Goal: Use online tool/utility: Utilize a website feature to perform a specific function

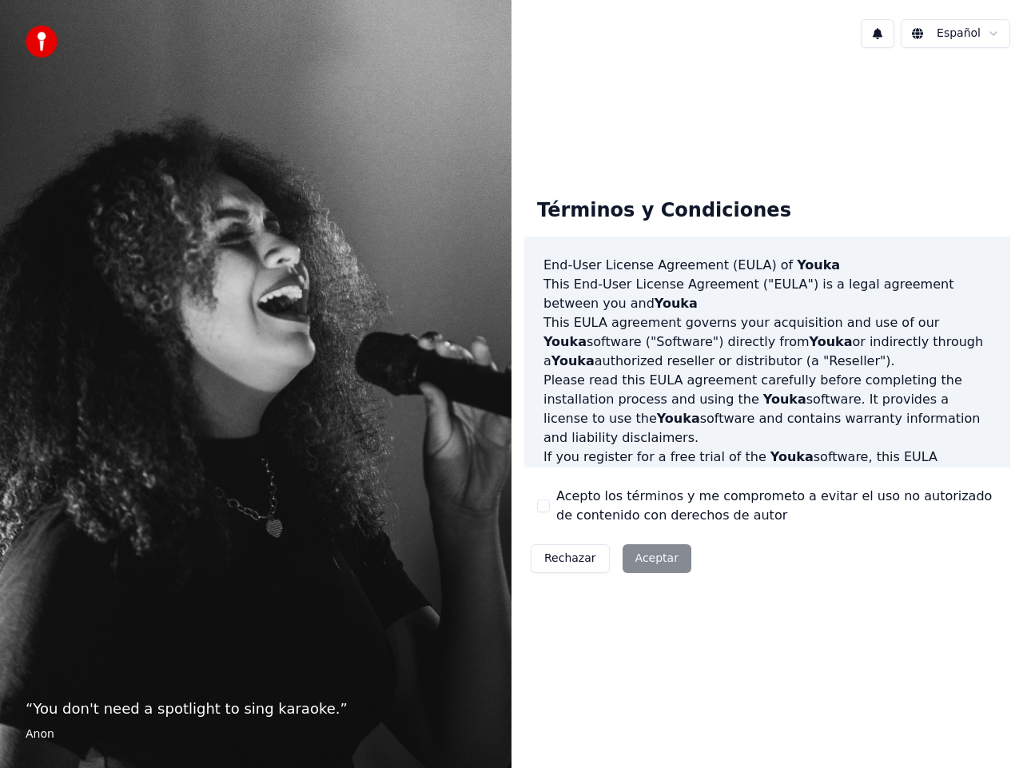
click at [544, 507] on button "Acepto los términos y me comprometo a evitar el uso no autorizado de contenido …" at bounding box center [543, 506] width 13 height 13
click at [655, 563] on button "Aceptar" at bounding box center [657, 558] width 69 height 29
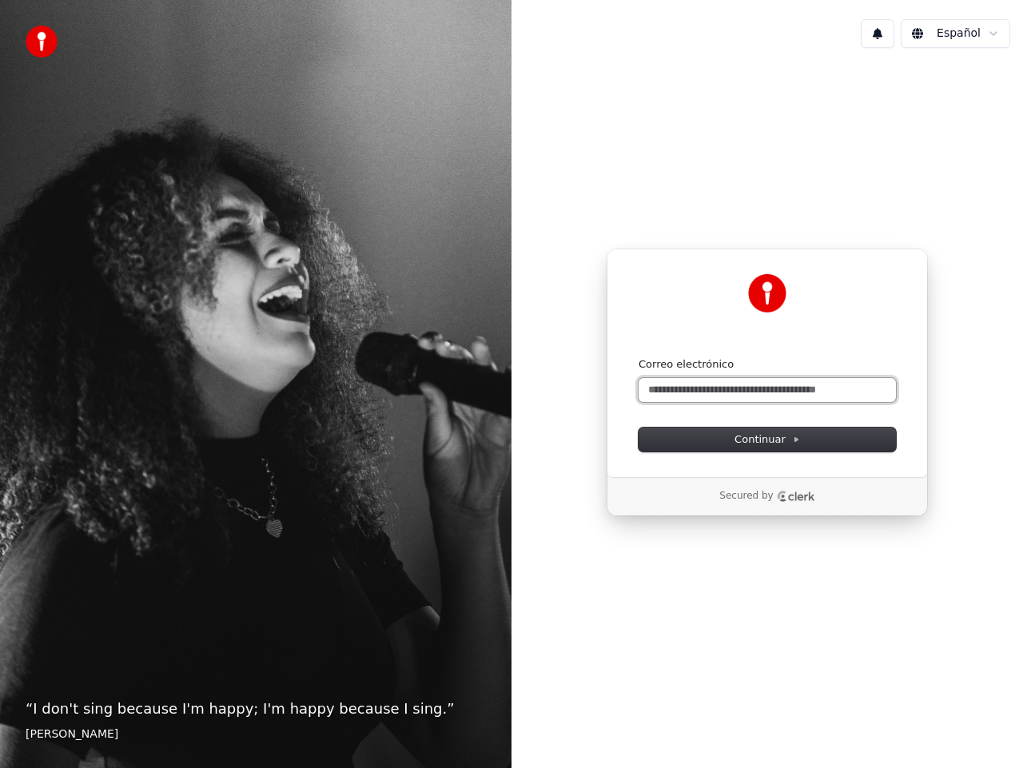
click at [779, 390] on input "Correo electrónico" at bounding box center [767, 390] width 257 height 24
click at [774, 443] on span "Continuar" at bounding box center [768, 439] width 66 height 14
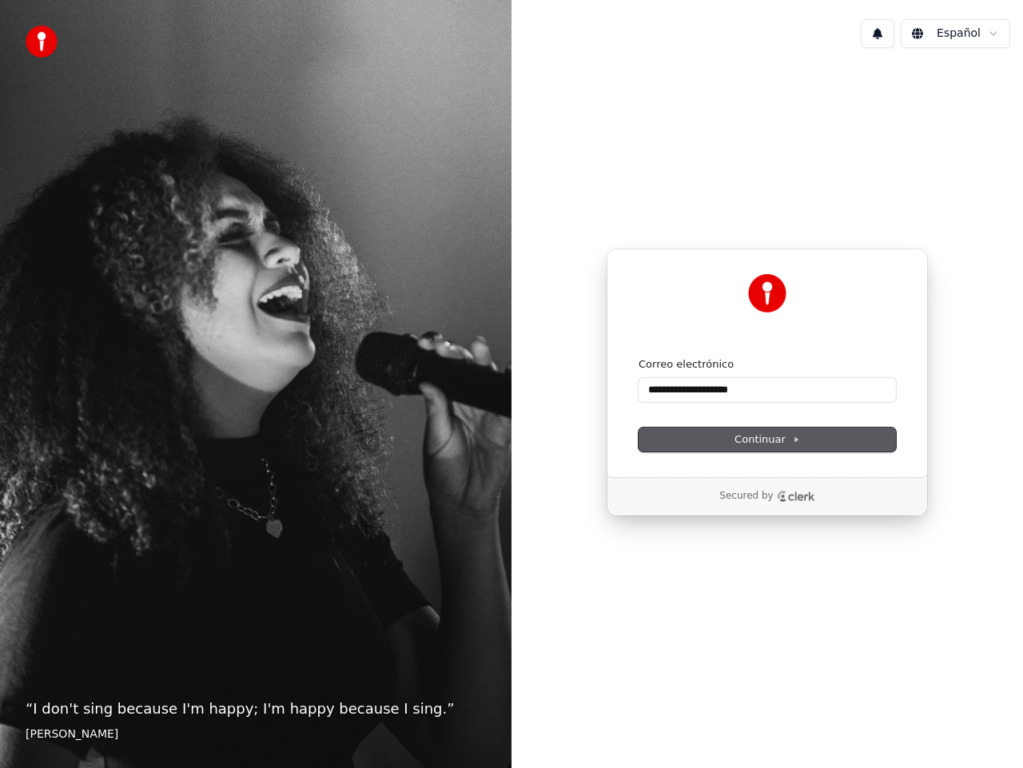
type input "**********"
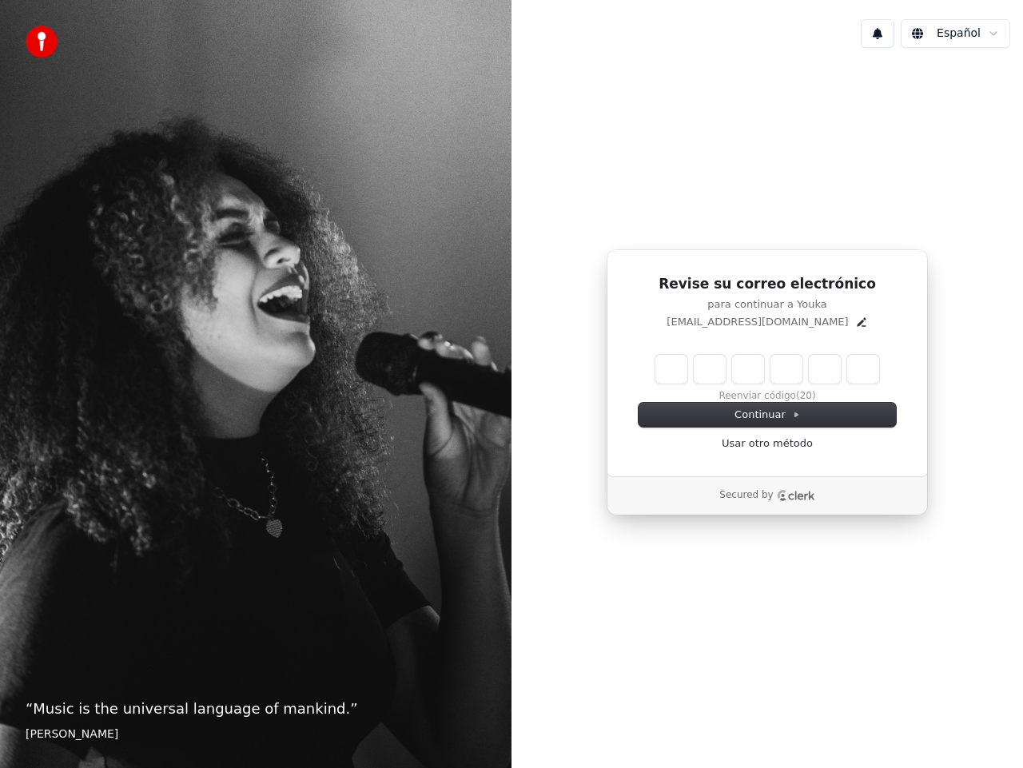
click at [677, 372] on input "Enter verification code" at bounding box center [767, 369] width 224 height 29
type input "******"
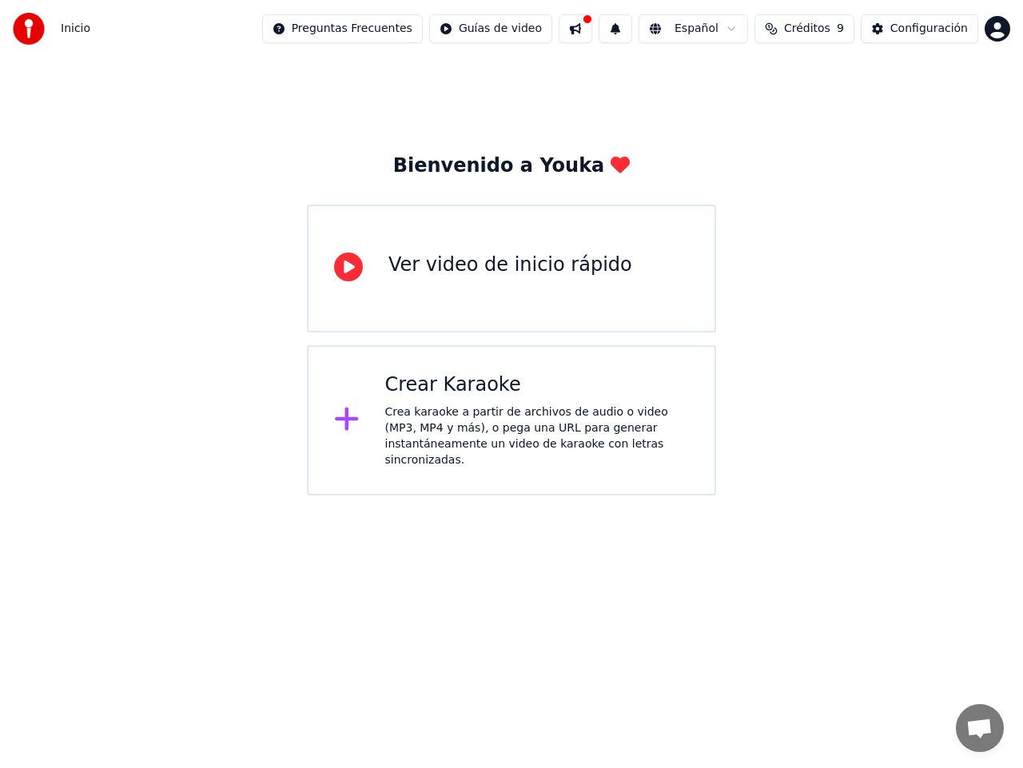
click at [583, 422] on div "Crea karaoke a partir de archivos de audio o video (MP3, MP4 y más), o pega una…" at bounding box center [537, 436] width 305 height 64
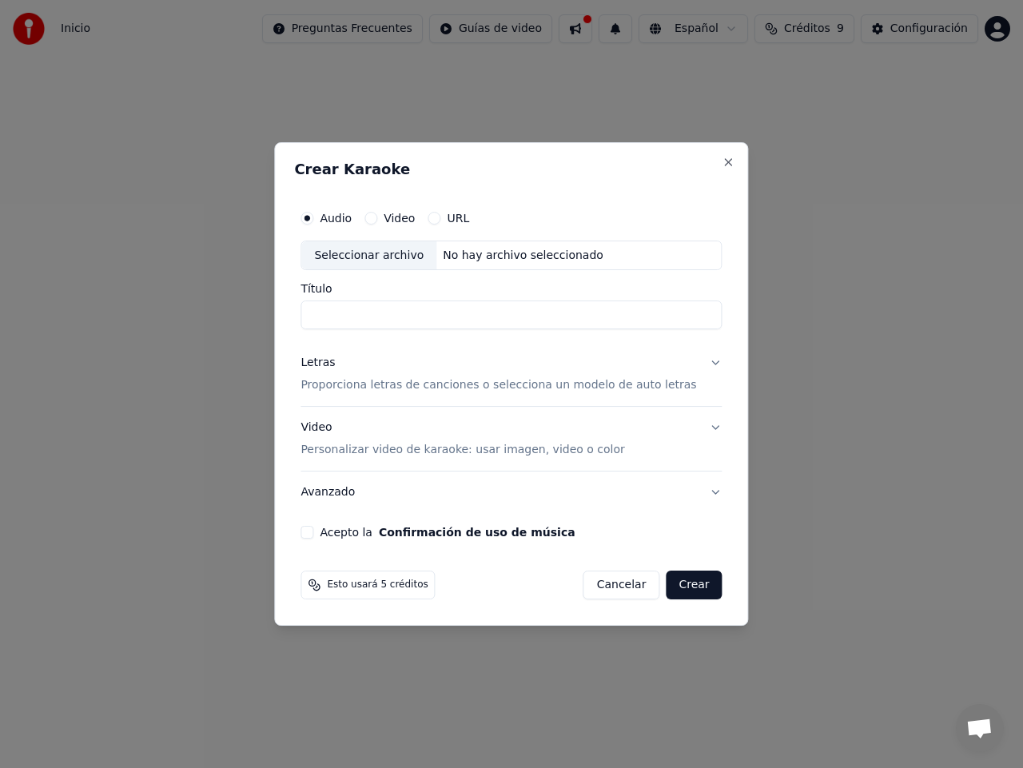
click at [377, 218] on button "Video" at bounding box center [370, 218] width 13 height 13
click at [385, 255] on div "Seleccionar archivo" at bounding box center [368, 255] width 135 height 29
type input "**********"
click at [687, 583] on button "Crear" at bounding box center [694, 585] width 56 height 29
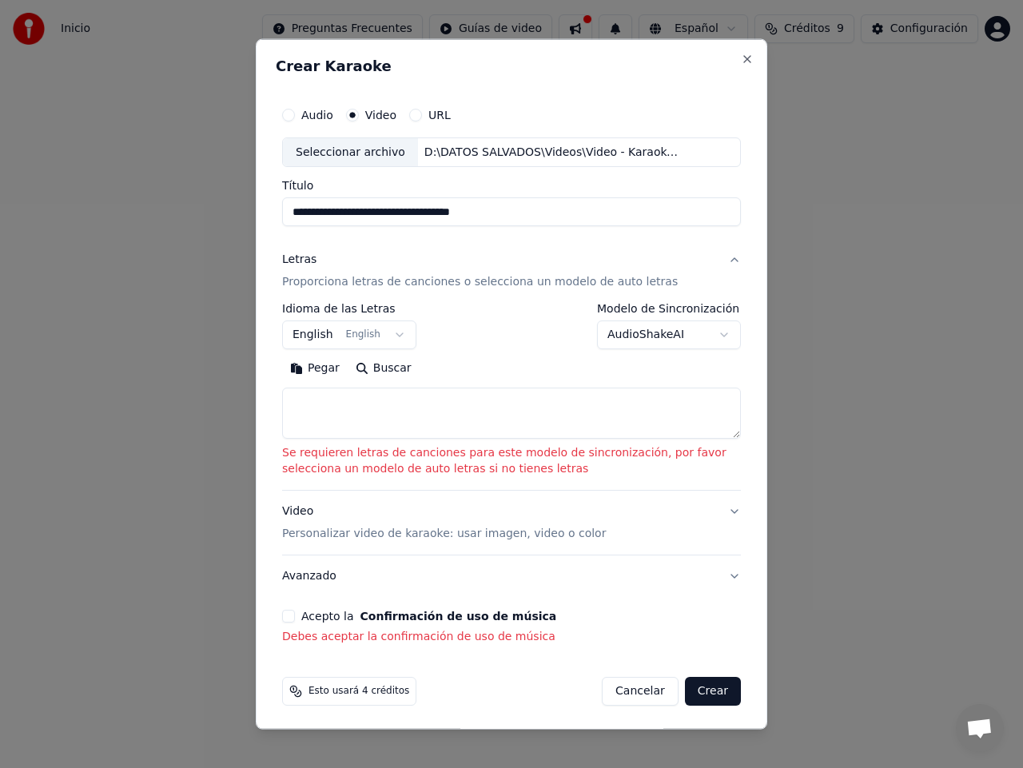
click at [288, 619] on button "Acepto la Confirmación de uso de música" at bounding box center [288, 616] width 13 height 13
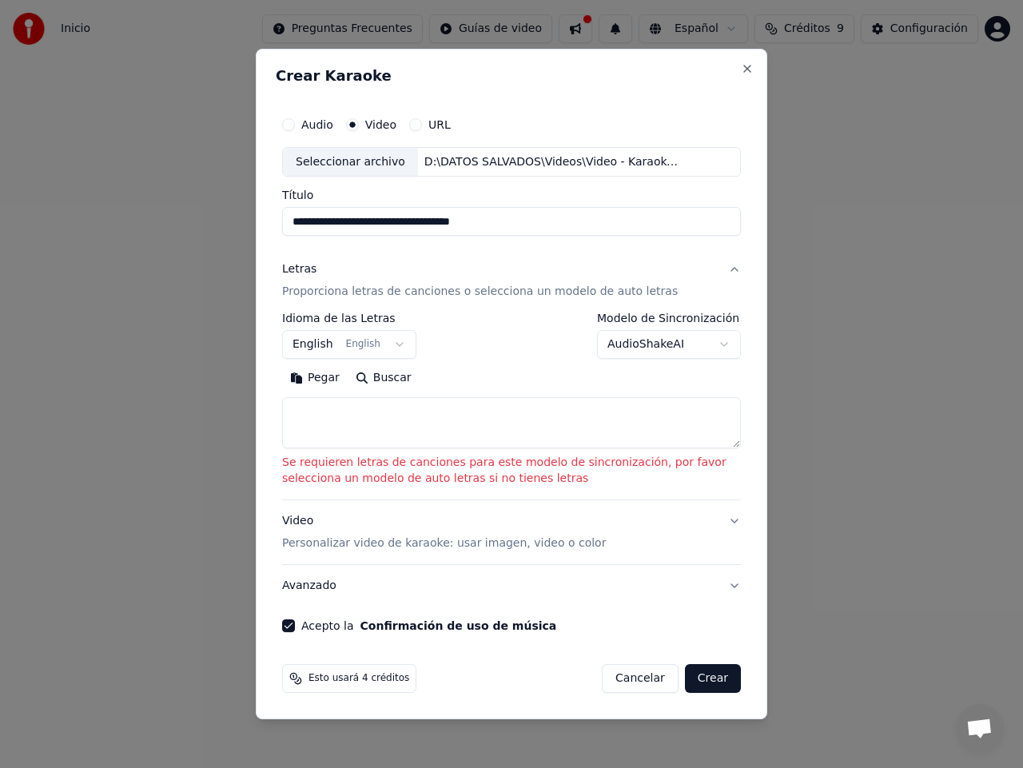
click at [388, 341] on button "English English" at bounding box center [349, 345] width 134 height 29
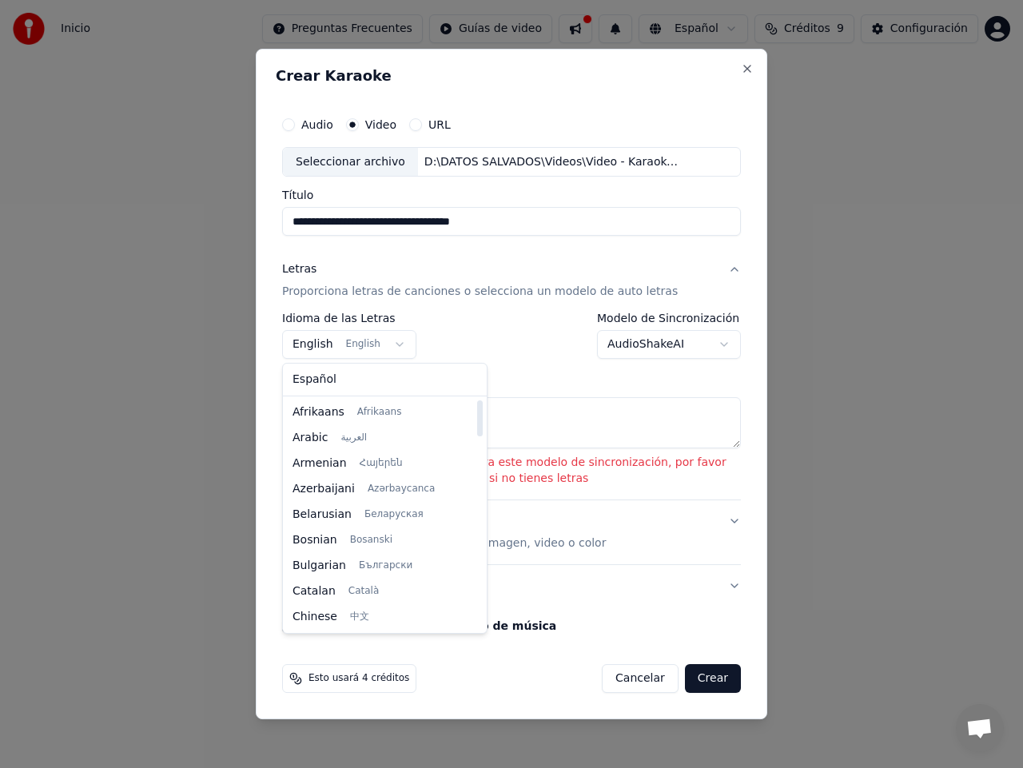
select select "**"
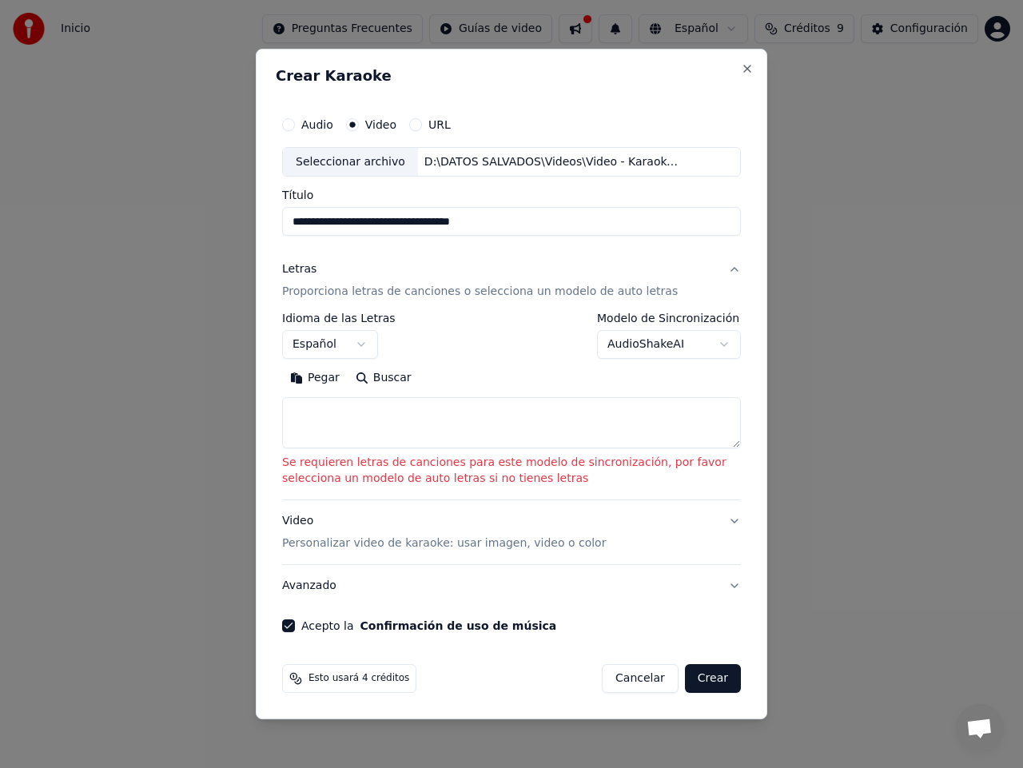
click at [725, 344] on body "**********" at bounding box center [511, 248] width 1023 height 496
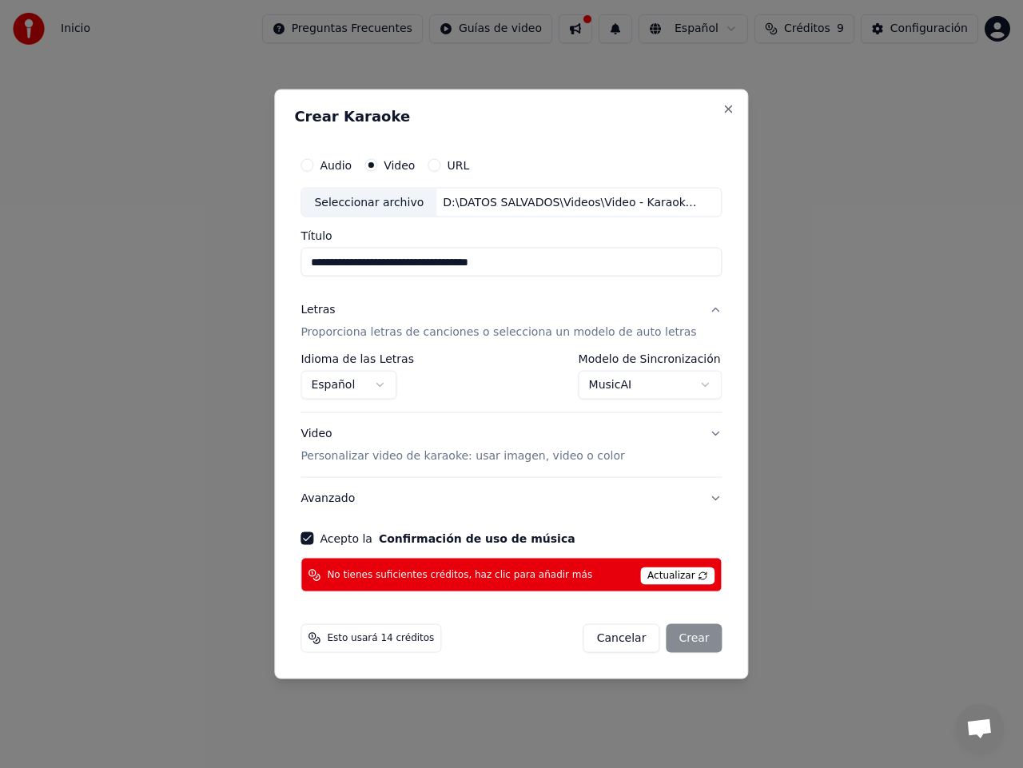
click at [690, 386] on body "**********" at bounding box center [511, 248] width 1023 height 496
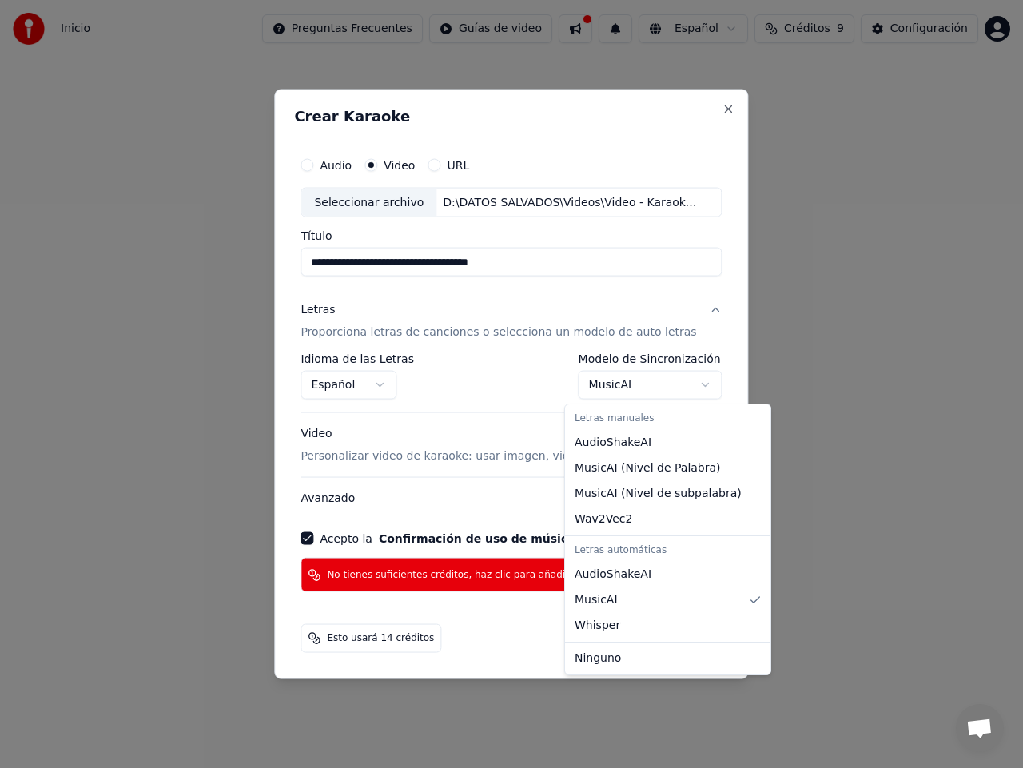
select select "**********"
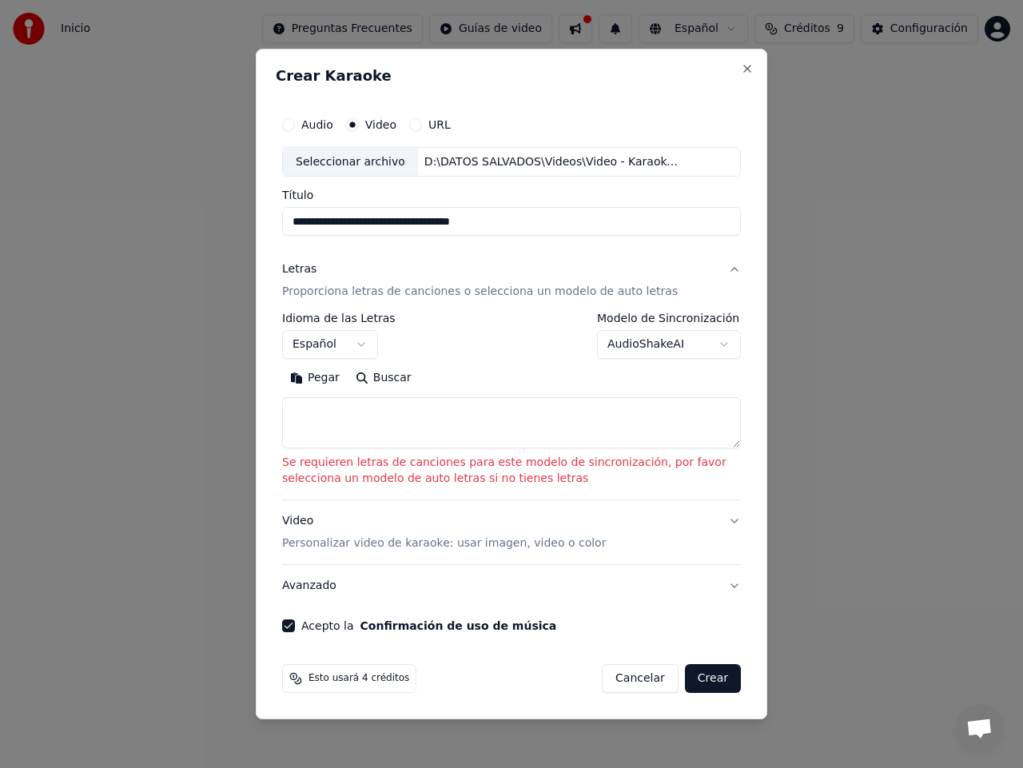
click at [362, 380] on button "Buscar" at bounding box center [384, 379] width 72 height 26
click at [722, 682] on button "Crear" at bounding box center [713, 678] width 56 height 29
click at [394, 343] on button "English English" at bounding box center [349, 345] width 134 height 29
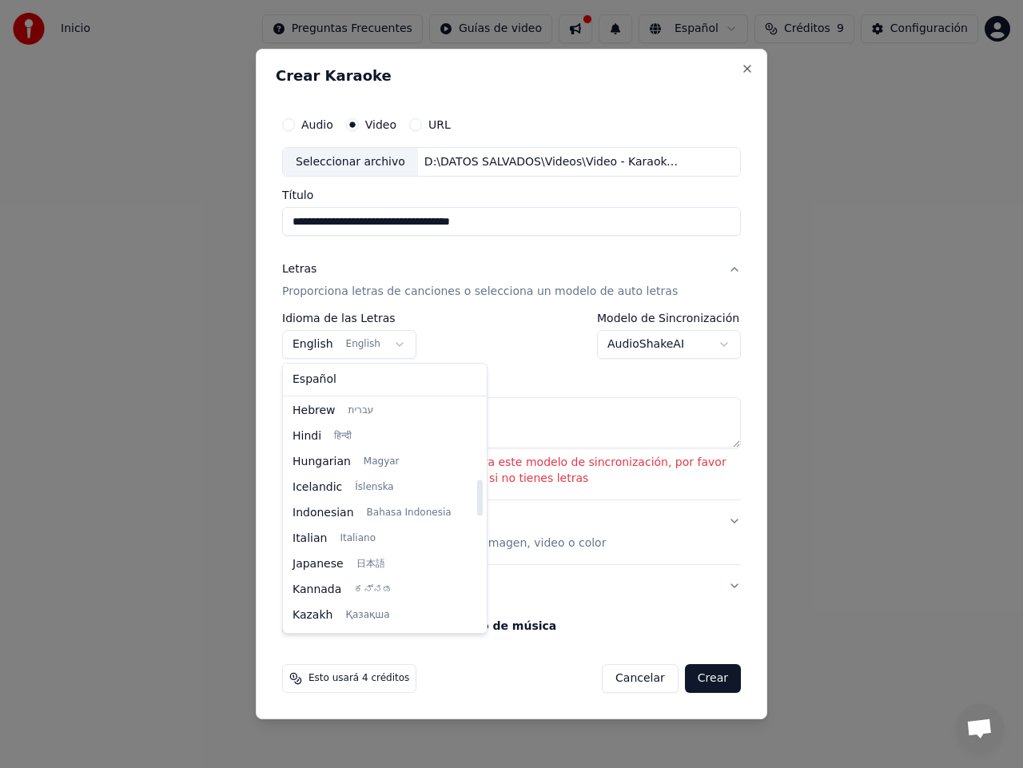
scroll to position [508, 0]
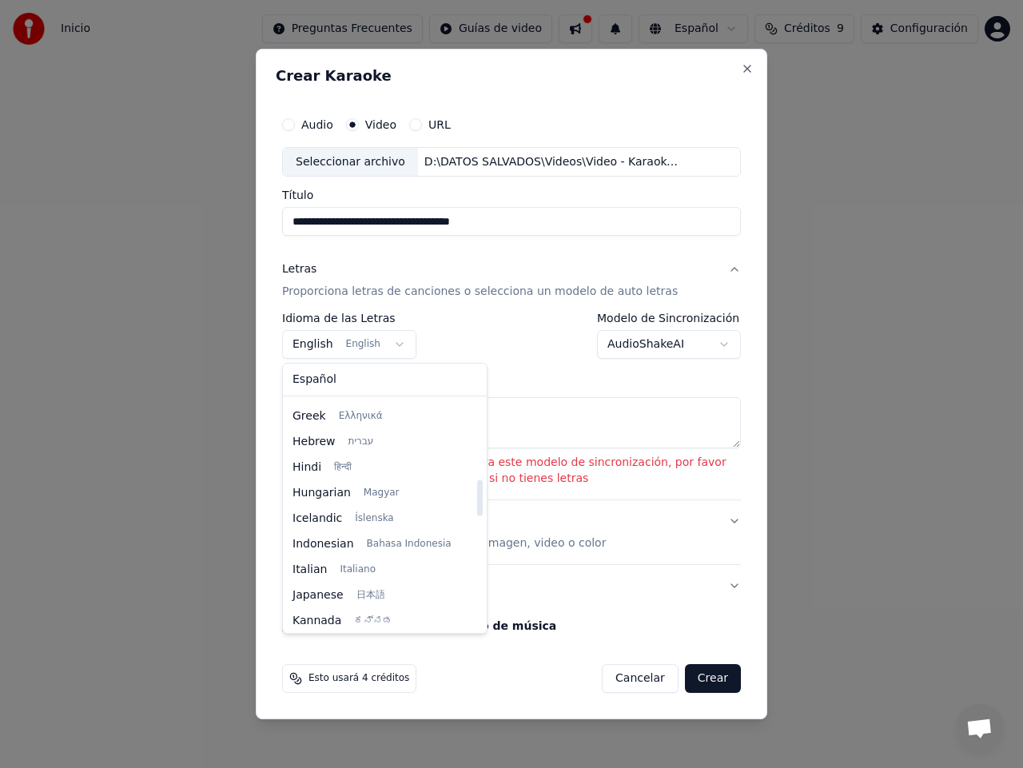
select select "**"
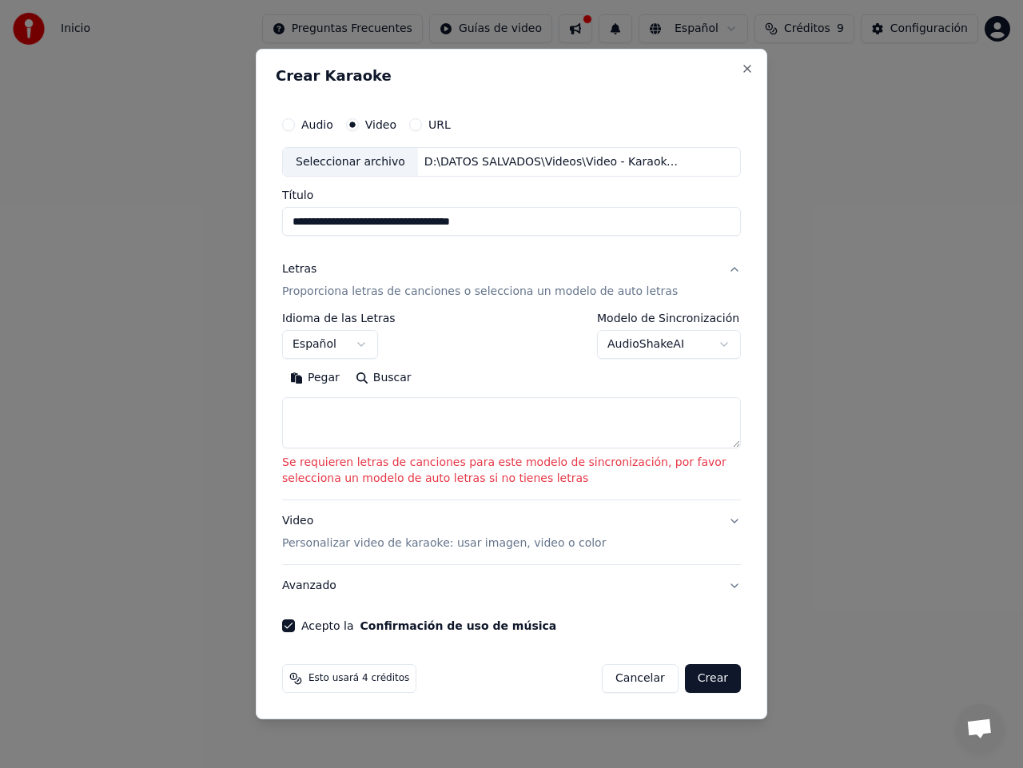
click at [460, 359] on div "**********" at bounding box center [511, 381] width 459 height 136
click at [303, 413] on textarea at bounding box center [511, 423] width 459 height 51
click at [314, 380] on button "Pegar" at bounding box center [315, 379] width 66 height 26
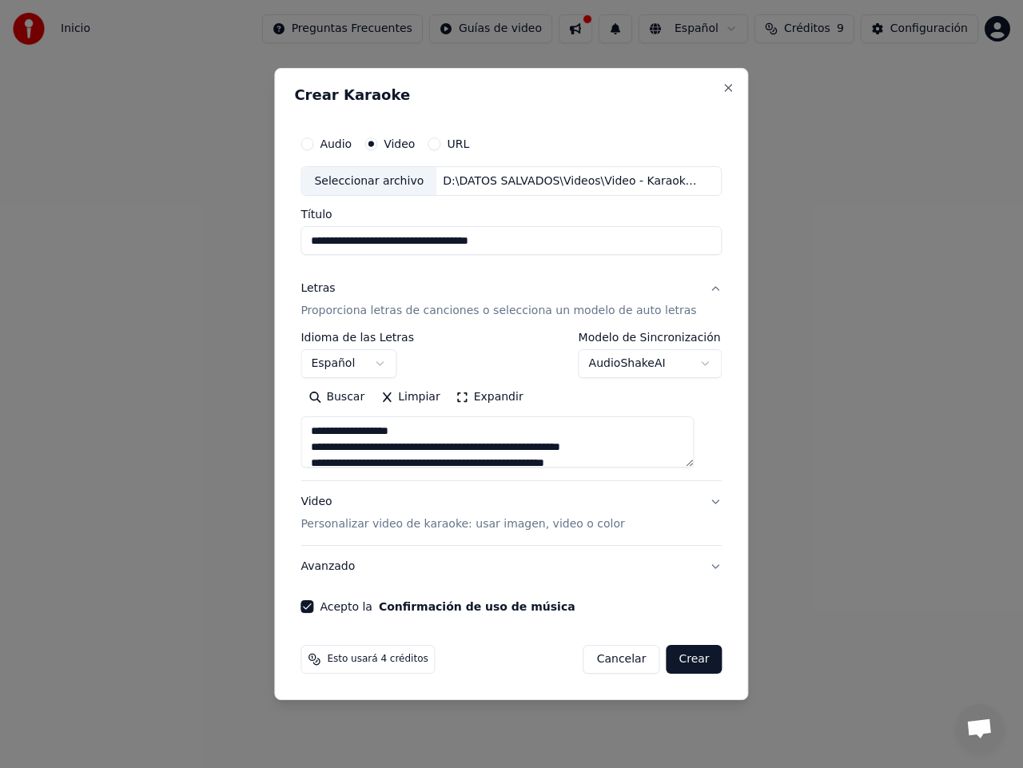
click at [685, 659] on button "Crear" at bounding box center [694, 659] width 56 height 29
type textarea "**********"
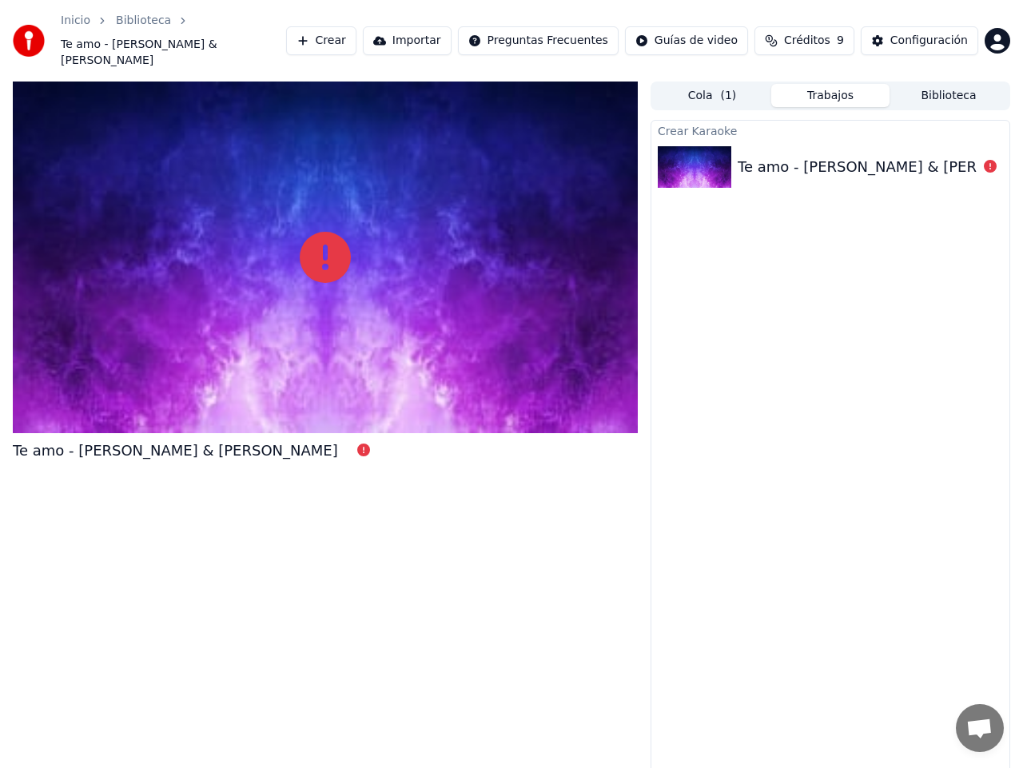
click at [862, 156] on div "Te amo - [PERSON_NAME] & [PERSON_NAME]" at bounding box center [900, 167] width 325 height 22
click at [826, 157] on div "Te amo - [PERSON_NAME] & [PERSON_NAME]" at bounding box center [900, 167] width 325 height 22
click at [440, 36] on button "Importar" at bounding box center [407, 40] width 89 height 29
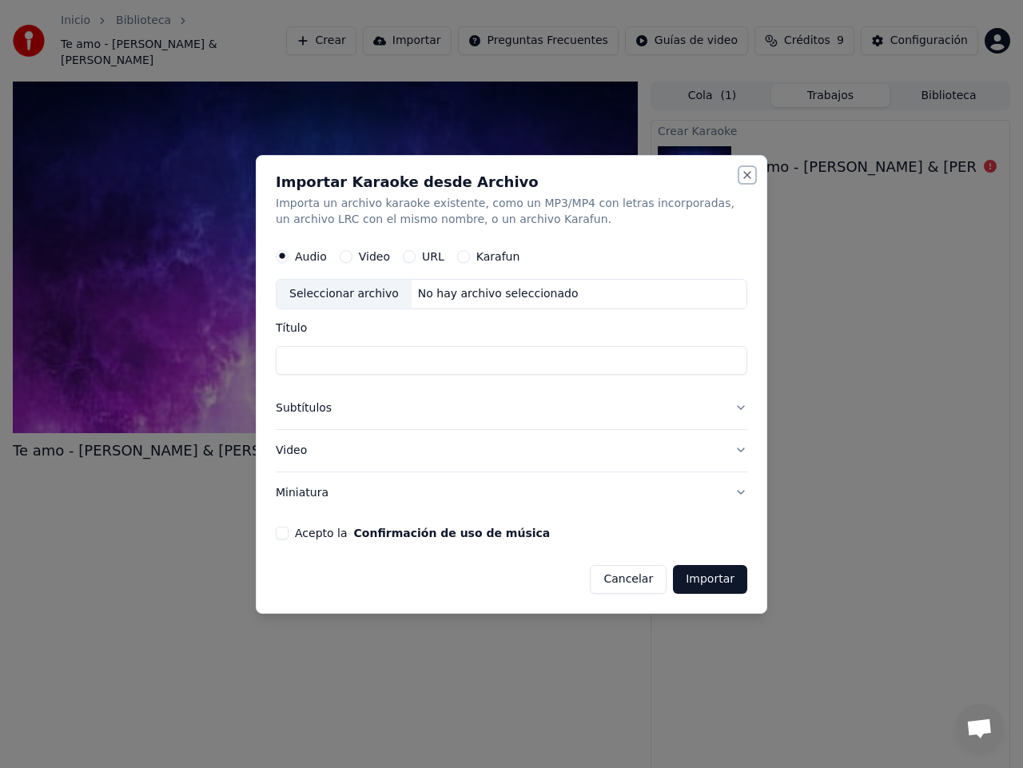
click at [746, 175] on button "Close" at bounding box center [747, 175] width 13 height 13
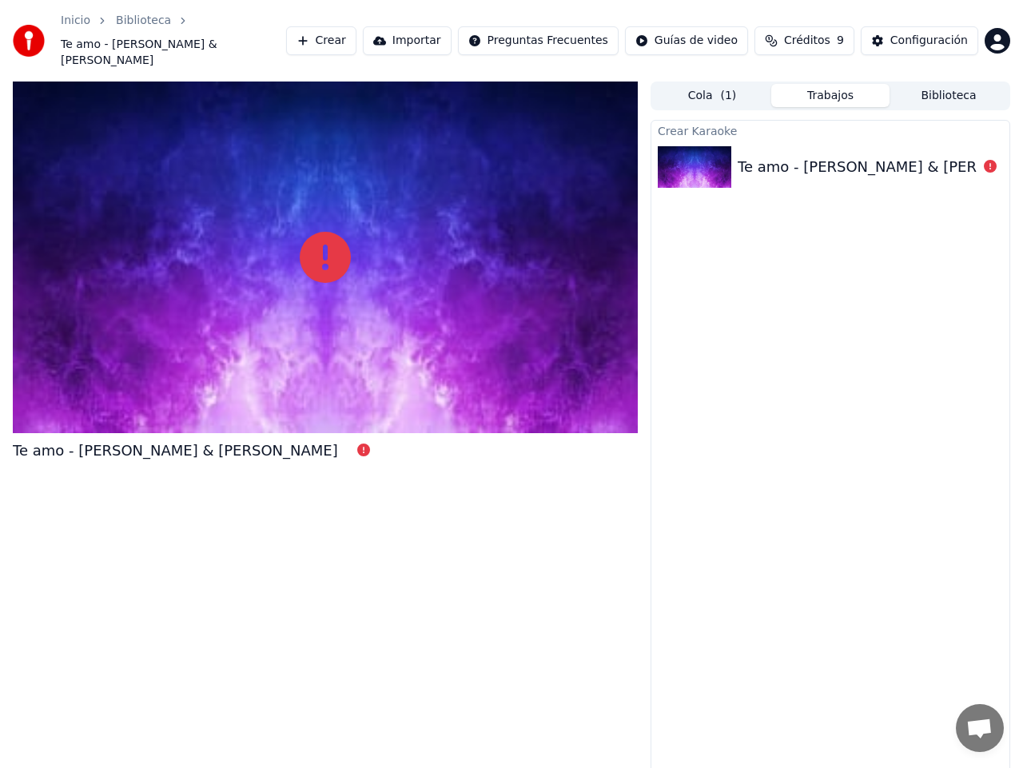
click at [945, 84] on button "Biblioteca" at bounding box center [949, 95] width 118 height 23
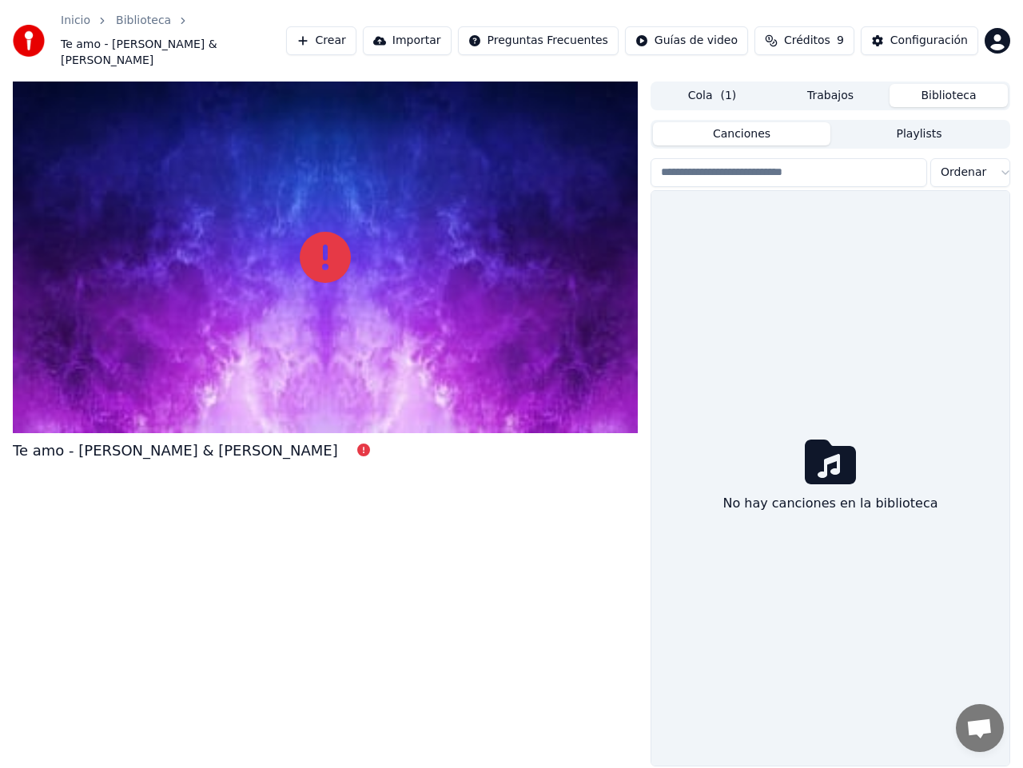
click at [723, 122] on button "Canciones" at bounding box center [741, 133] width 177 height 23
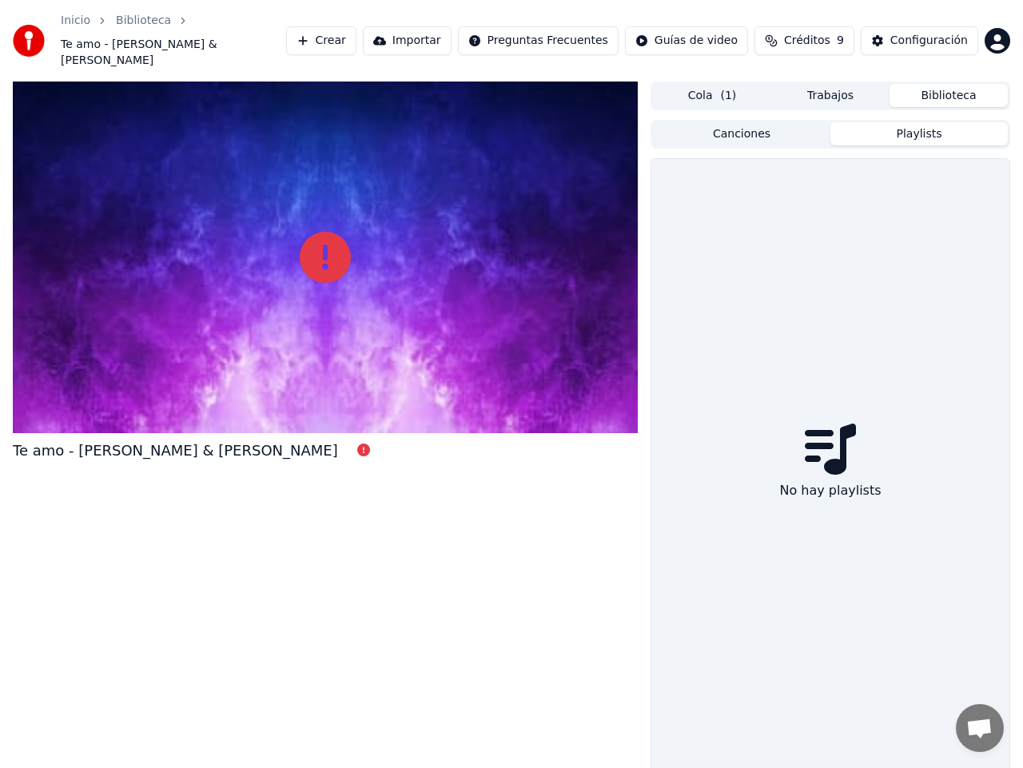
click at [914, 122] on button "Playlists" at bounding box center [918, 133] width 177 height 23
click at [715, 84] on button "Cola ( 1 )" at bounding box center [712, 95] width 118 height 23
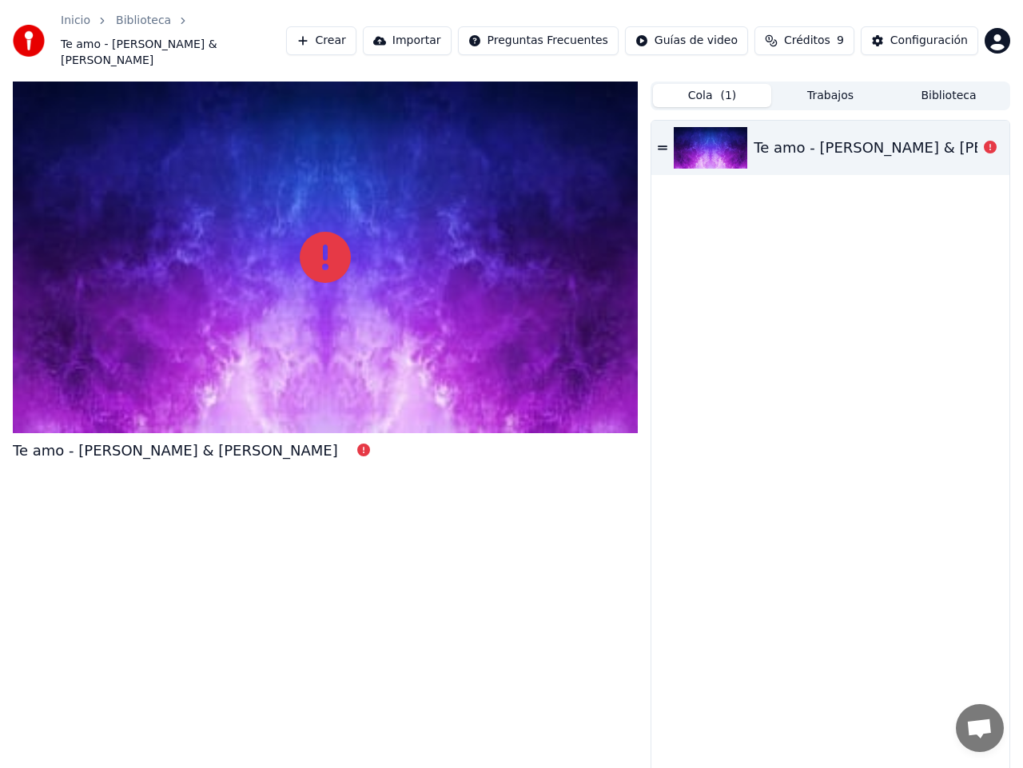
click at [662, 142] on icon at bounding box center [663, 147] width 10 height 11
click at [990, 141] on icon at bounding box center [990, 147] width 13 height 13
click at [663, 145] on icon at bounding box center [663, 147] width 10 height 4
click at [802, 137] on div "Te amo - [PERSON_NAME] & [PERSON_NAME]" at bounding box center [916, 148] width 325 height 22
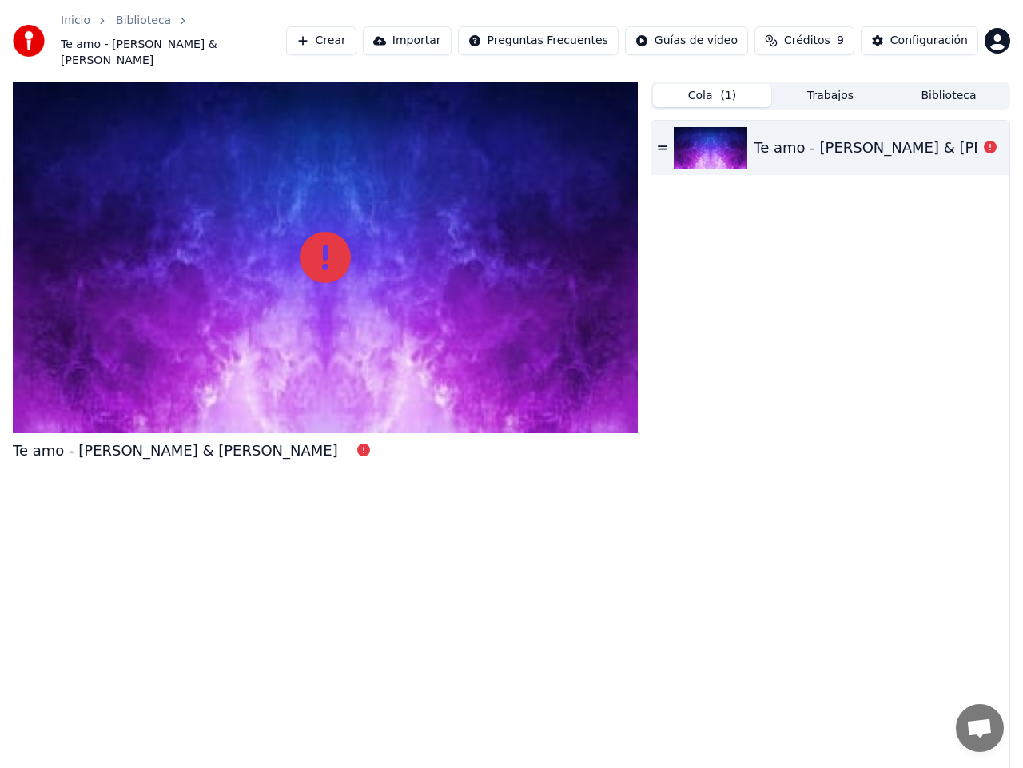
click at [720, 138] on img at bounding box center [711, 148] width 74 height 42
click at [331, 244] on icon at bounding box center [325, 257] width 51 height 51
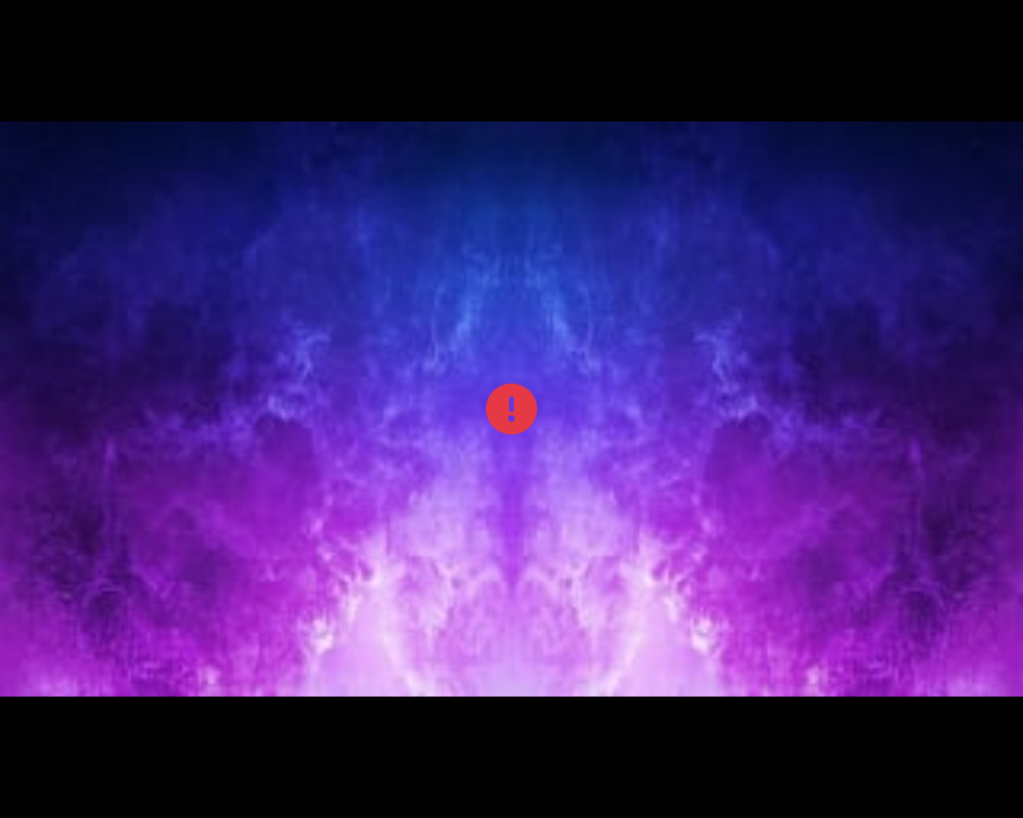
click at [516, 420] on icon at bounding box center [511, 409] width 51 height 51
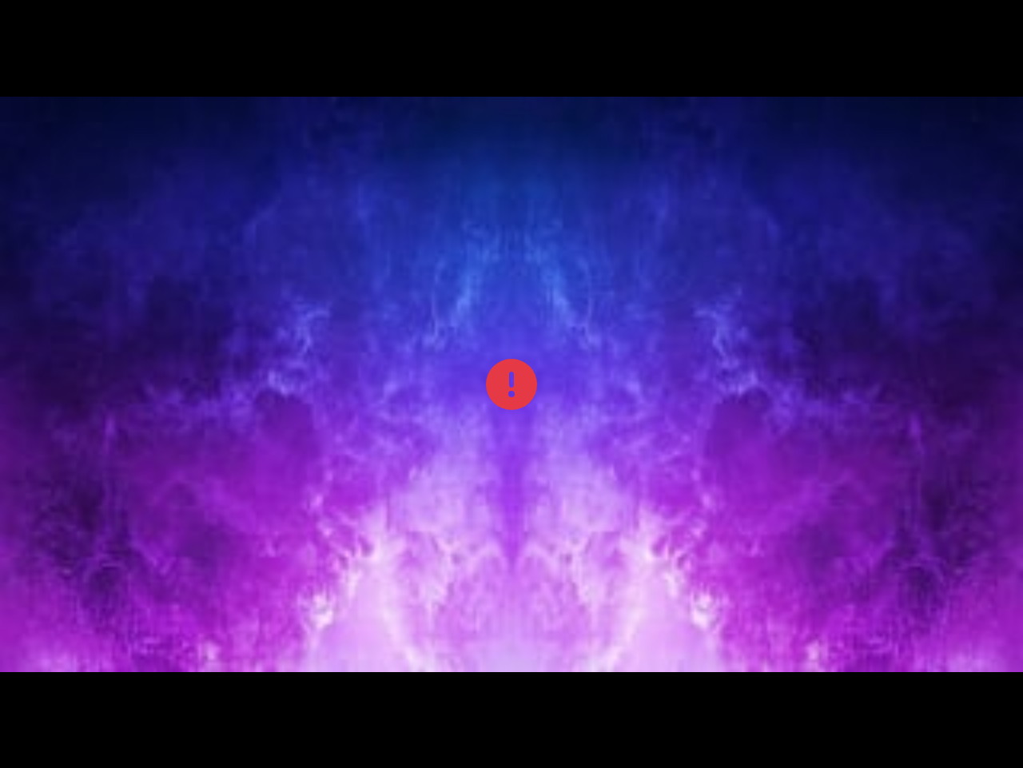
click at [486, 359] on icon at bounding box center [511, 384] width 51 height 51
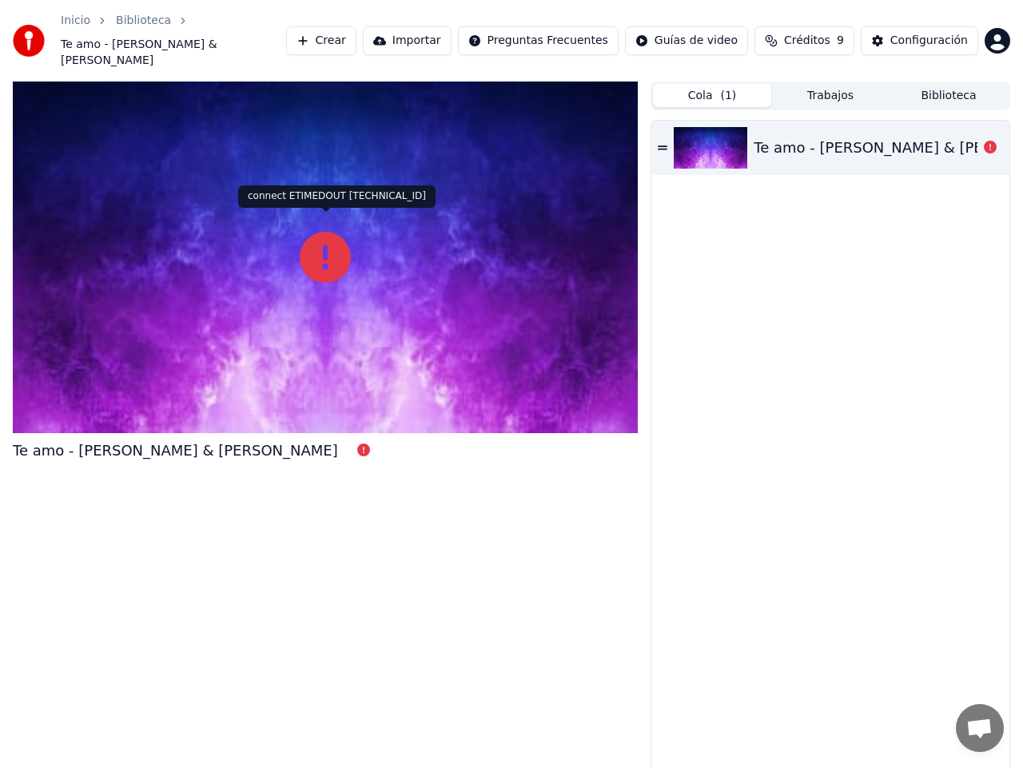
click at [337, 251] on icon at bounding box center [325, 257] width 51 height 51
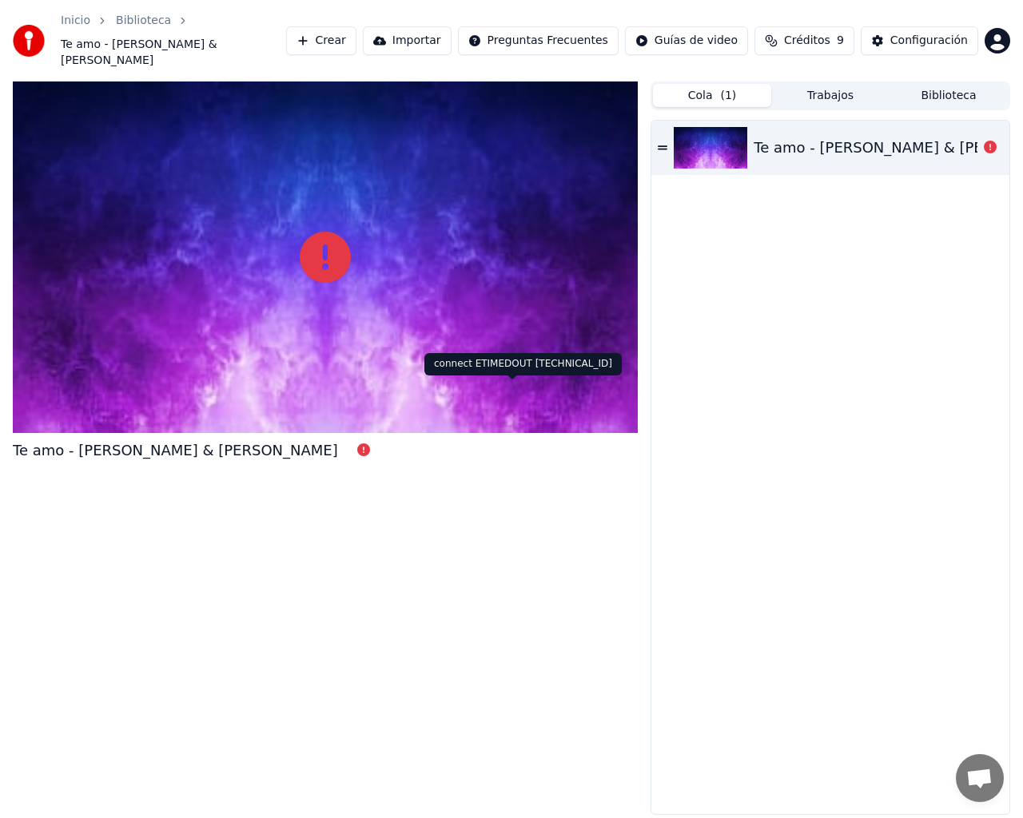
click at [351, 283] on icon at bounding box center [325, 257] width 51 height 51
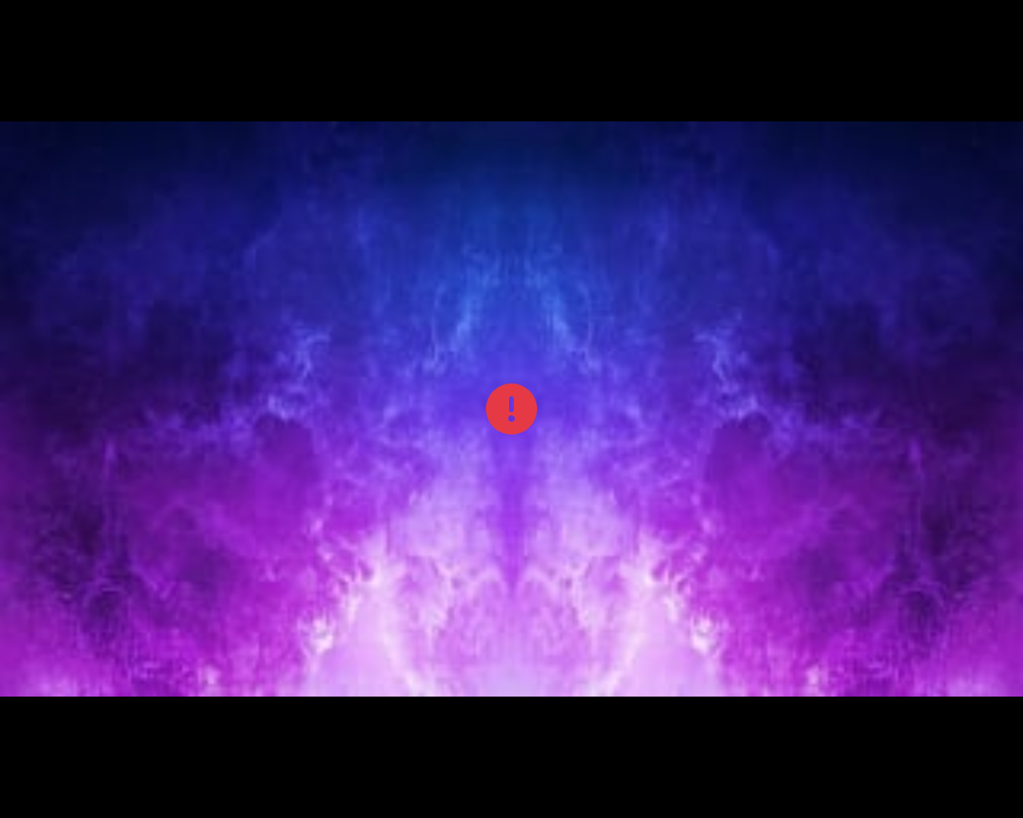
click at [530, 419] on icon at bounding box center [511, 409] width 51 height 51
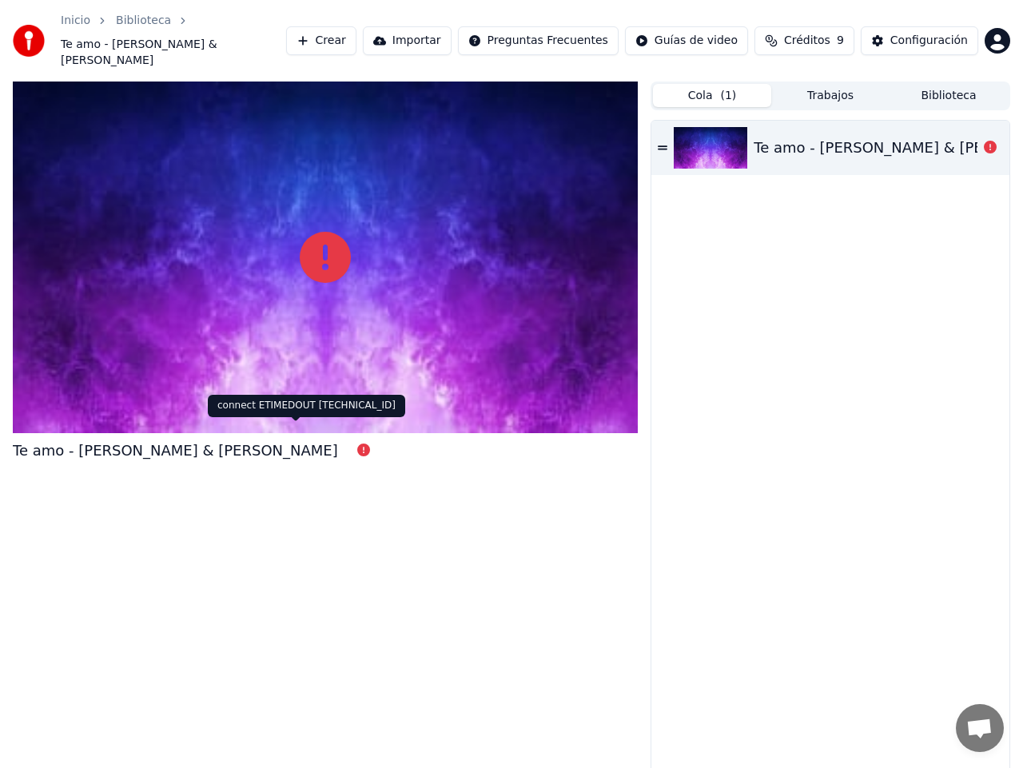
click at [357, 444] on icon at bounding box center [363, 450] width 13 height 13
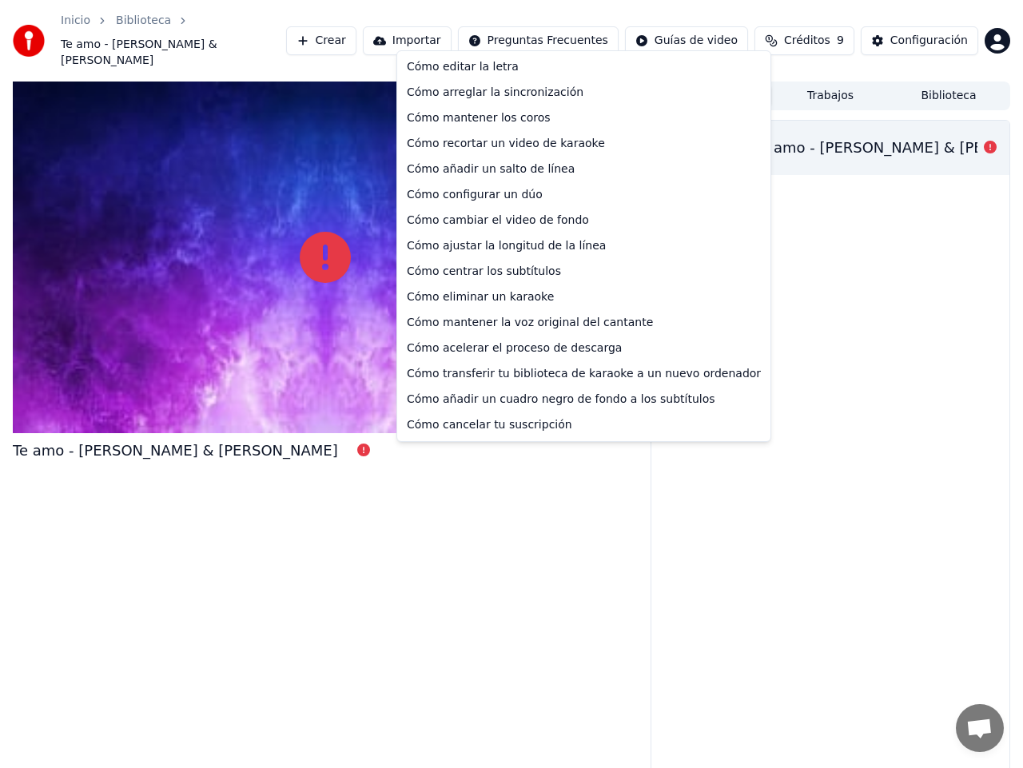
click at [563, 39] on html "Inicio Biblioteca Te amo - [PERSON_NAME] & [PERSON_NAME] [PERSON_NAME] Importar…" at bounding box center [511, 384] width 1023 height 768
click at [877, 305] on html "Inicio Biblioteca Te amo - [PERSON_NAME] & [PERSON_NAME] [PERSON_NAME] Importar…" at bounding box center [511, 384] width 1023 height 768
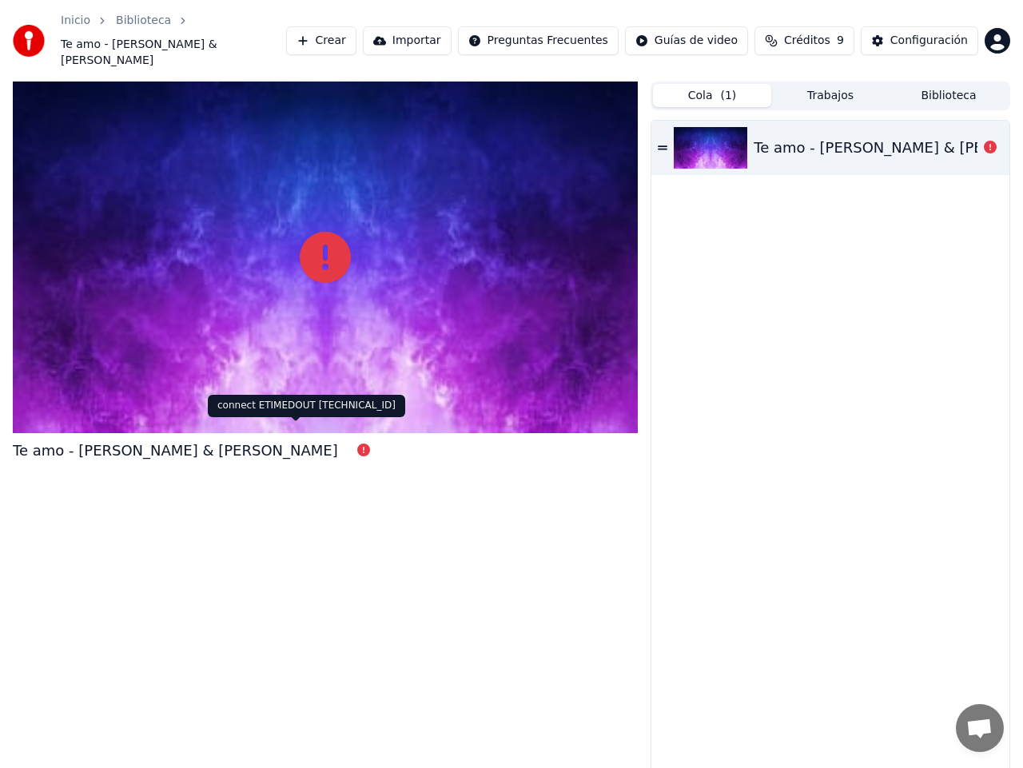
click at [357, 444] on icon at bounding box center [363, 450] width 13 height 13
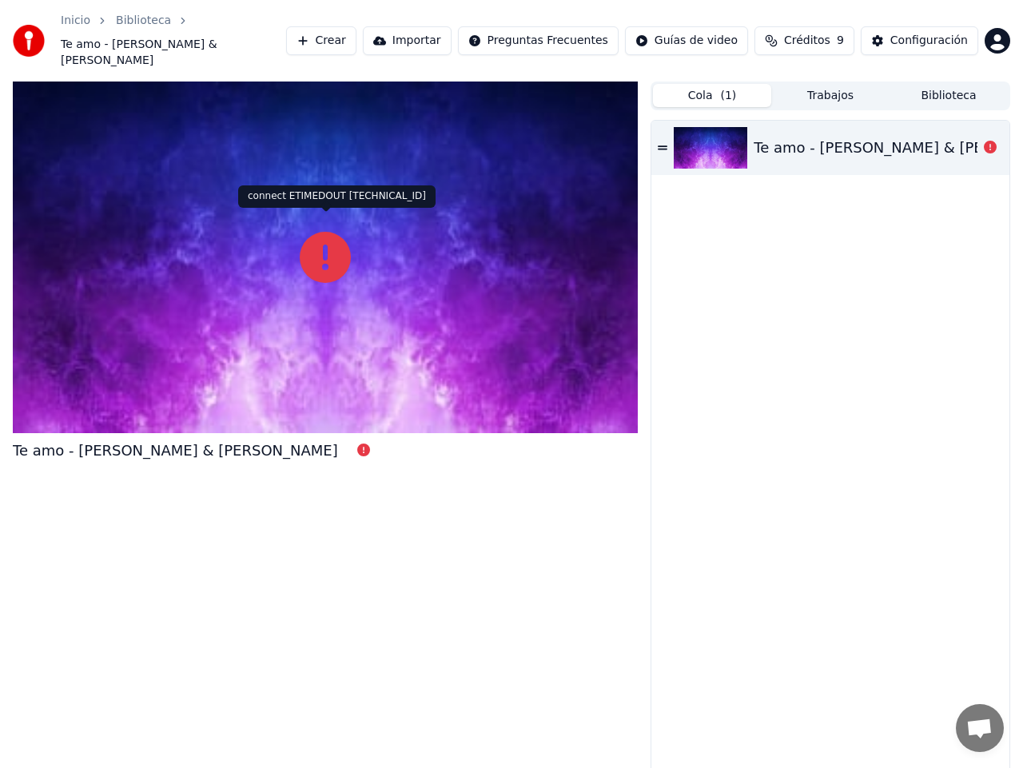
click at [329, 252] on icon at bounding box center [325, 257] width 51 height 51
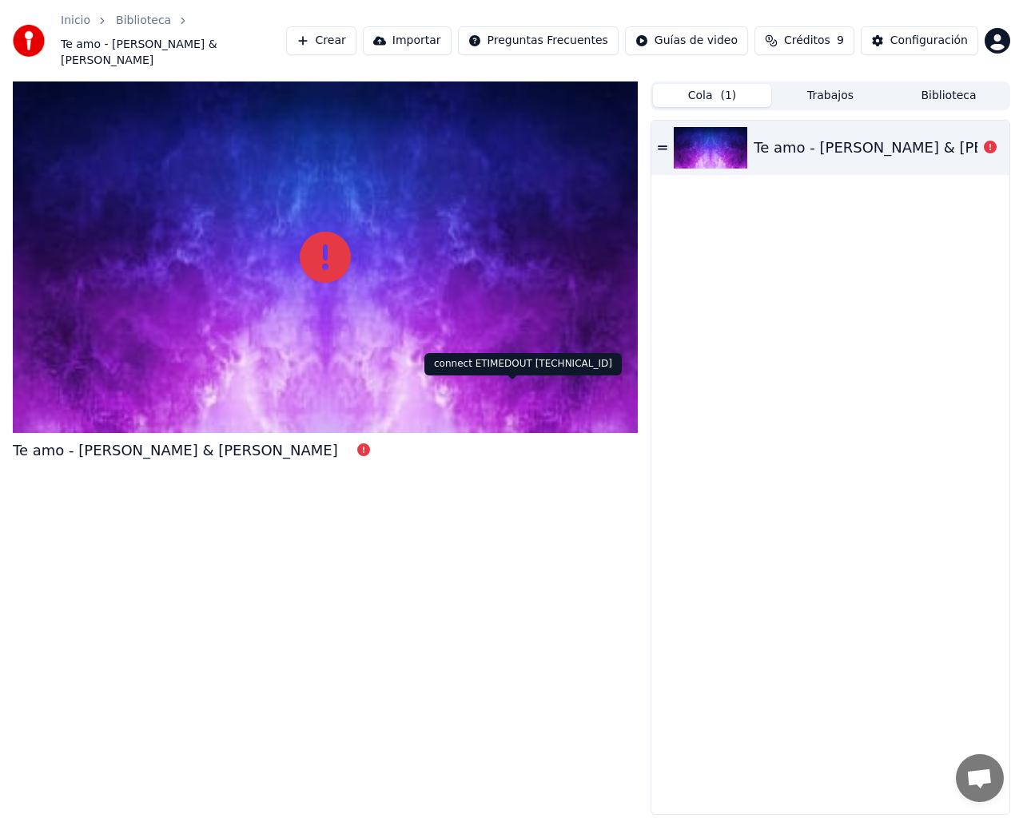
click at [351, 283] on icon at bounding box center [325, 257] width 51 height 51
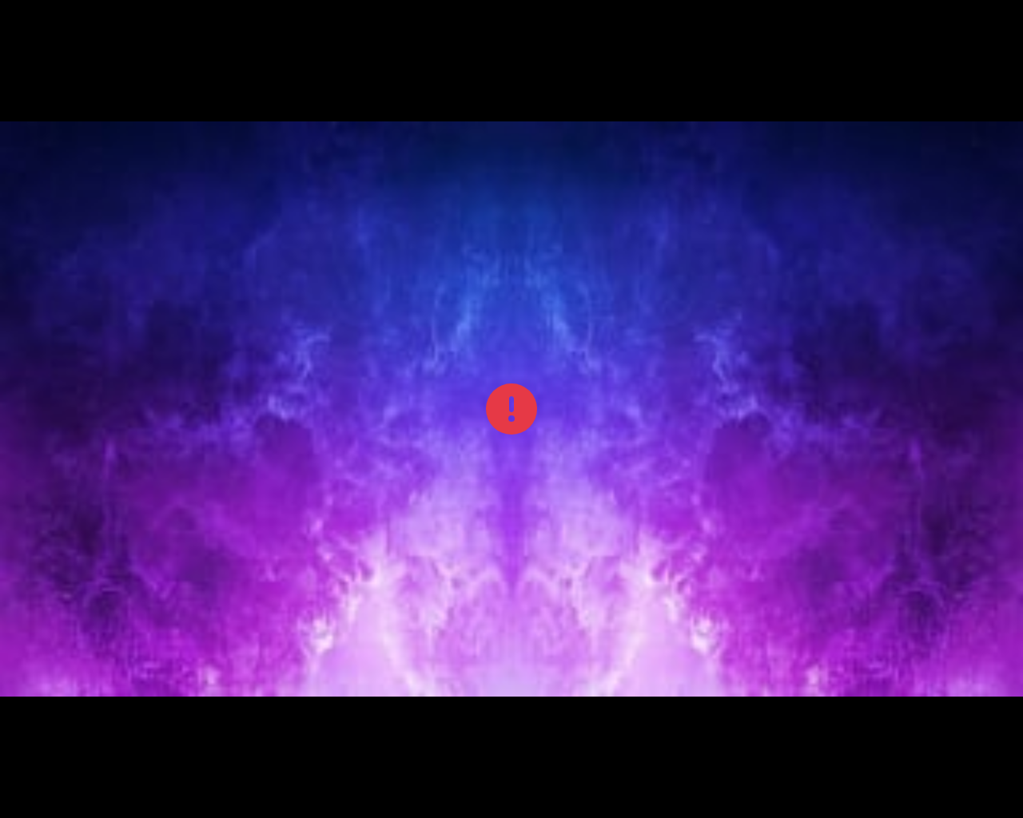
click at [506, 405] on icon at bounding box center [511, 409] width 51 height 51
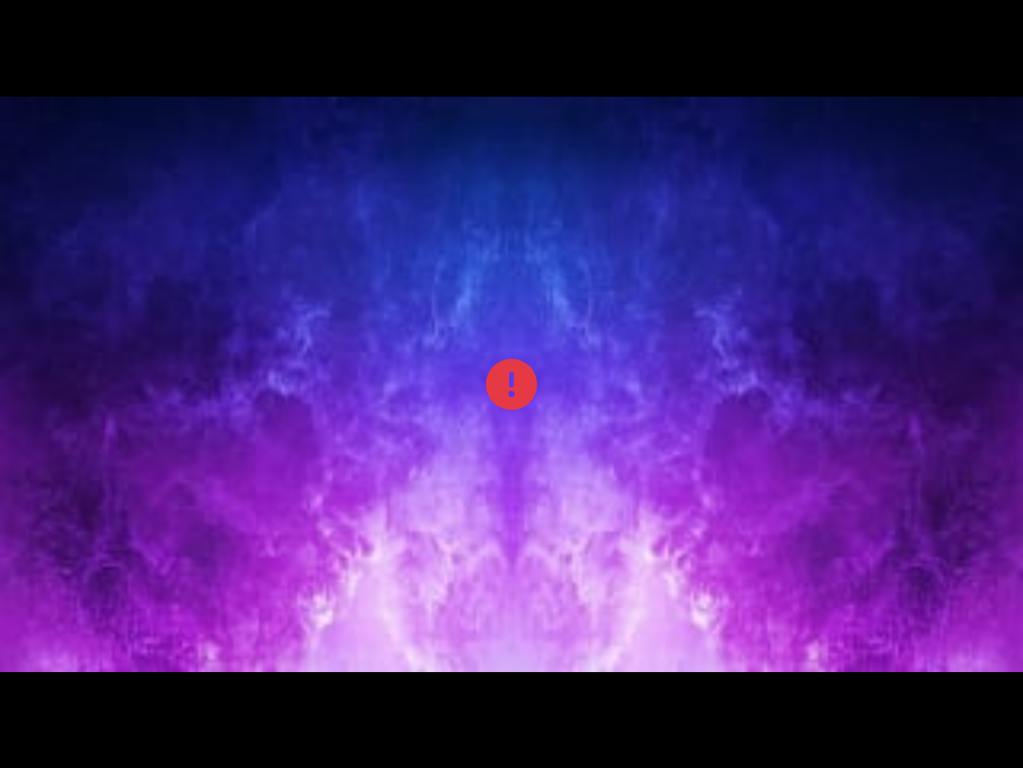
click at [432, 343] on div at bounding box center [511, 384] width 1023 height 575
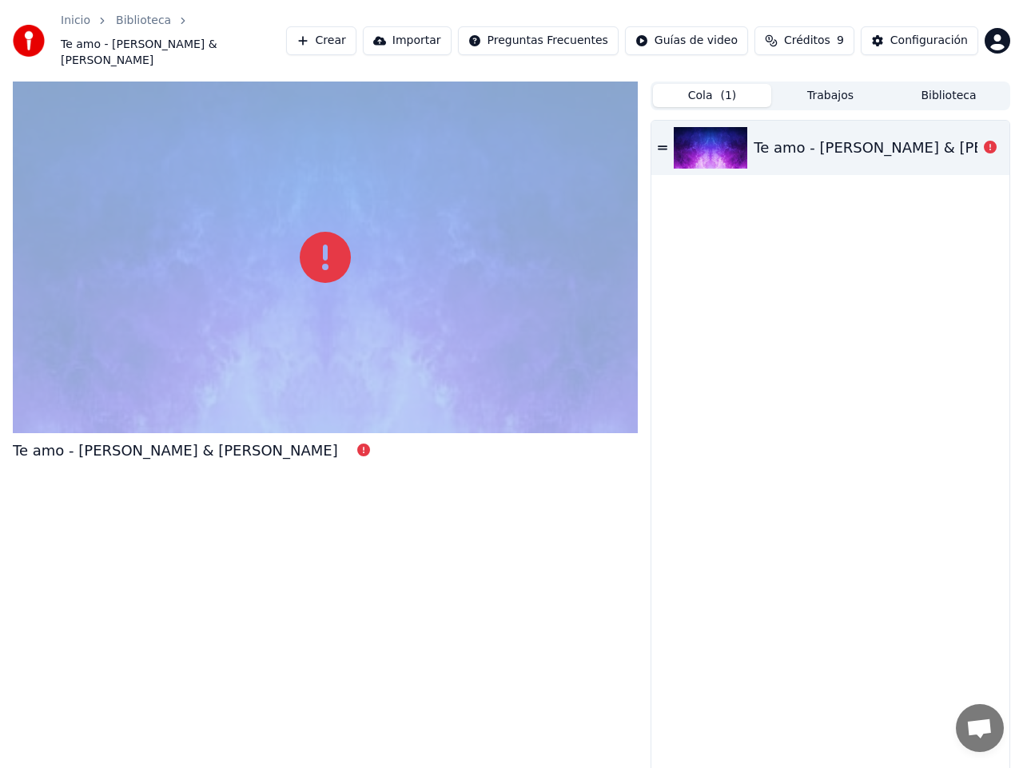
click at [432, 343] on div at bounding box center [325, 258] width 625 height 352
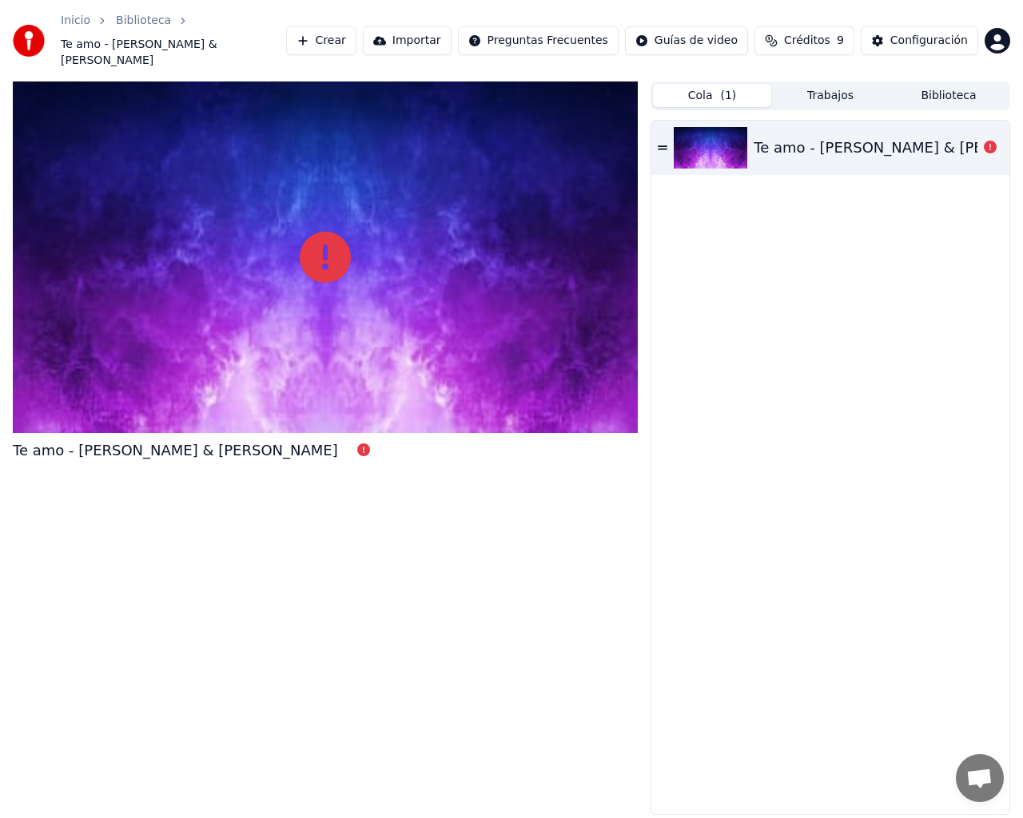
click at [402, 433] on div at bounding box center [325, 258] width 625 height 352
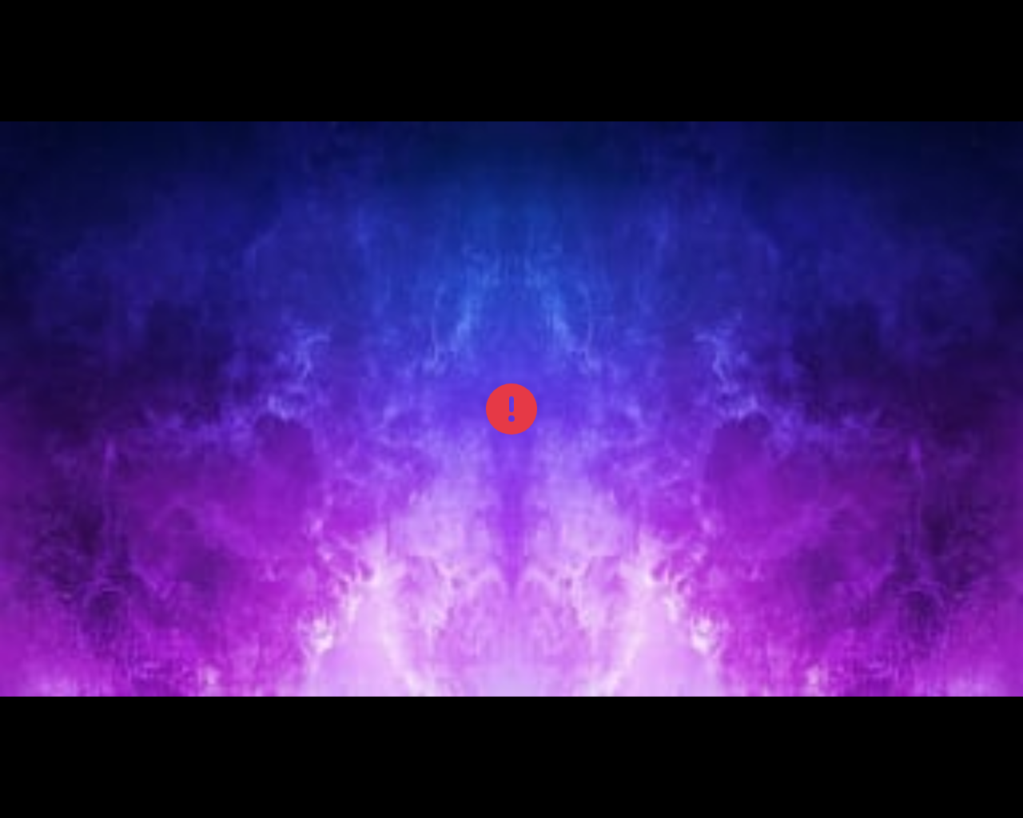
click at [402, 449] on div at bounding box center [511, 408] width 1023 height 575
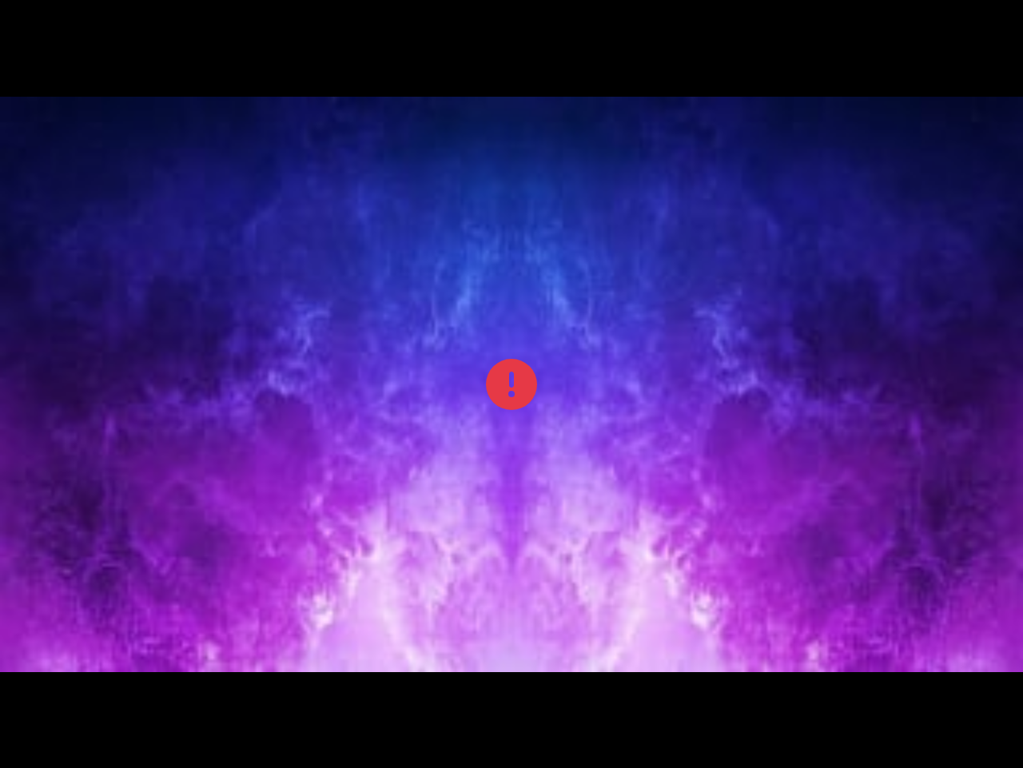
click at [402, 110] on div "Te amo - [PERSON_NAME] & [PERSON_NAME]" at bounding box center [325, 99] width 625 height 22
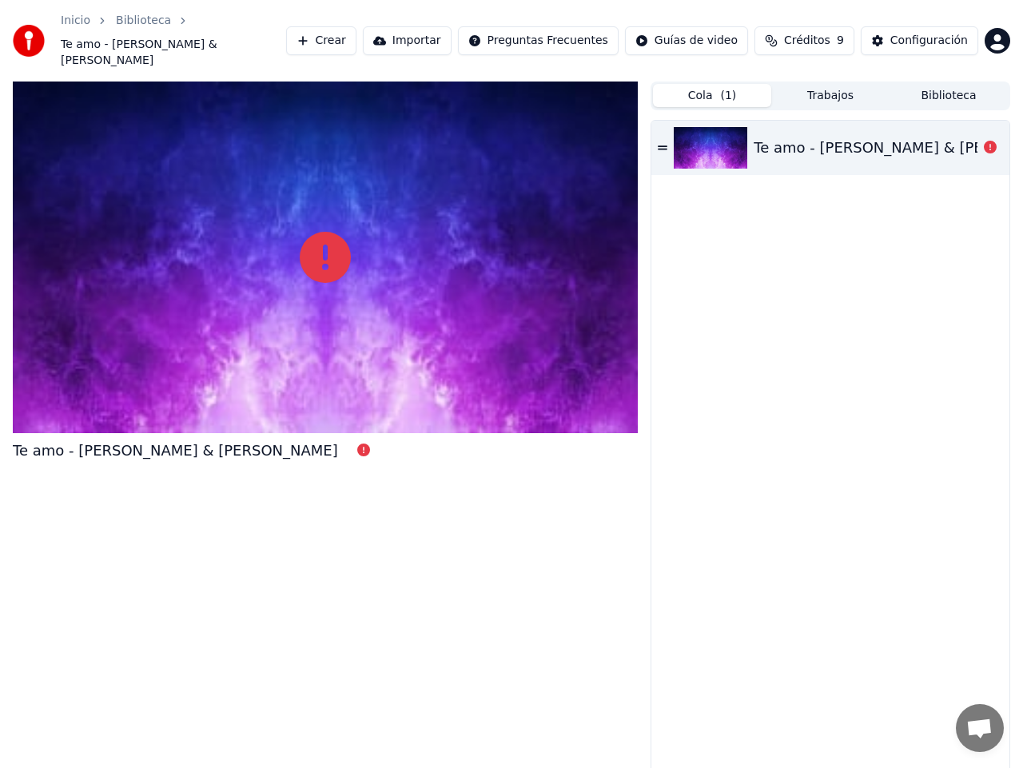
click at [395, 368] on div at bounding box center [325, 258] width 625 height 352
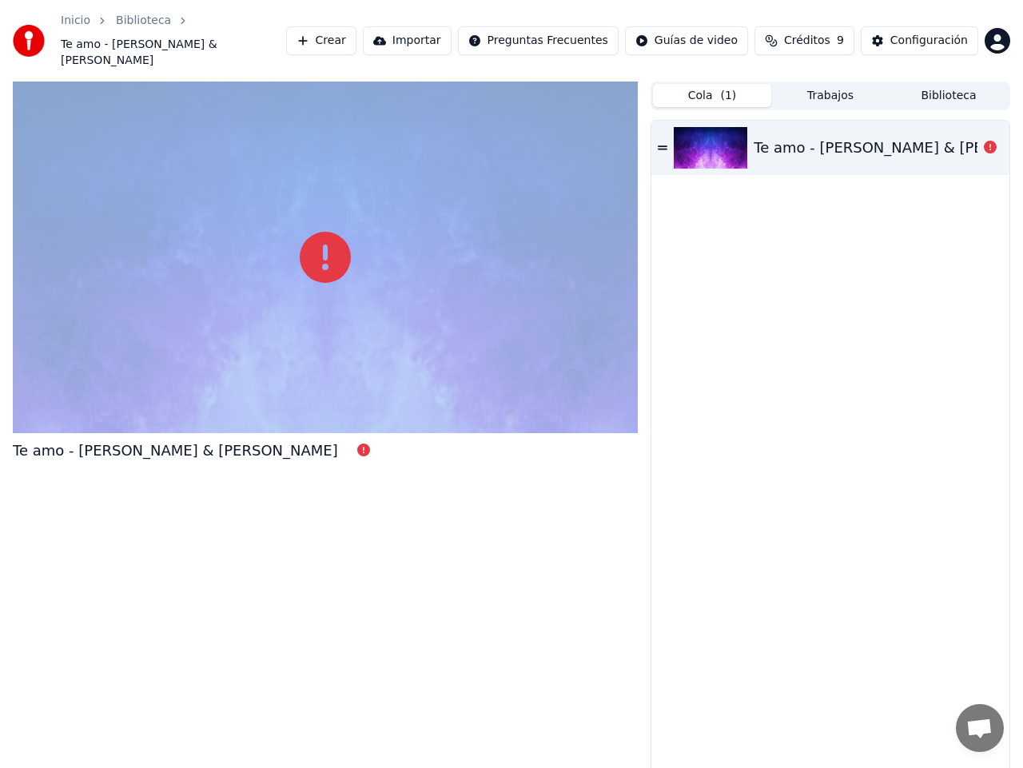
click at [395, 368] on div at bounding box center [325, 258] width 625 height 352
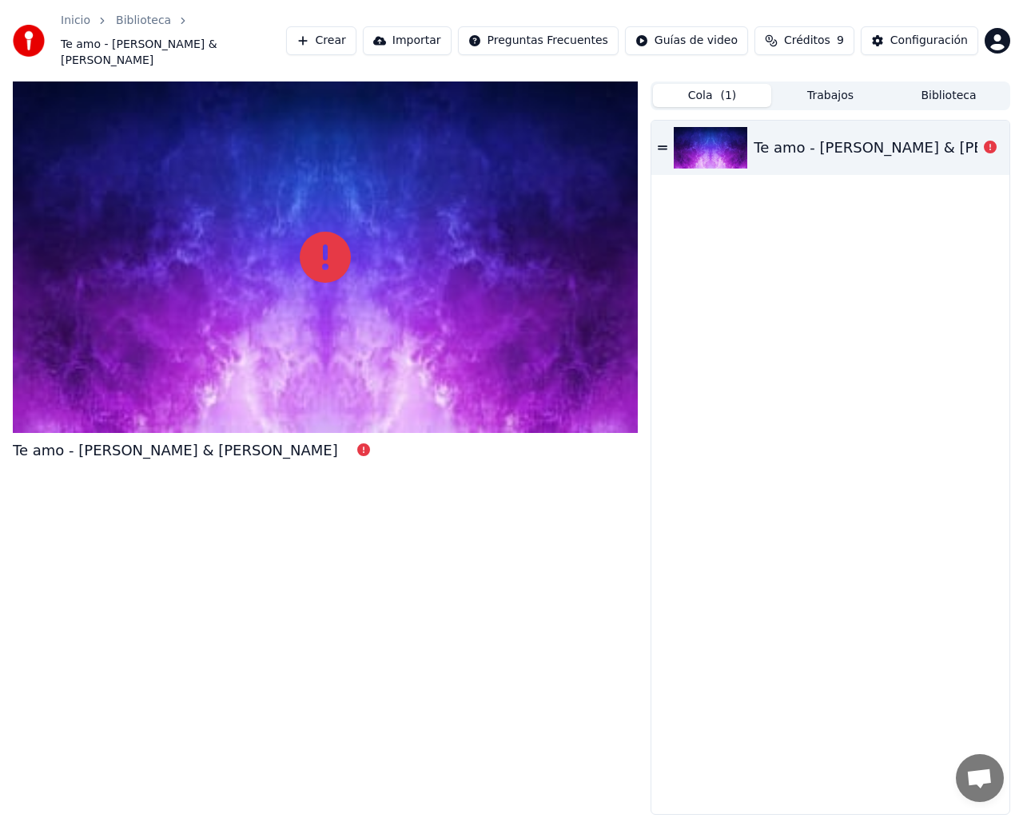
click at [572, 433] on div at bounding box center [325, 258] width 625 height 352
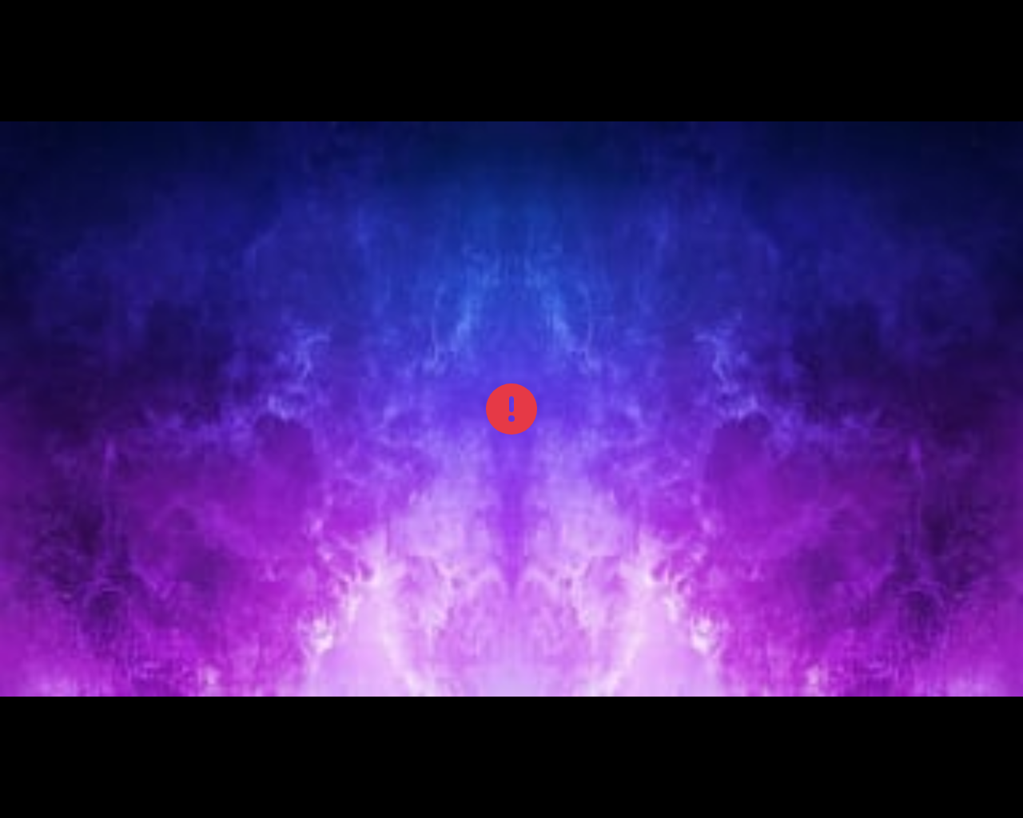
click at [572, 476] on div at bounding box center [511, 408] width 1023 height 575
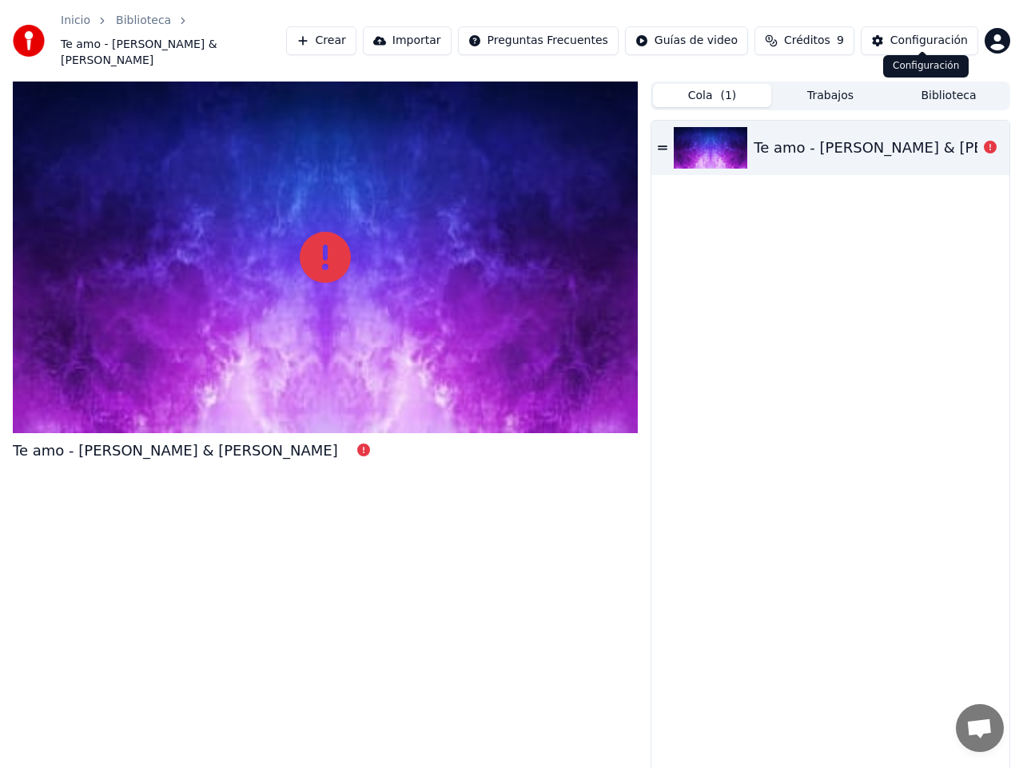
click at [942, 38] on div "Configuración" at bounding box center [929, 41] width 78 height 16
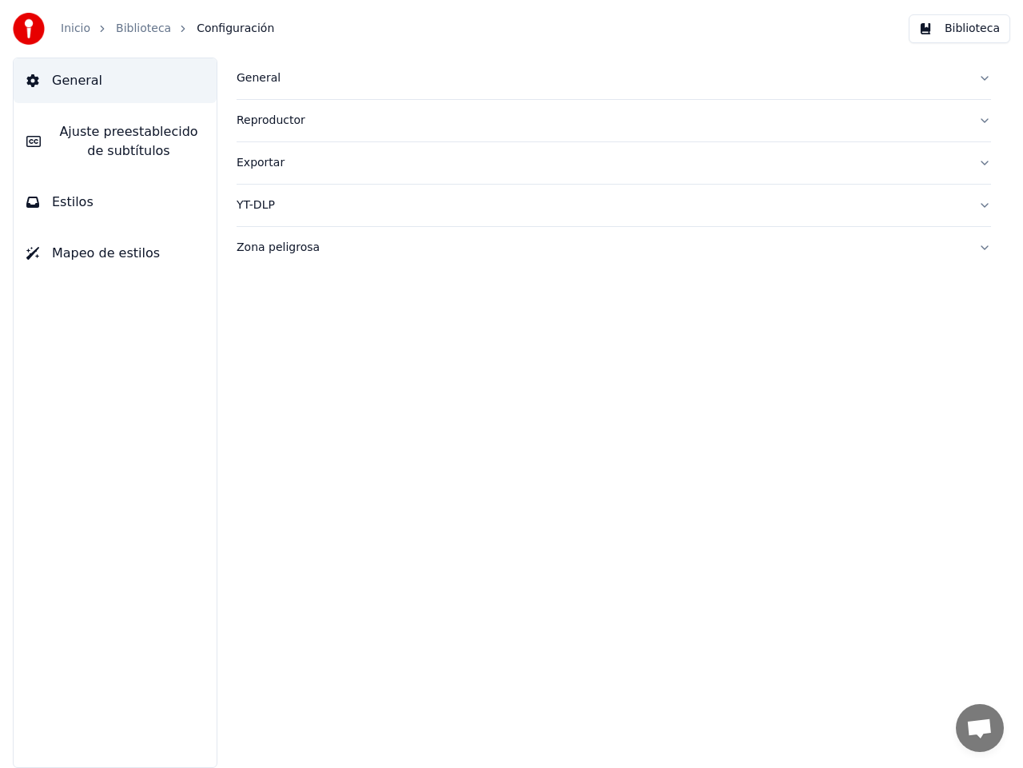
click at [987, 248] on button "Zona peligrosa" at bounding box center [614, 248] width 755 height 42
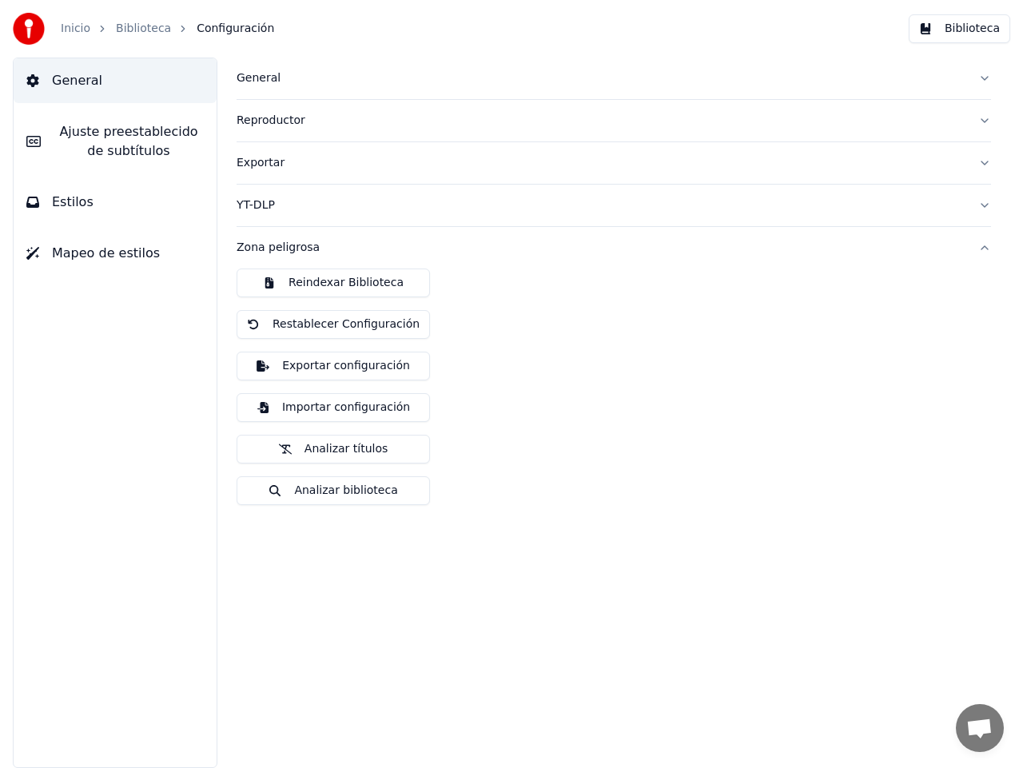
click at [987, 247] on button "Zona peligrosa" at bounding box center [614, 248] width 755 height 42
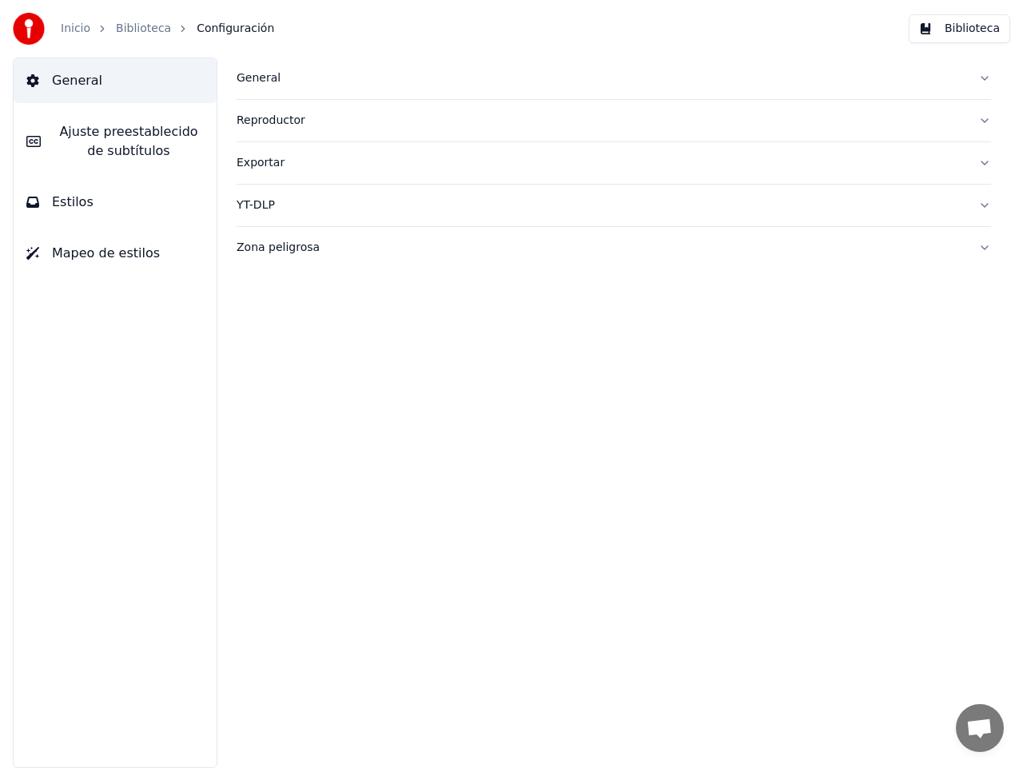
click at [984, 207] on button "YT-DLP" at bounding box center [614, 206] width 755 height 42
click at [247, 268] on button "button" at bounding box center [250, 268] width 26 height 14
click at [984, 203] on button "YT-DLP" at bounding box center [614, 206] width 755 height 42
click at [988, 163] on button "Exportar" at bounding box center [614, 163] width 755 height 42
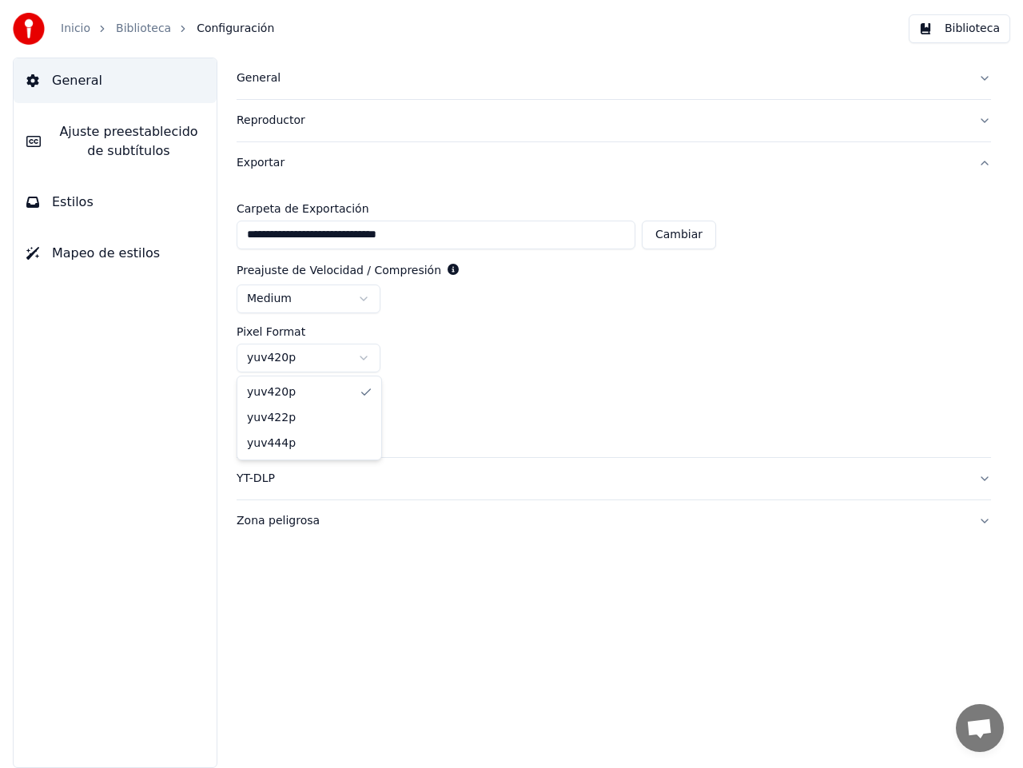
click at [361, 357] on html "**********" at bounding box center [511, 384] width 1023 height 768
click at [504, 352] on div "yuv420p" at bounding box center [614, 358] width 755 height 29
click at [987, 164] on button "Exportar" at bounding box center [614, 163] width 755 height 42
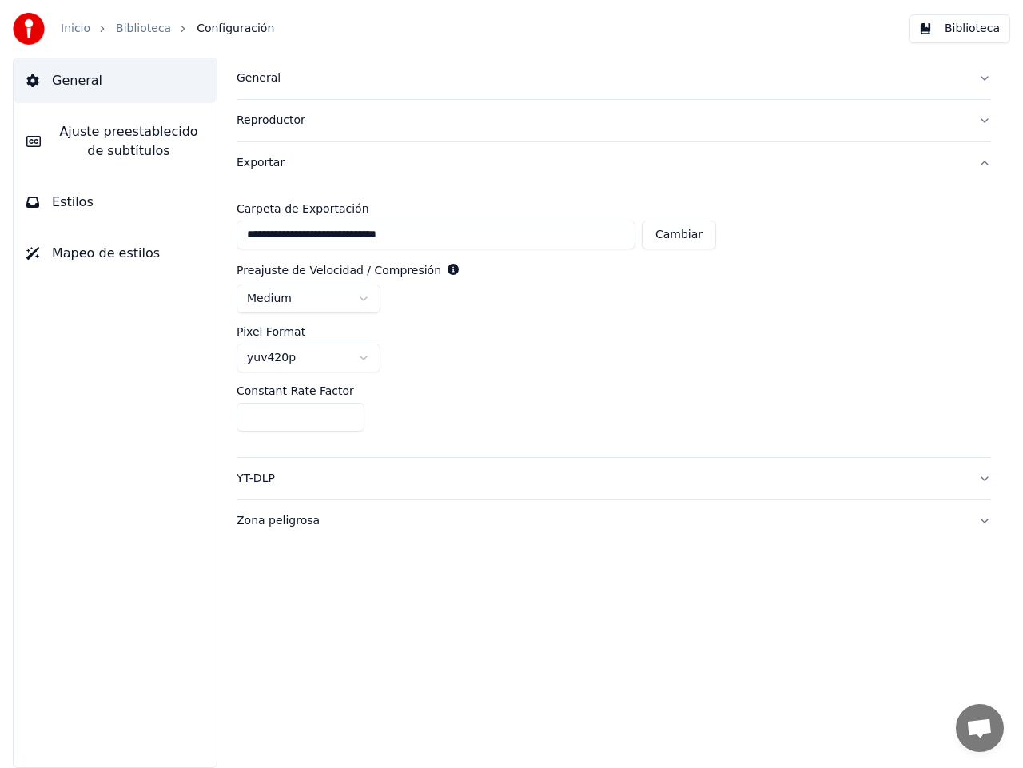
click at [987, 164] on button "Exportar" at bounding box center [614, 163] width 755 height 42
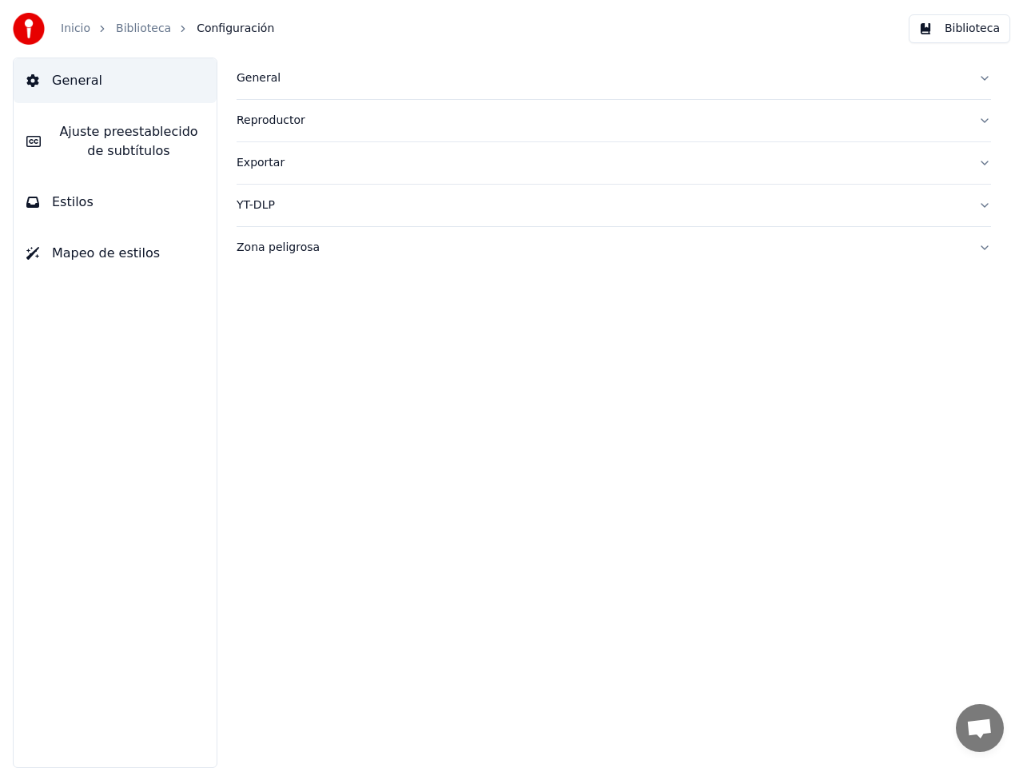
click at [982, 121] on button "Reproductor" at bounding box center [614, 121] width 755 height 42
click at [109, 149] on span "Ajuste preestablecido de subtítulos" at bounding box center [129, 141] width 150 height 38
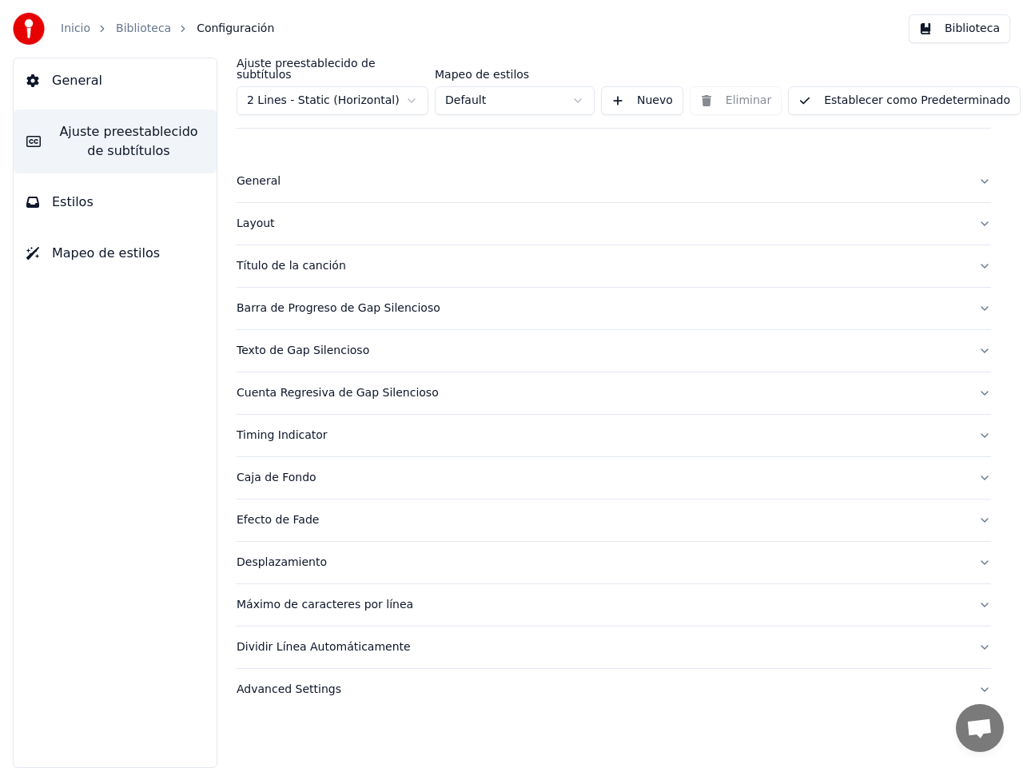
click at [62, 75] on span "General" at bounding box center [77, 80] width 50 height 19
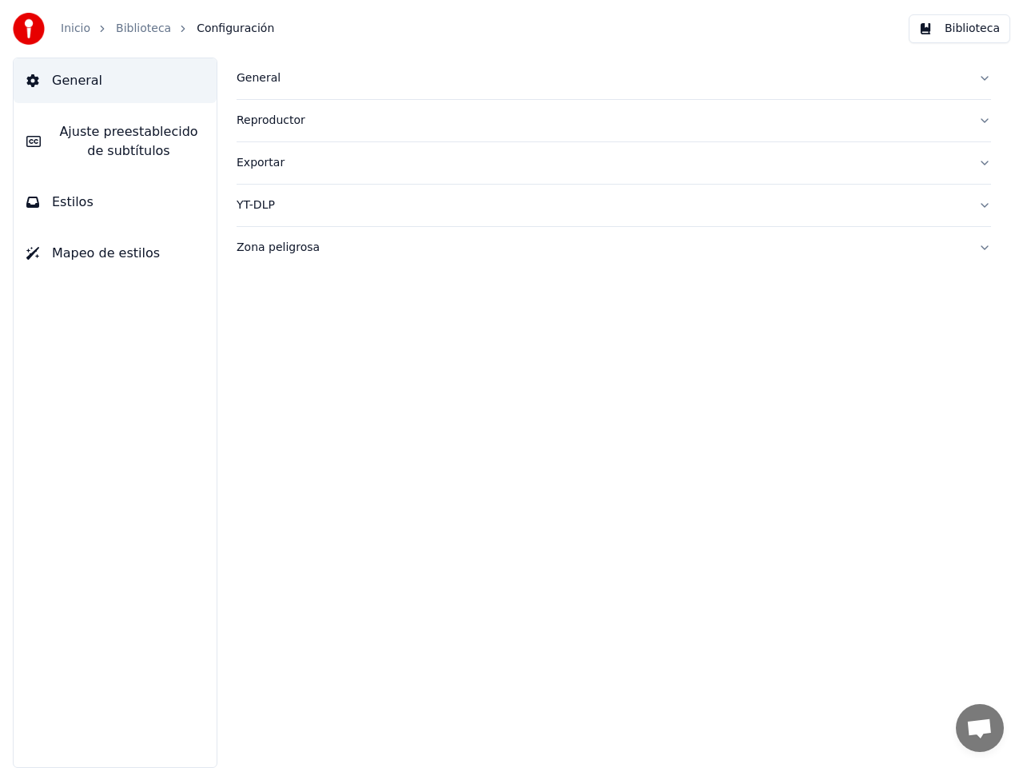
click at [138, 26] on link "Biblioteca" at bounding box center [143, 29] width 55 height 16
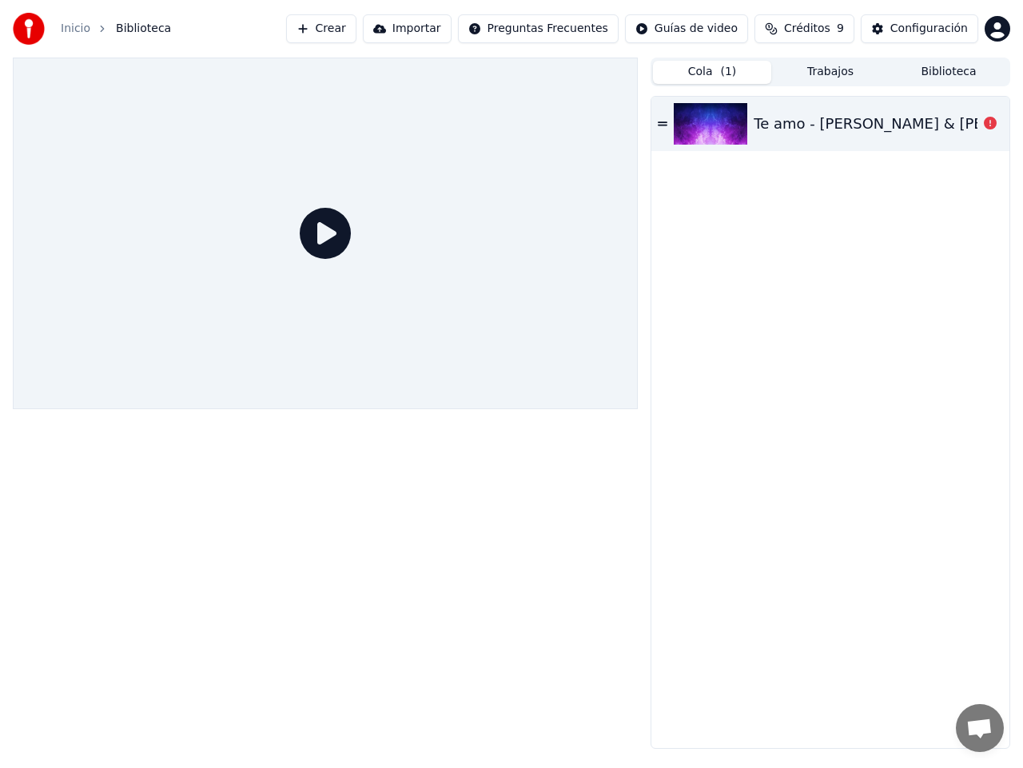
click at [327, 241] on icon at bounding box center [325, 233] width 51 height 51
click at [325, 237] on icon at bounding box center [325, 233] width 51 height 51
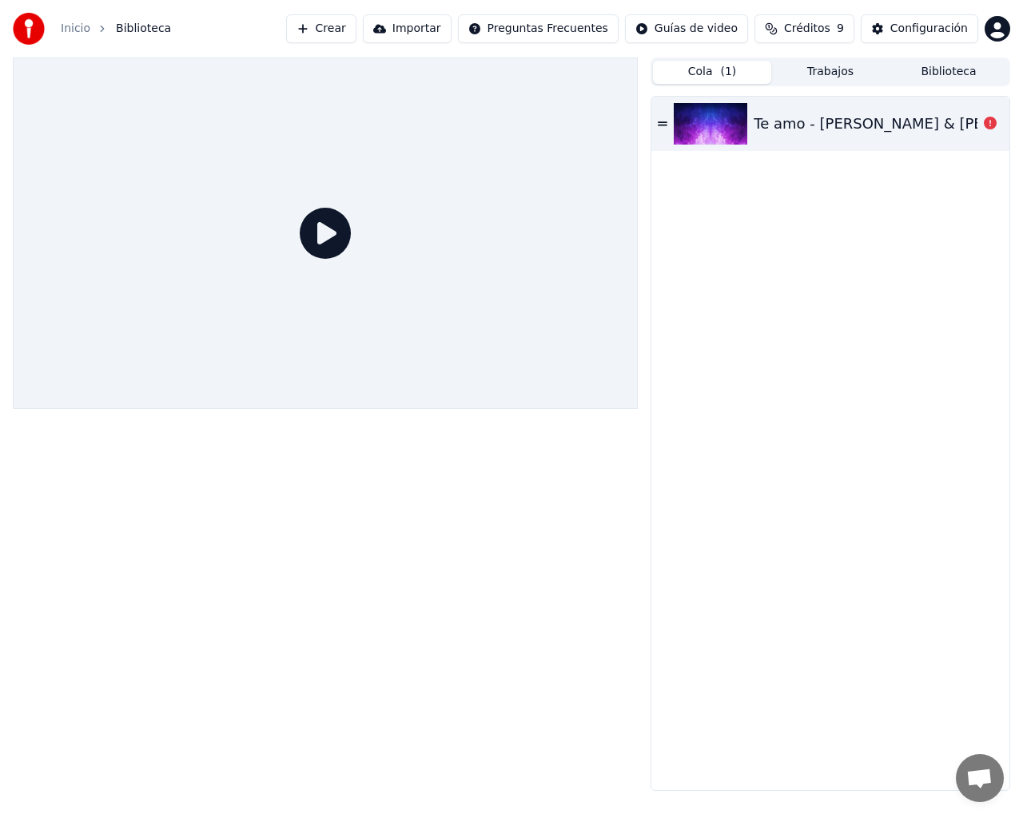
click at [351, 259] on icon at bounding box center [325, 233] width 51 height 51
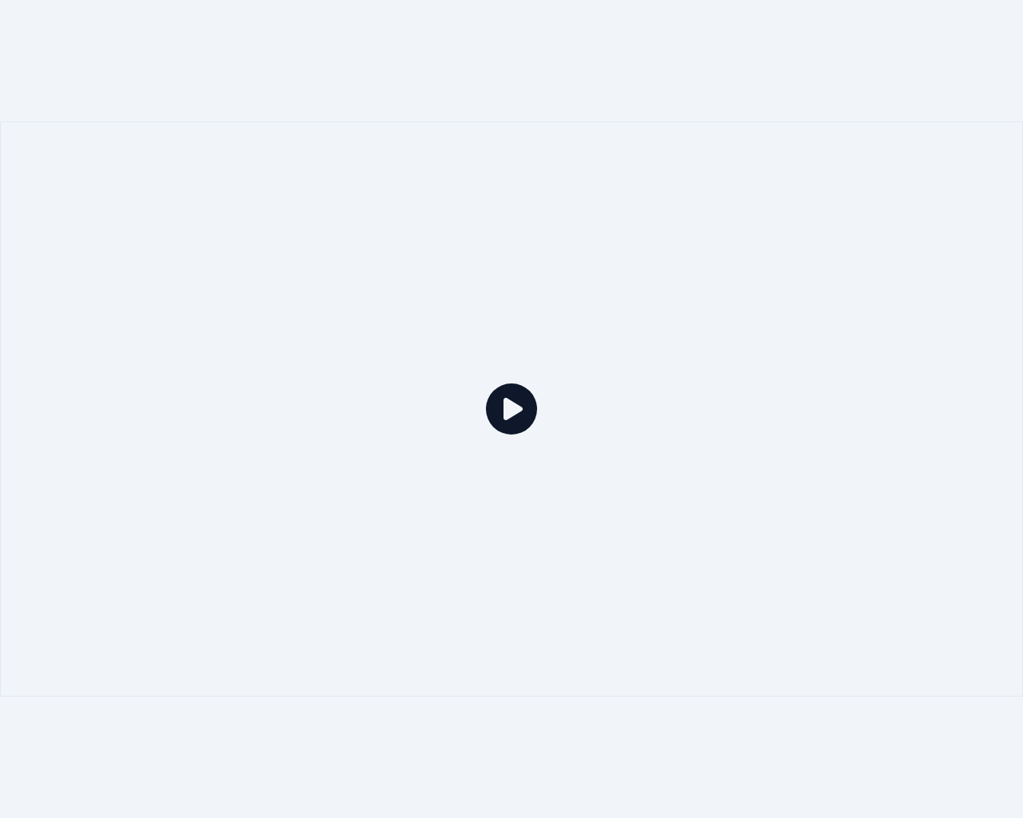
click at [523, 412] on icon at bounding box center [511, 409] width 51 height 51
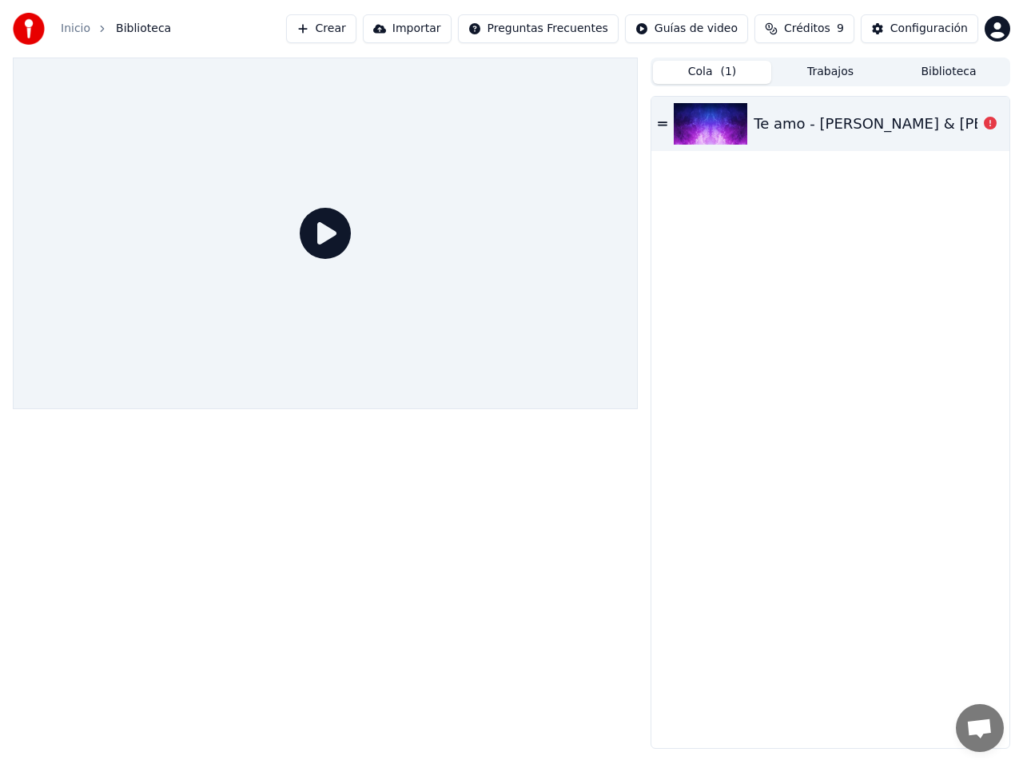
click at [78, 27] on link "Inicio" at bounding box center [76, 29] width 30 height 16
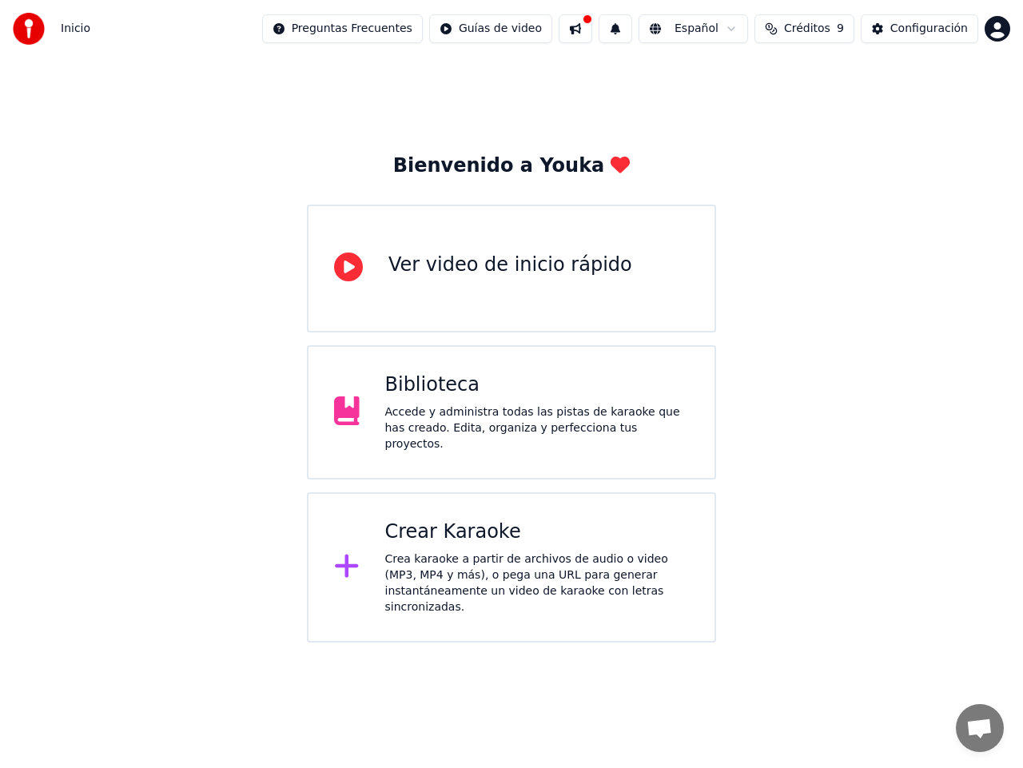
click at [482, 398] on div "Biblioteca" at bounding box center [537, 385] width 305 height 26
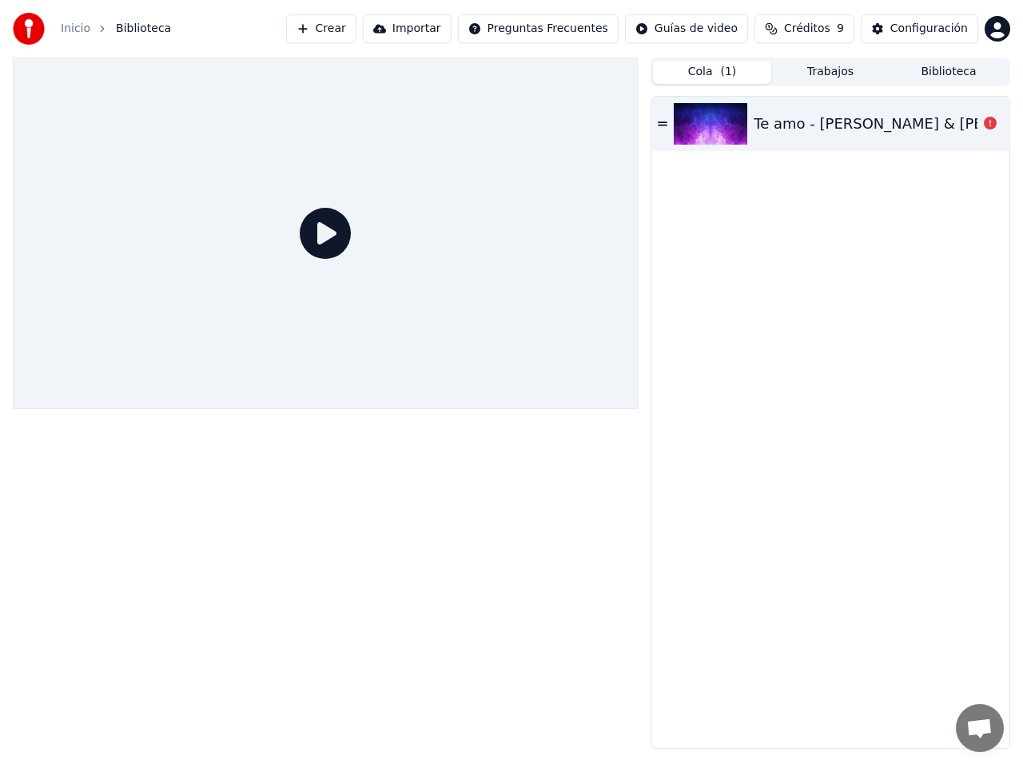
click at [852, 134] on div "Te amo - [PERSON_NAME] & [PERSON_NAME]" at bounding box center [916, 124] width 325 height 22
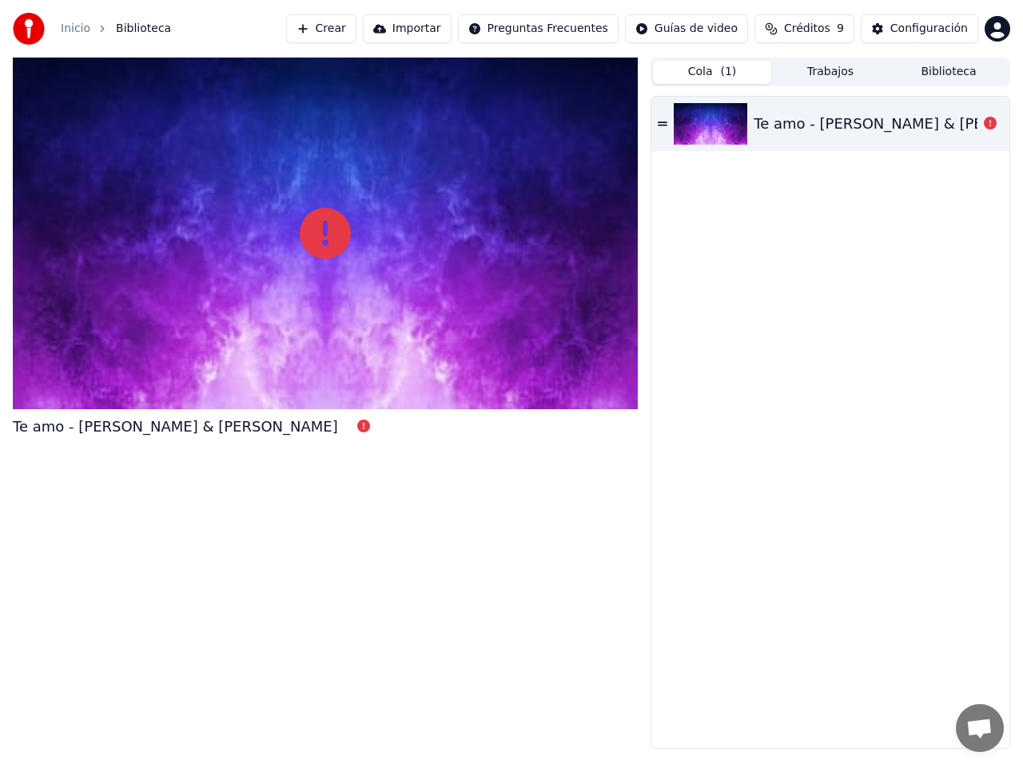
click at [852, 134] on div "Te amo - [PERSON_NAME] & [PERSON_NAME]" at bounding box center [916, 124] width 325 height 22
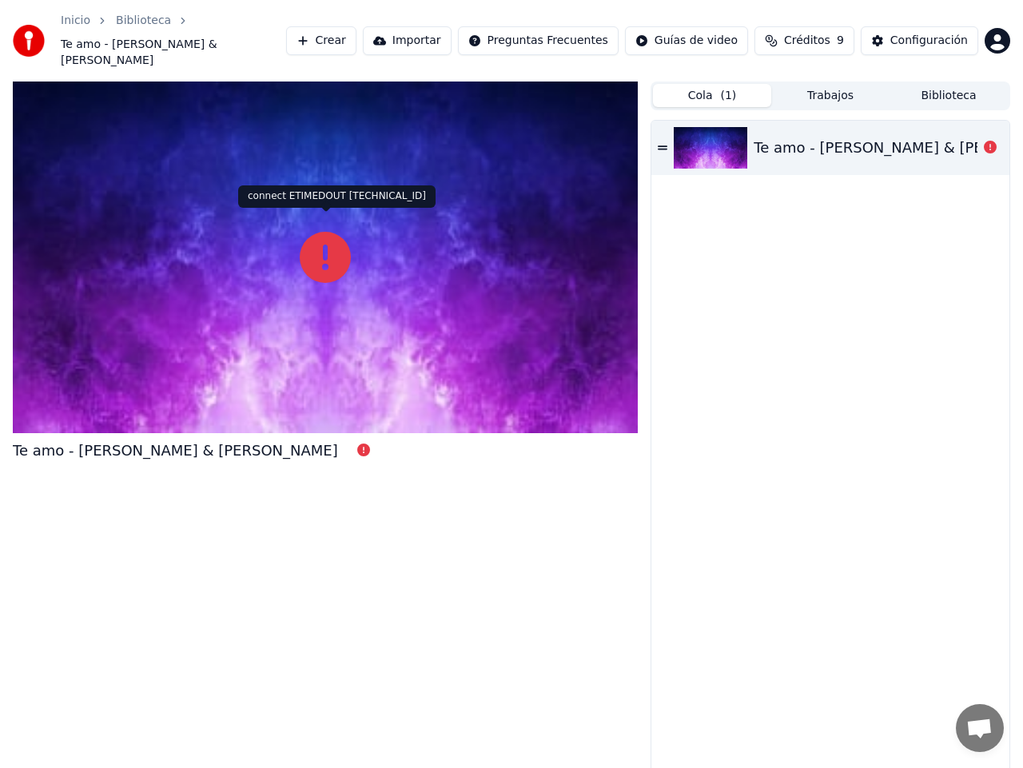
click at [324, 241] on icon at bounding box center [325, 257] width 51 height 51
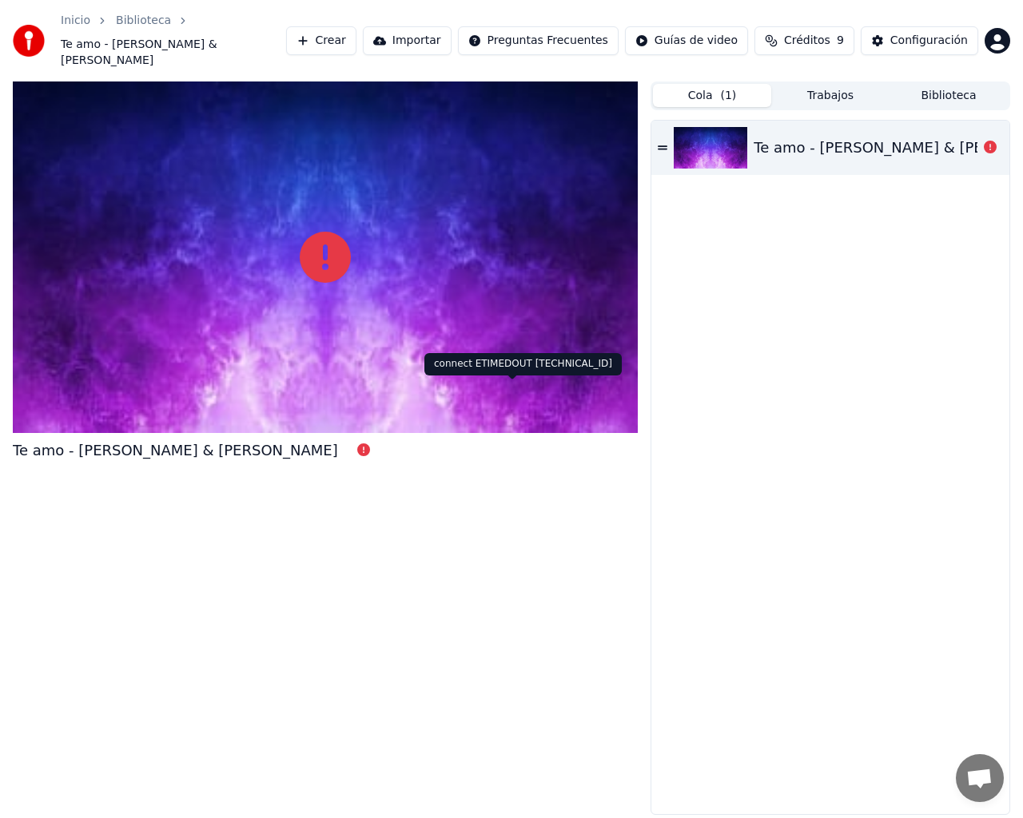
click at [351, 283] on icon at bounding box center [325, 257] width 51 height 51
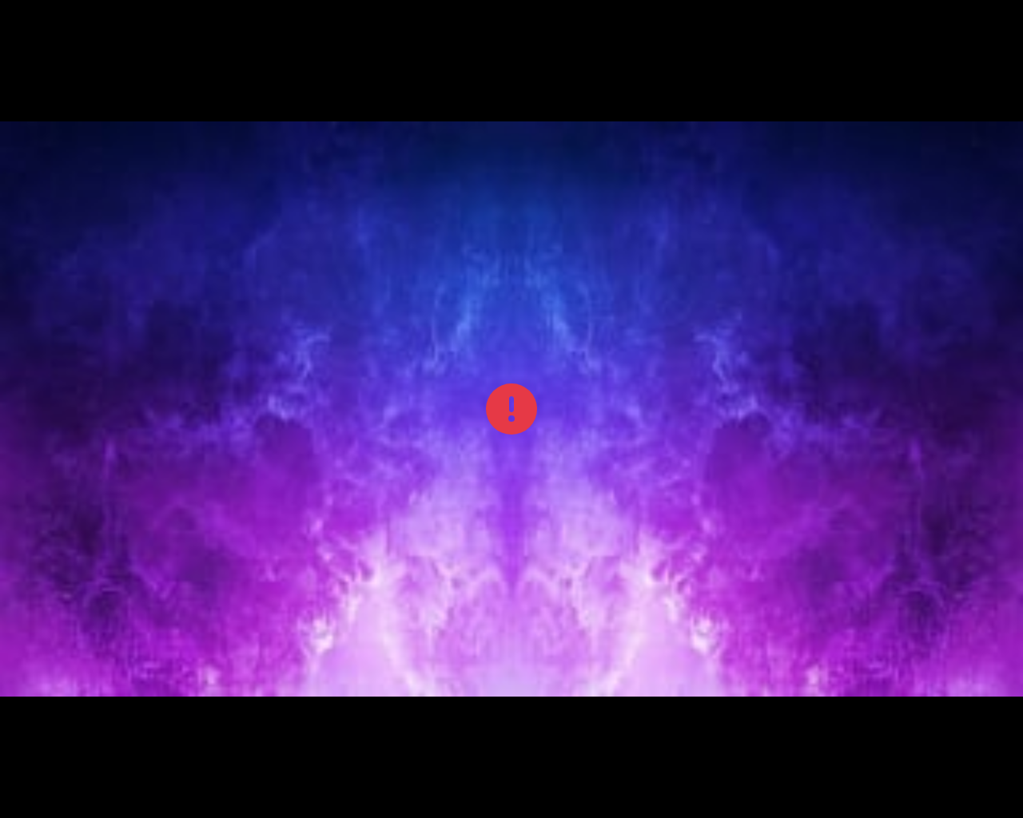
click at [503, 427] on icon at bounding box center [511, 409] width 51 height 51
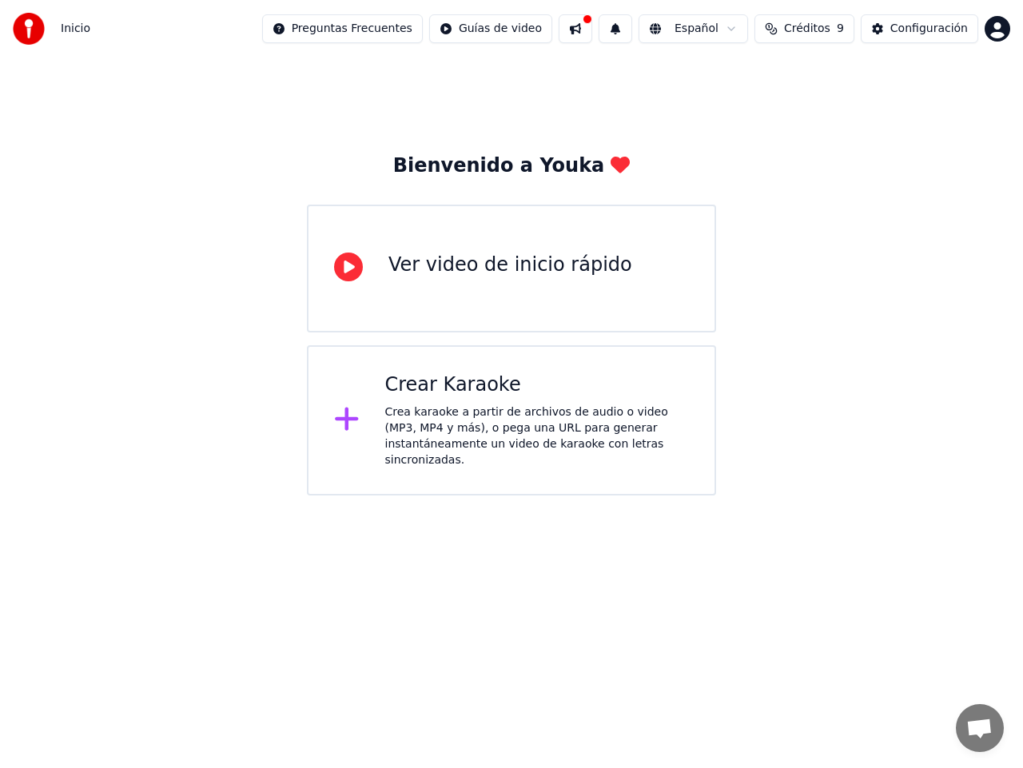
click at [558, 436] on div "Crea karaoke a partir de archivos de audio o video (MP3, MP4 y más), o pega una…" at bounding box center [537, 436] width 305 height 64
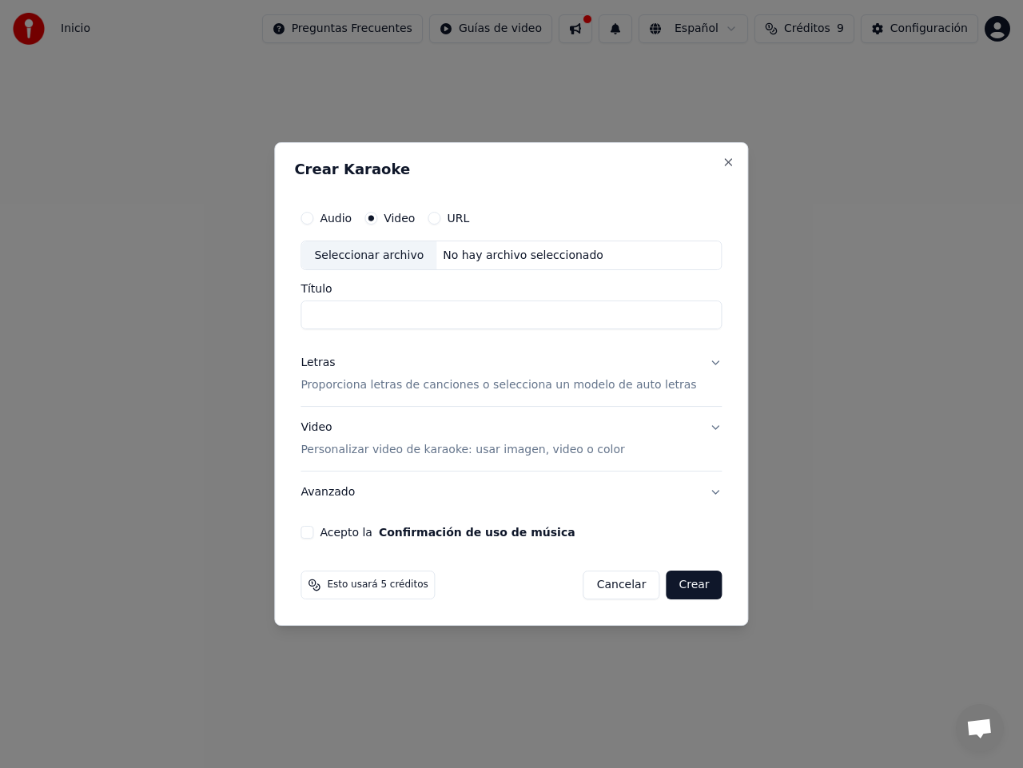
click at [440, 220] on button "URL" at bounding box center [434, 218] width 13 height 13
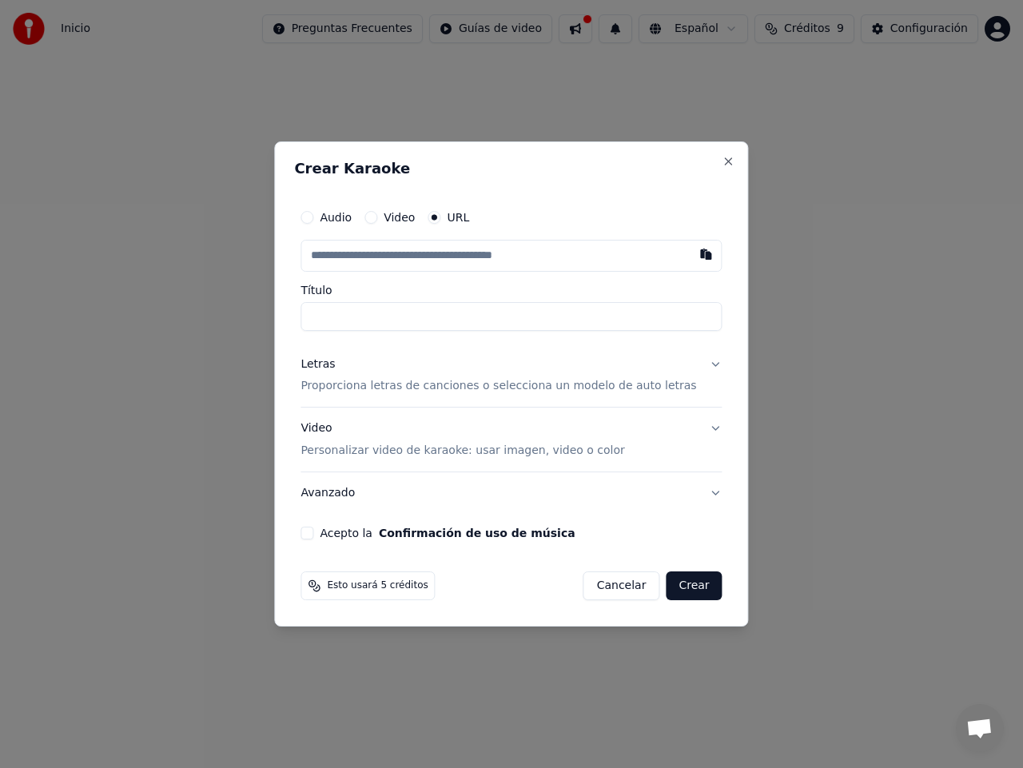
click at [440, 257] on input "text" at bounding box center [511, 256] width 421 height 32
click at [691, 253] on button "button" at bounding box center [707, 254] width 32 height 29
type input "**********"
click at [675, 587] on button "Crear" at bounding box center [694, 585] width 56 height 29
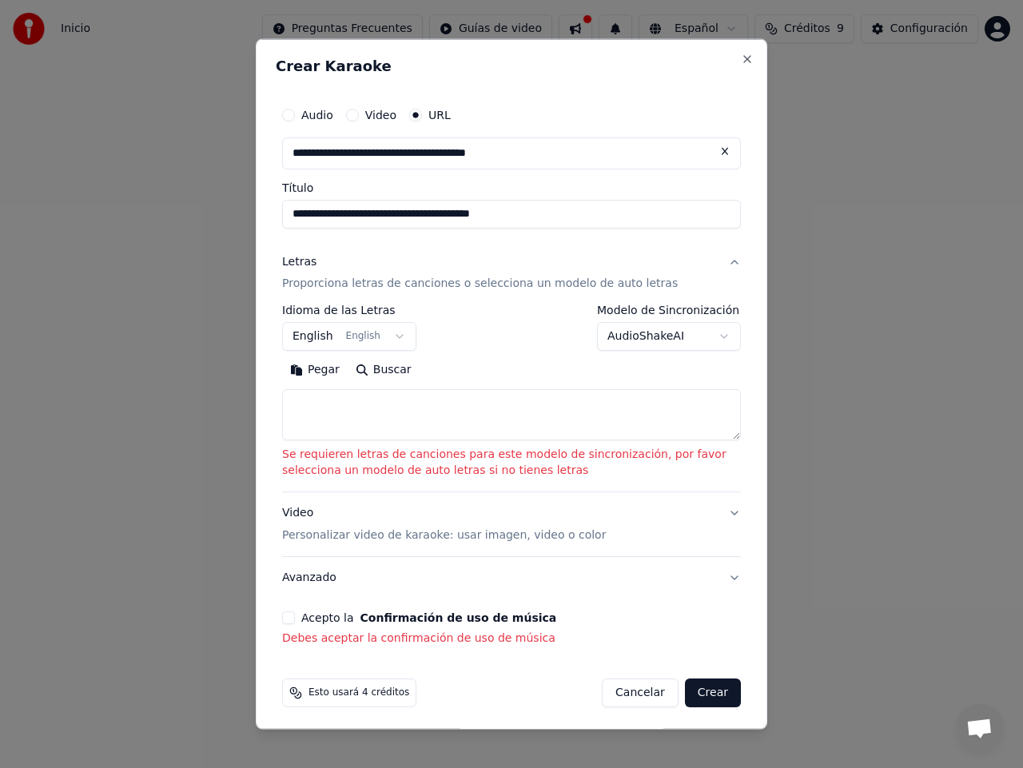
click at [290, 621] on button "Acepto la Confirmación de uso de música" at bounding box center [288, 617] width 13 height 13
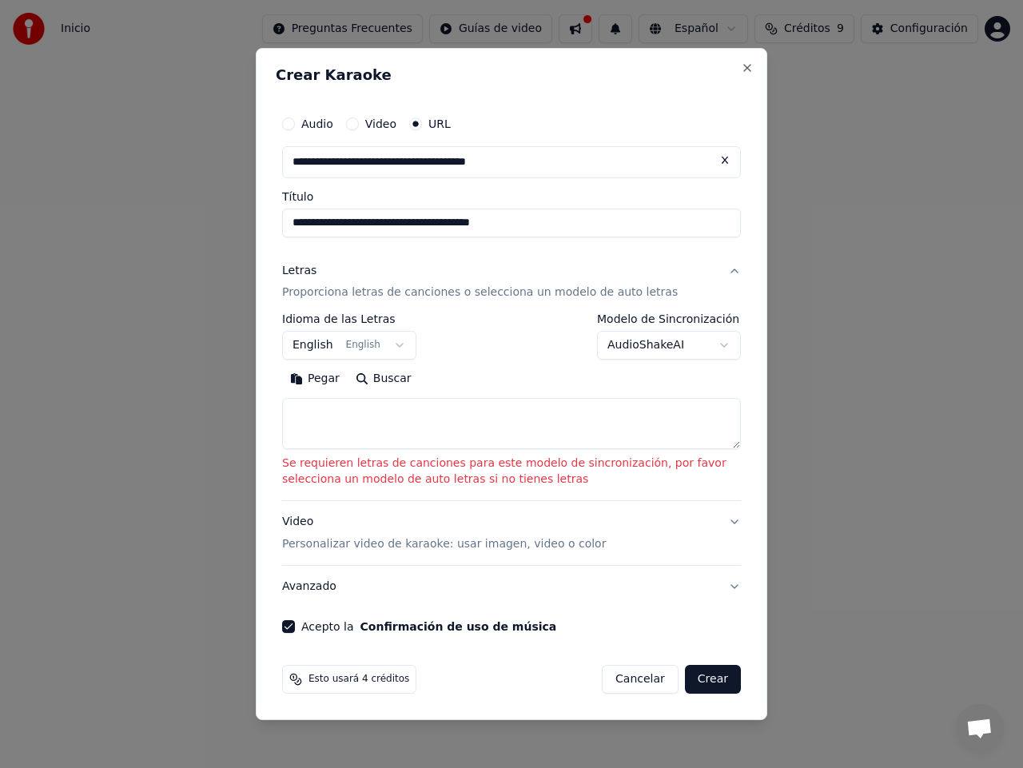
click at [323, 384] on button "Pegar" at bounding box center [315, 380] width 66 height 26
type textarea "**********"
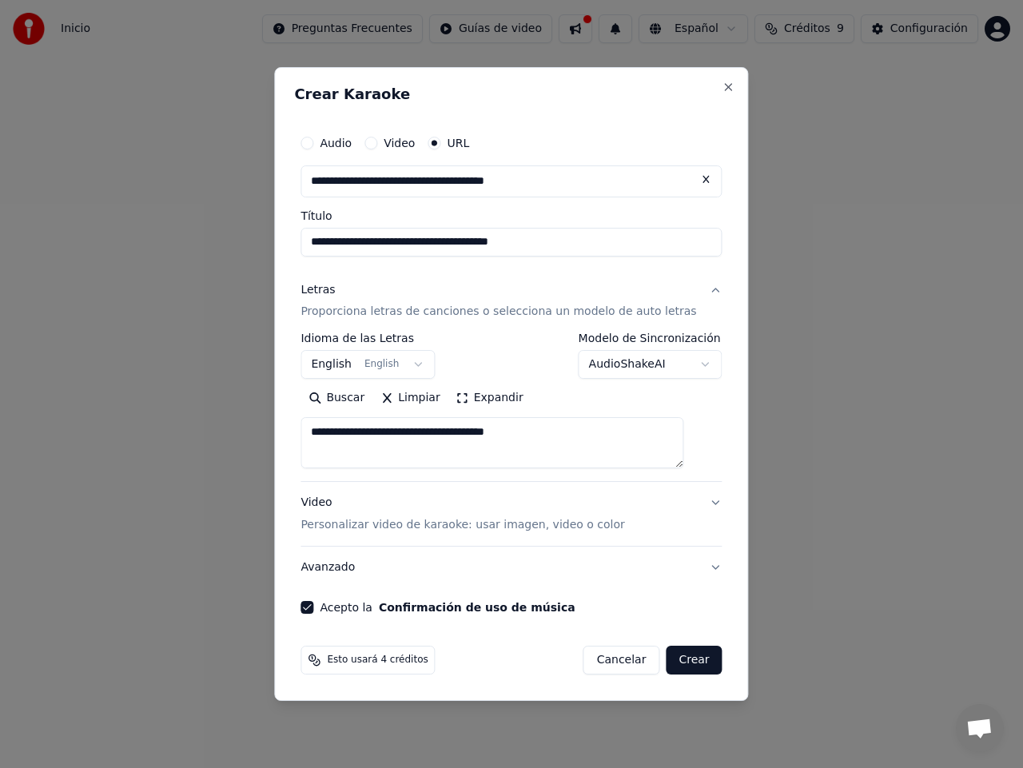
click at [424, 360] on button "English English" at bounding box center [368, 365] width 134 height 29
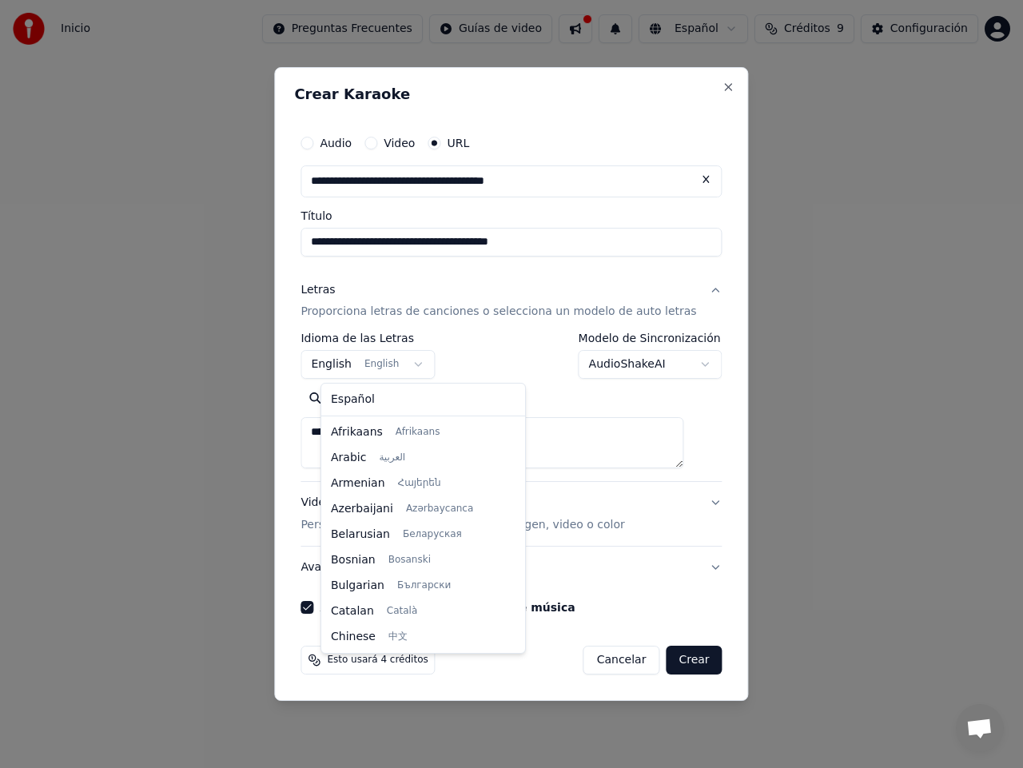
scroll to position [128, 0]
select select "**"
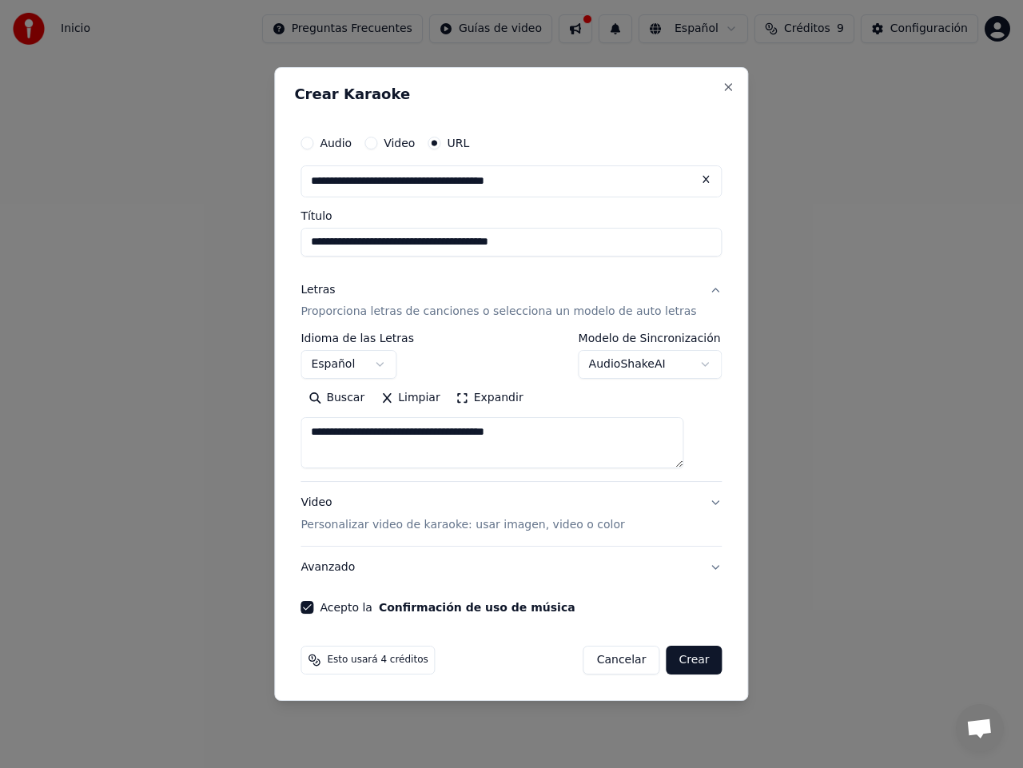
select select
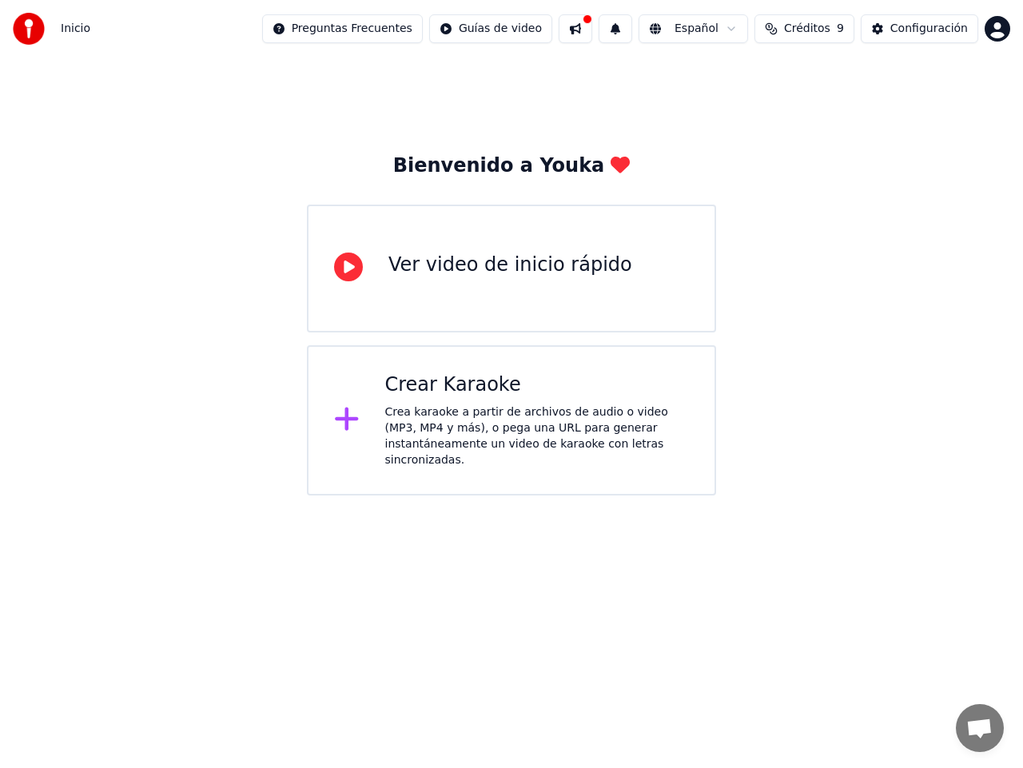
click at [485, 402] on div "Crear Karaoke Crea karaoke a partir de archivos de audio o video (MP3, MP4 y má…" at bounding box center [537, 420] width 305 height 96
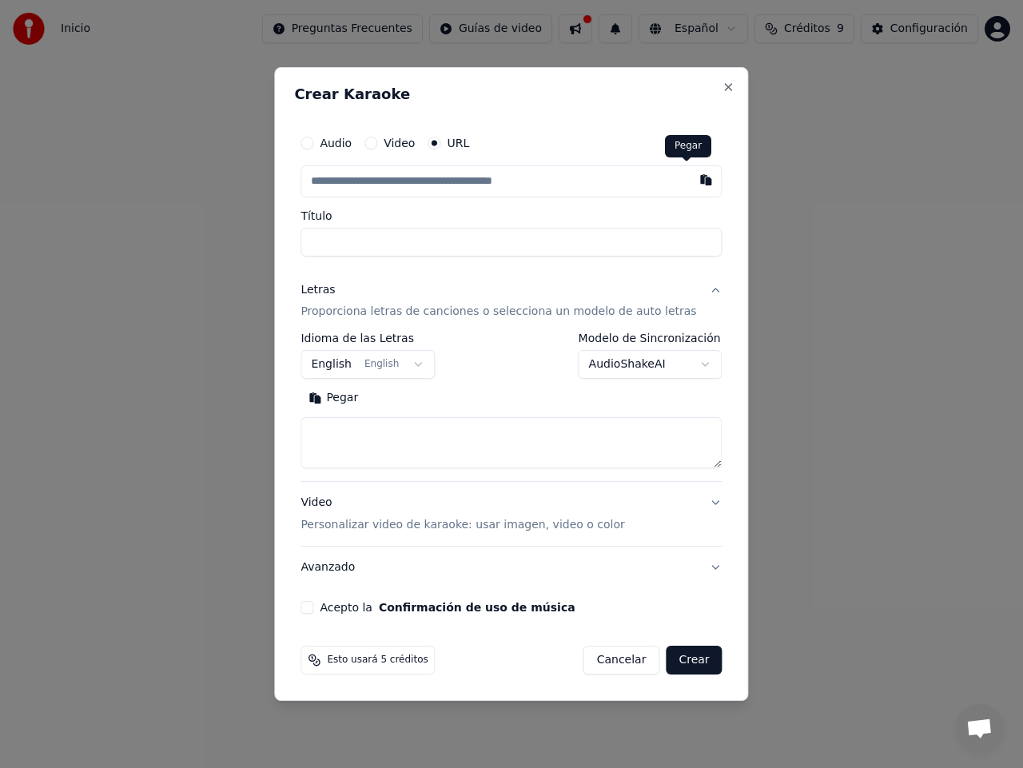
click at [691, 179] on button "button" at bounding box center [707, 179] width 32 height 29
type input "**********"
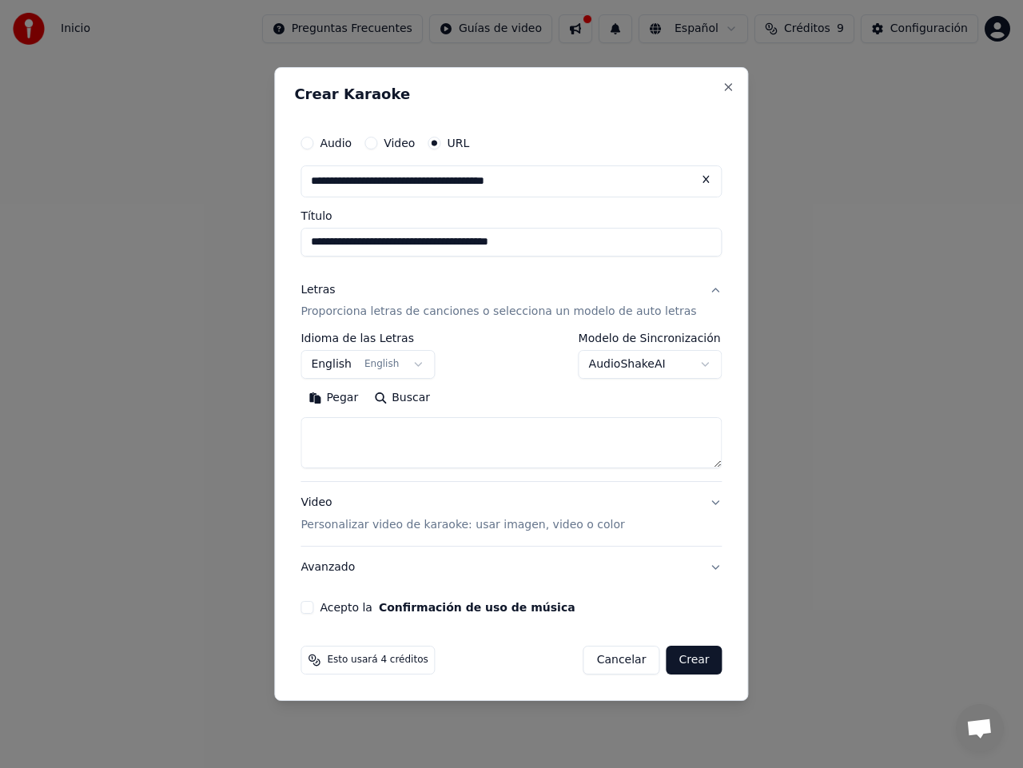
type input "**********"
click at [351, 397] on button "Pegar" at bounding box center [334, 399] width 66 height 26
type textarea "**********"
click at [313, 610] on button "Acepto la Confirmación de uso de música" at bounding box center [307, 607] width 13 height 13
click at [681, 664] on button "Crear" at bounding box center [694, 660] width 56 height 29
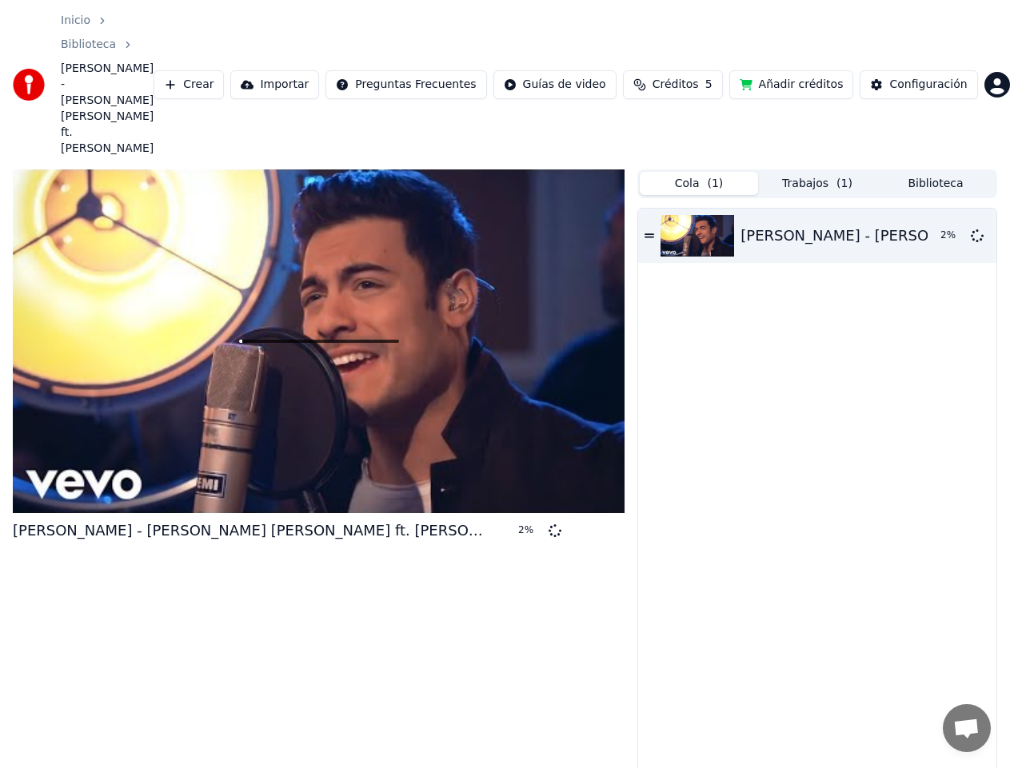
click at [707, 172] on button "Cola ( 1 )" at bounding box center [698, 183] width 118 height 23
click at [827, 172] on button "Trabajos ( 1 )" at bounding box center [817, 183] width 118 height 23
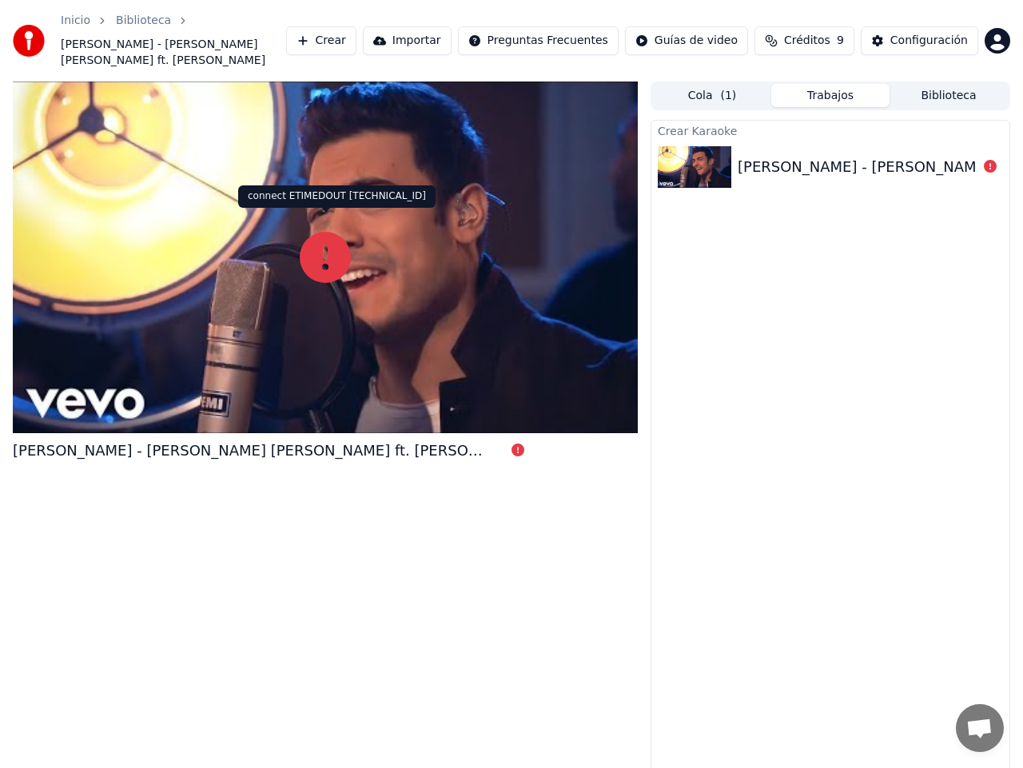
click at [328, 249] on icon at bounding box center [325, 257] width 51 height 51
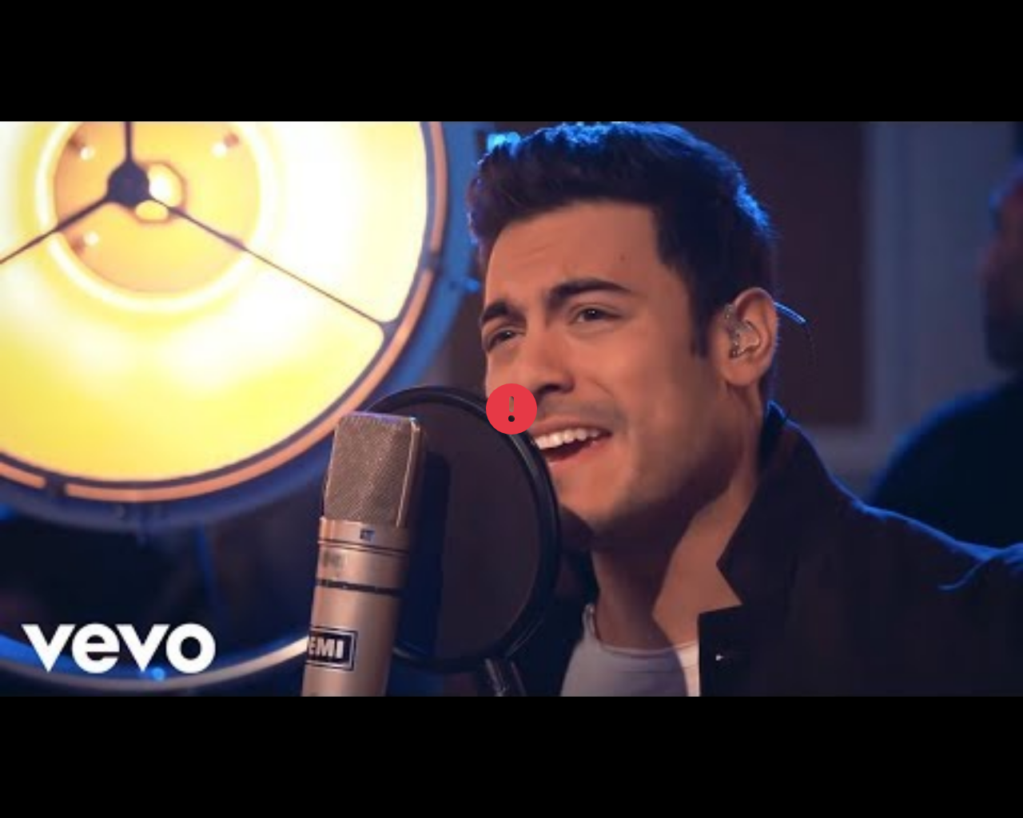
click at [663, 454] on div at bounding box center [511, 408] width 1023 height 575
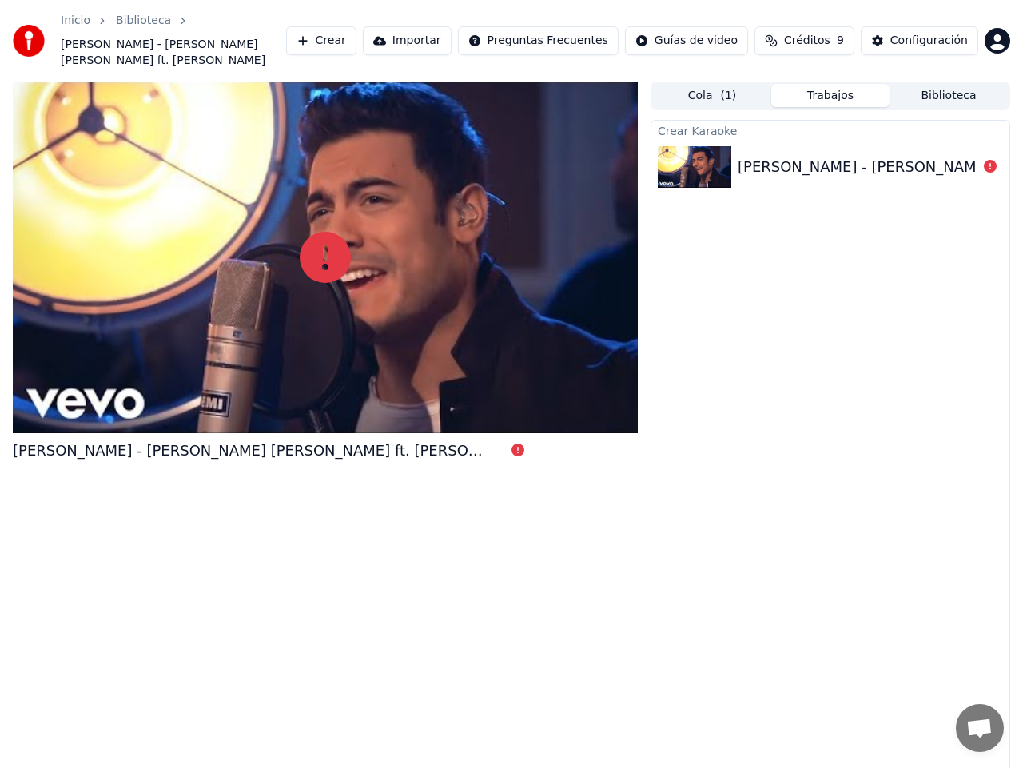
click at [501, 336] on div at bounding box center [325, 258] width 625 height 352
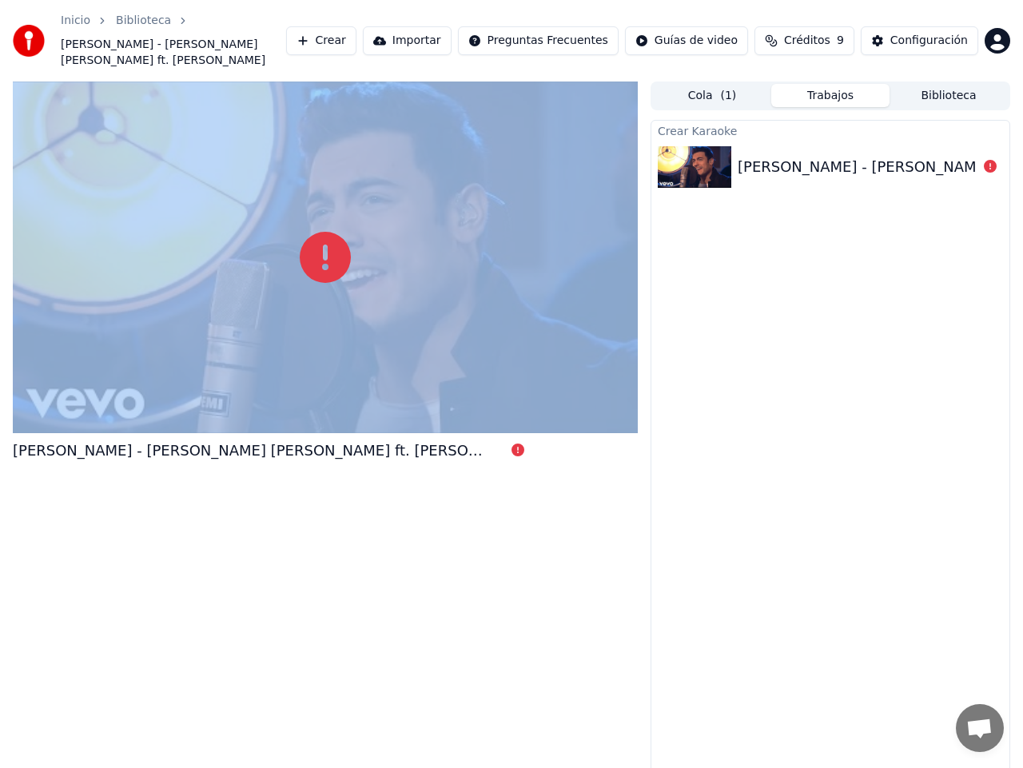
click at [501, 336] on div at bounding box center [325, 258] width 625 height 352
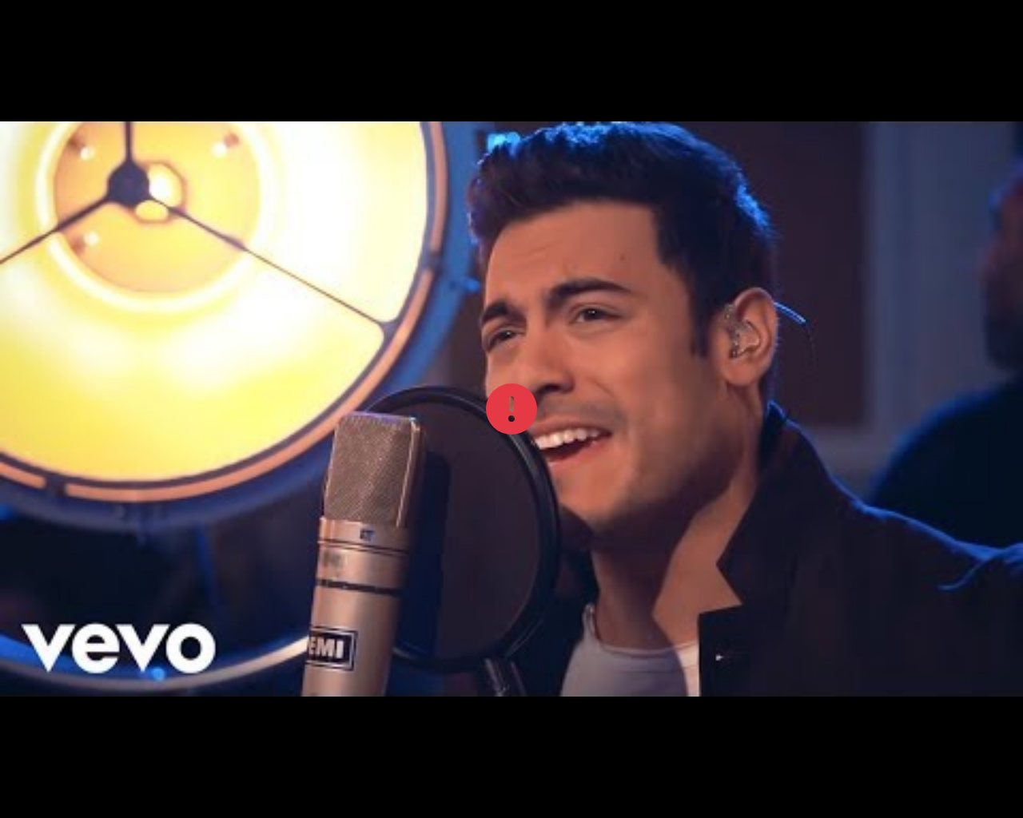
click at [611, 395] on div at bounding box center [511, 408] width 1023 height 575
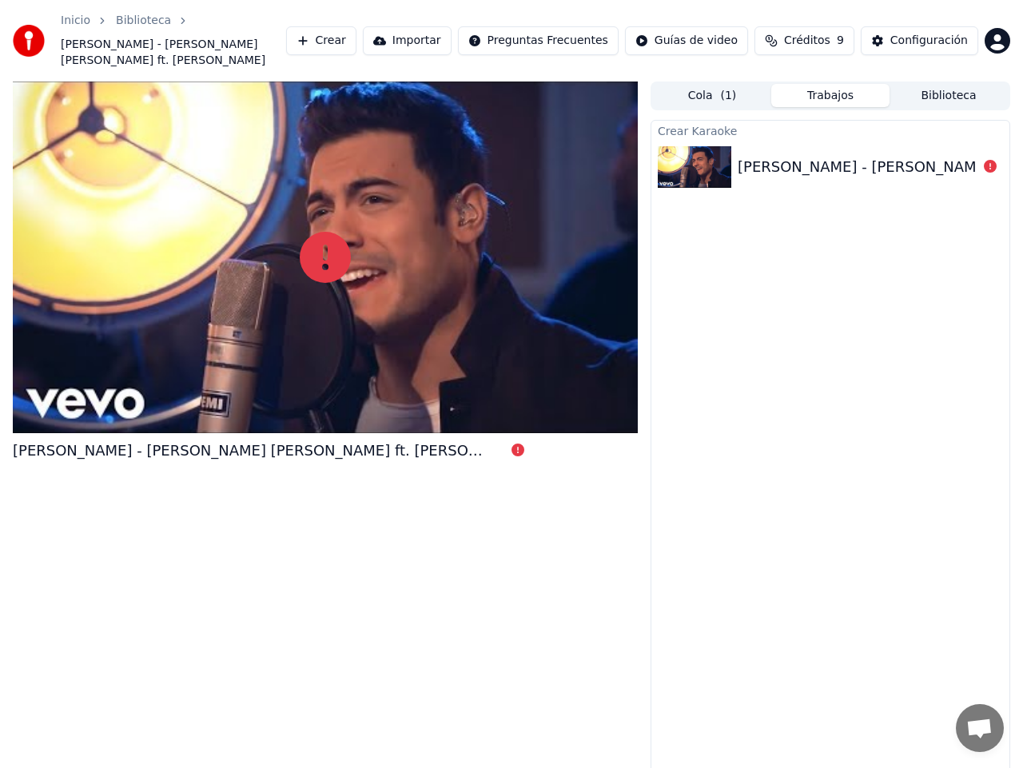
click at [962, 88] on button "Biblioteca" at bounding box center [949, 95] width 118 height 23
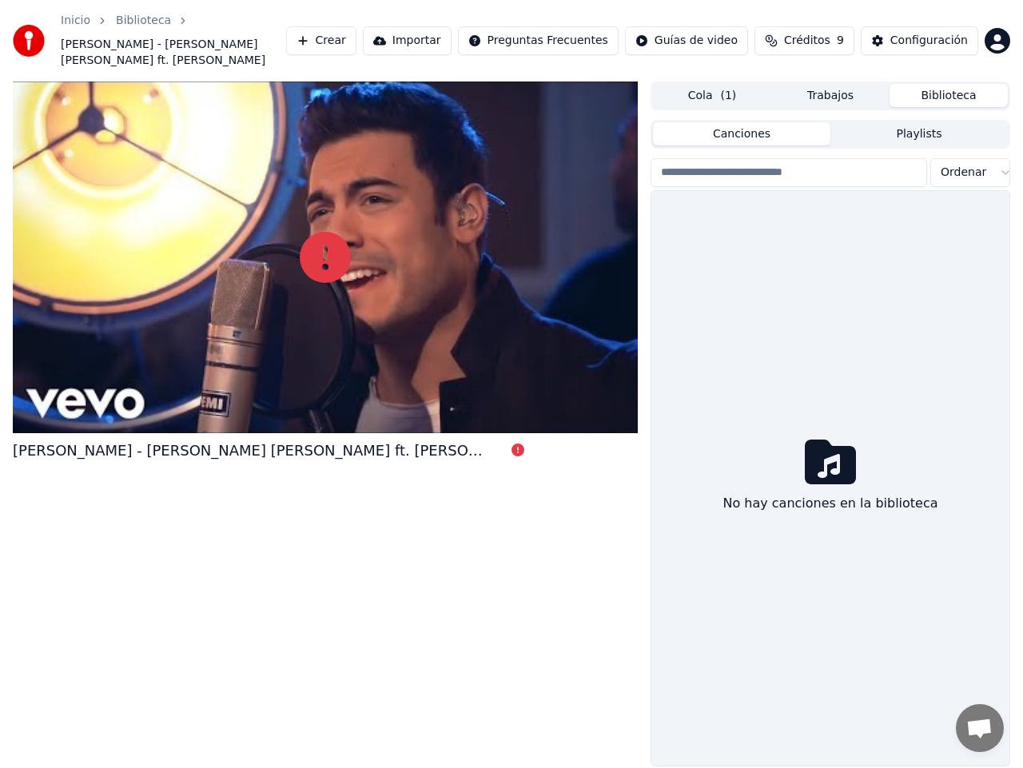
click at [908, 122] on button "Playlists" at bounding box center [918, 133] width 177 height 23
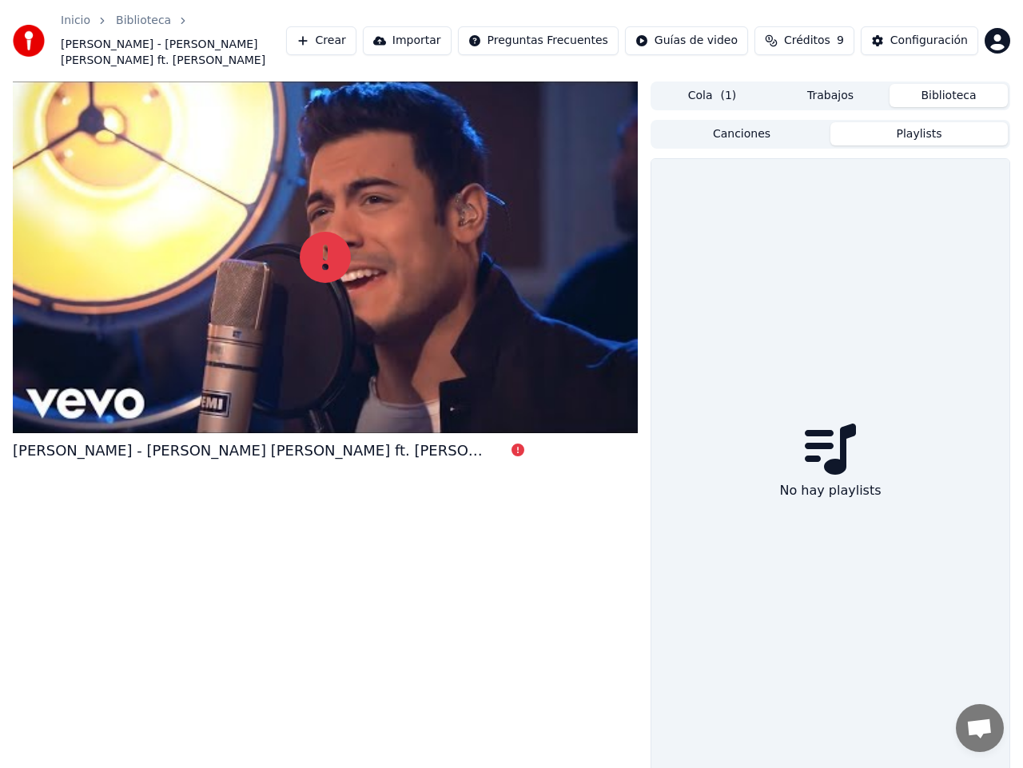
click at [779, 123] on button "Canciones" at bounding box center [741, 133] width 177 height 23
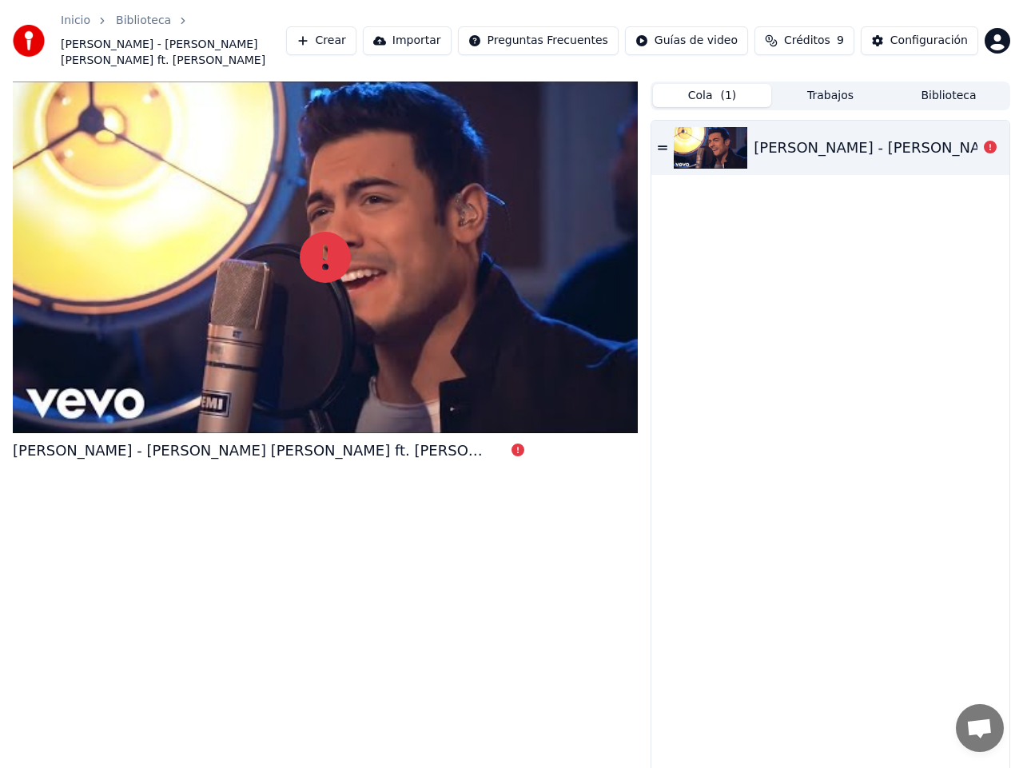
click at [712, 85] on button "Cola ( 1 )" at bounding box center [712, 95] width 118 height 23
click at [664, 142] on icon at bounding box center [663, 147] width 10 height 11
click at [82, 18] on link "Inicio" at bounding box center [76, 21] width 30 height 16
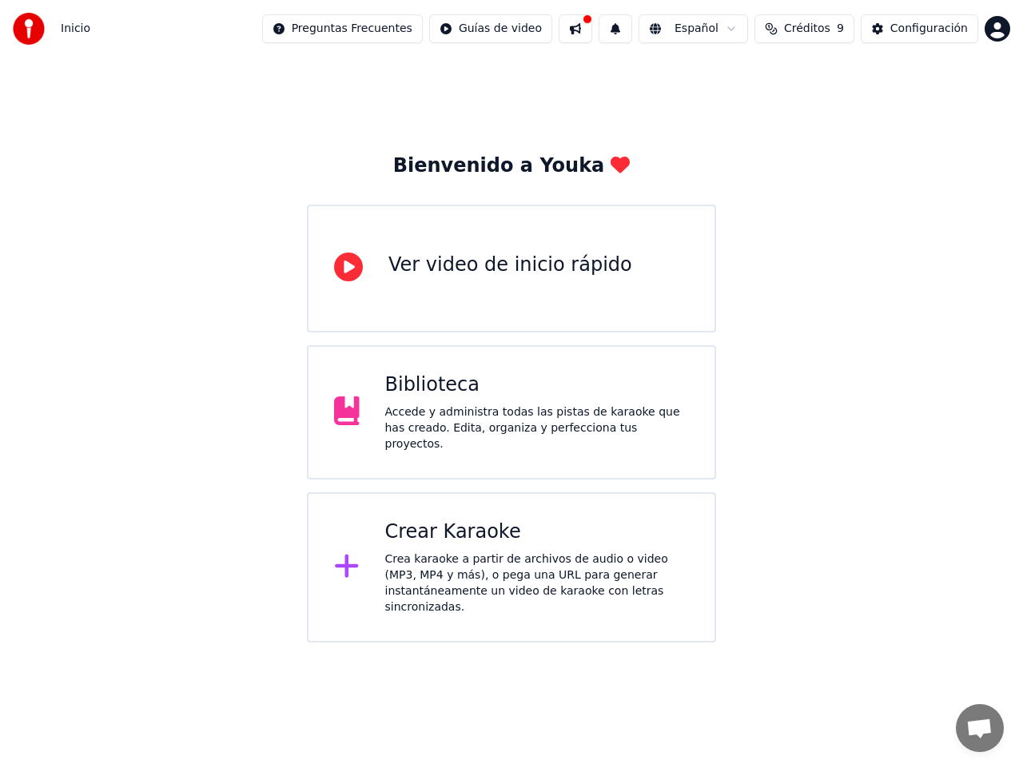
click at [550, 409] on div "Accede y administra todas las pistas de karaoke que has creado. Edita, organiza…" at bounding box center [537, 428] width 305 height 48
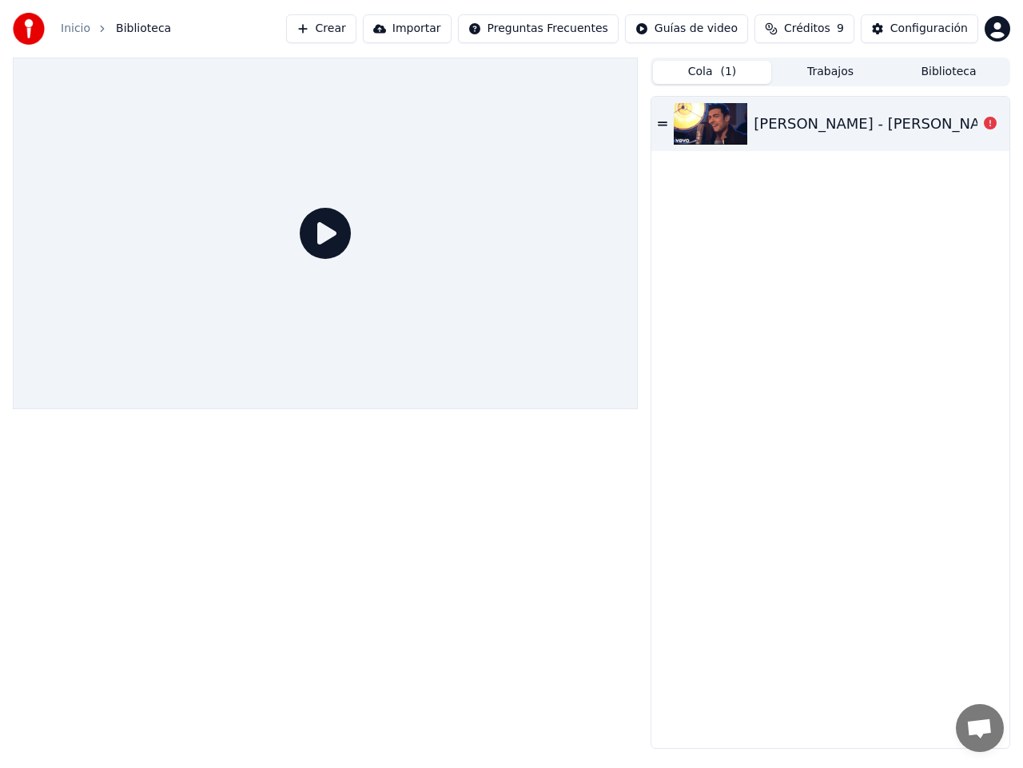
click at [329, 238] on icon at bounding box center [325, 233] width 51 height 51
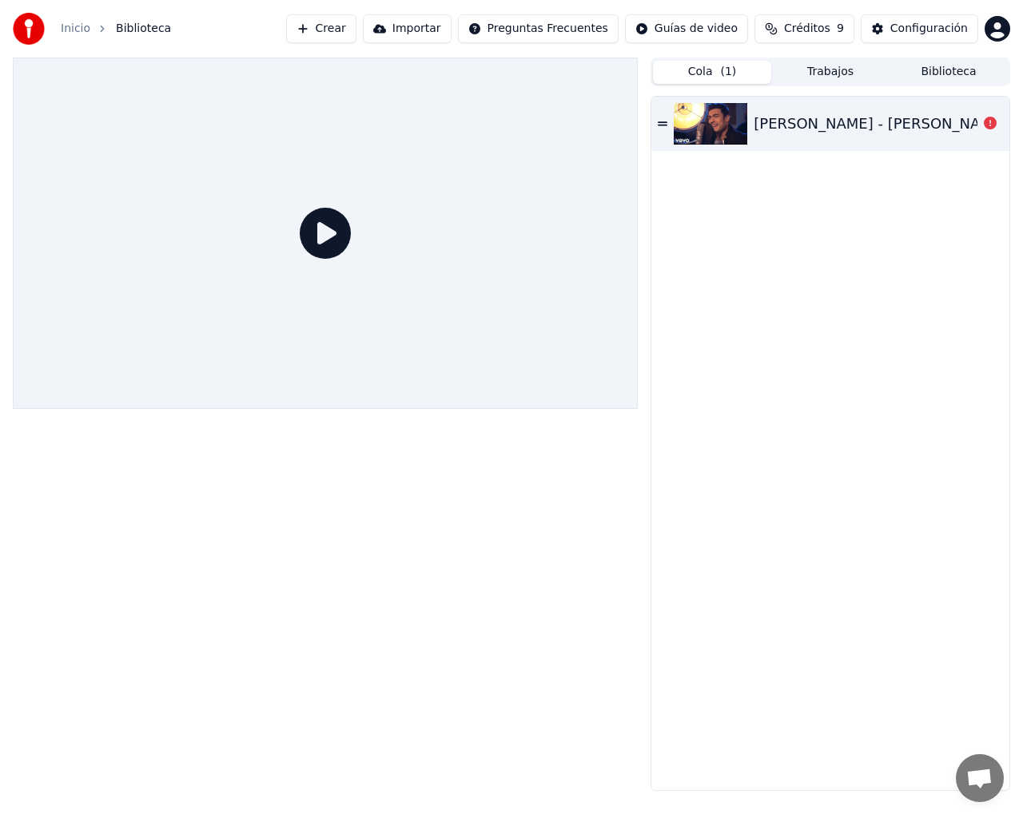
click at [638, 328] on div at bounding box center [325, 234] width 625 height 352
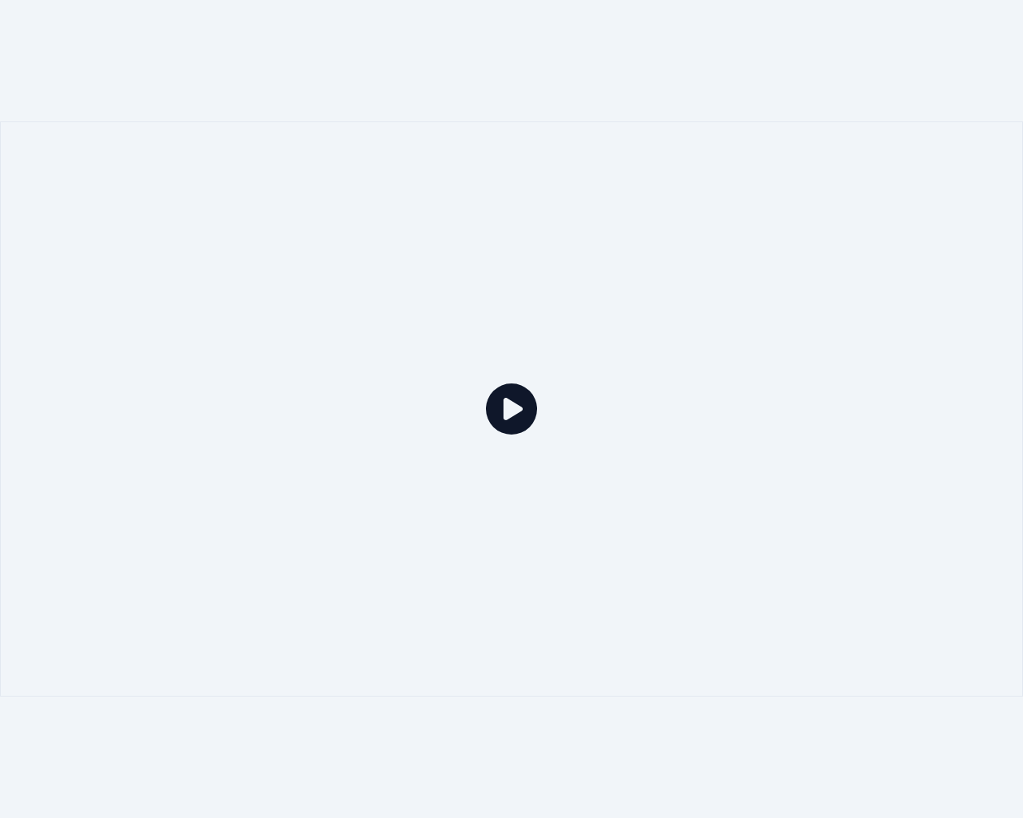
click at [773, 327] on div at bounding box center [511, 408] width 1023 height 575
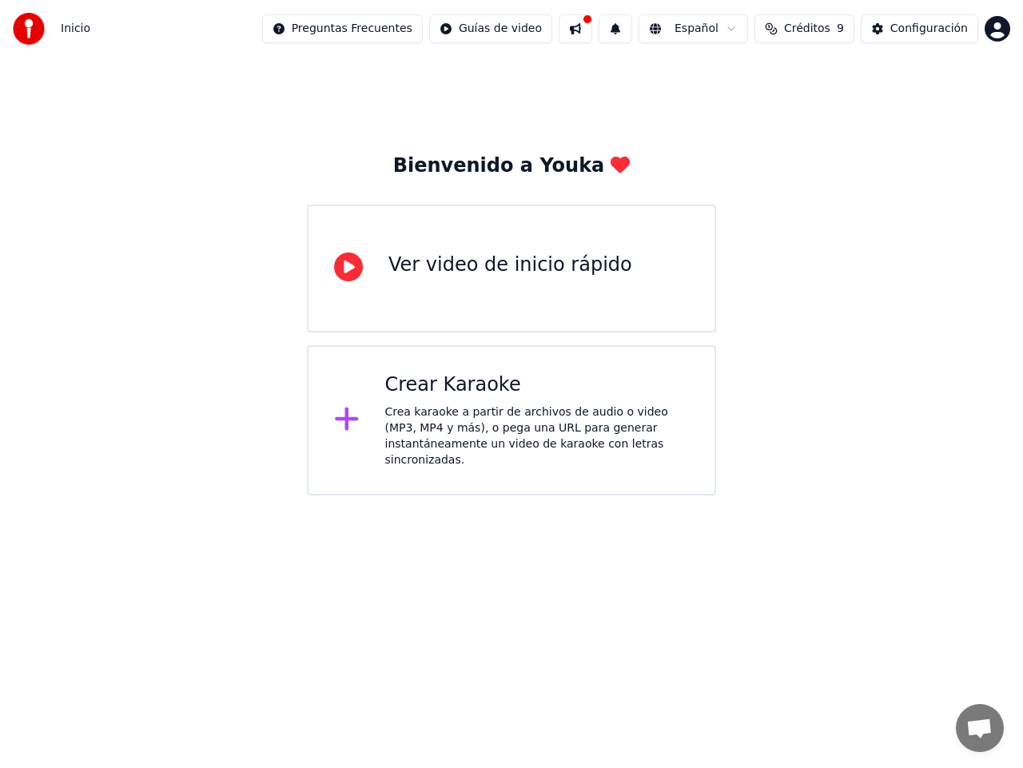
click at [592, 27] on button at bounding box center [576, 28] width 34 height 29
click at [509, 110] on div "Bienvenido a Youka Ver video de inicio rápido Crear Karaoke Crea karaoke a part…" at bounding box center [511, 277] width 1023 height 438
click at [507, 417] on div "Crea karaoke a partir de archivos de audio o video (MP3, MP4 y más), o pega una…" at bounding box center [537, 436] width 305 height 64
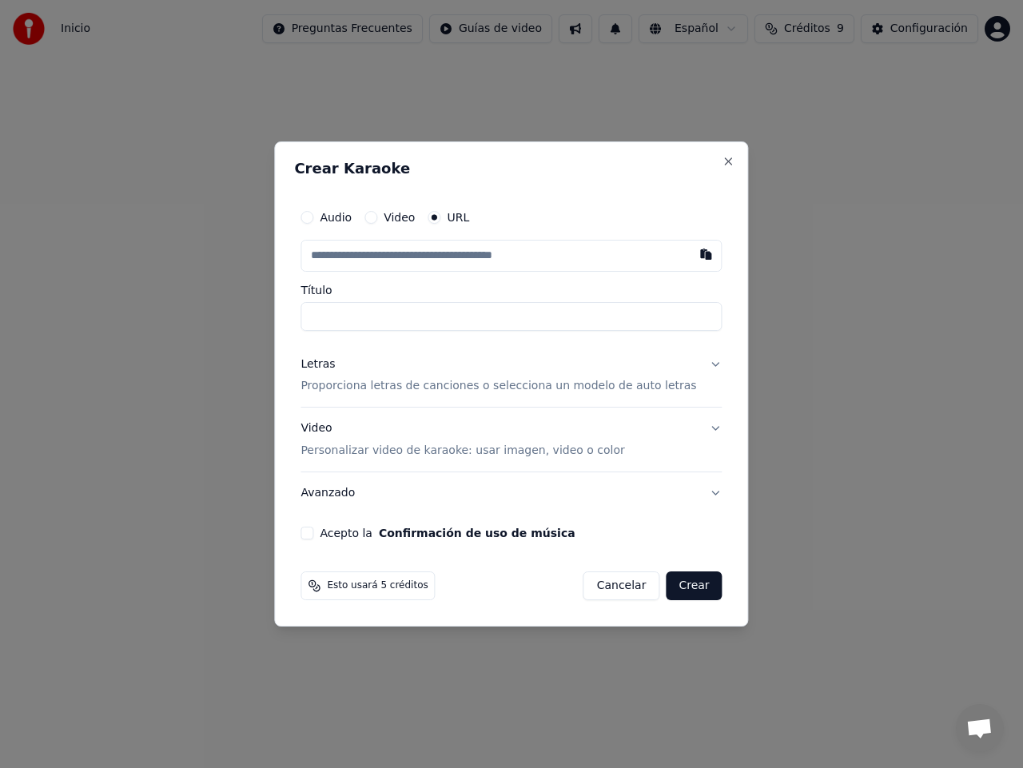
click at [377, 217] on button "Video" at bounding box center [370, 217] width 13 height 13
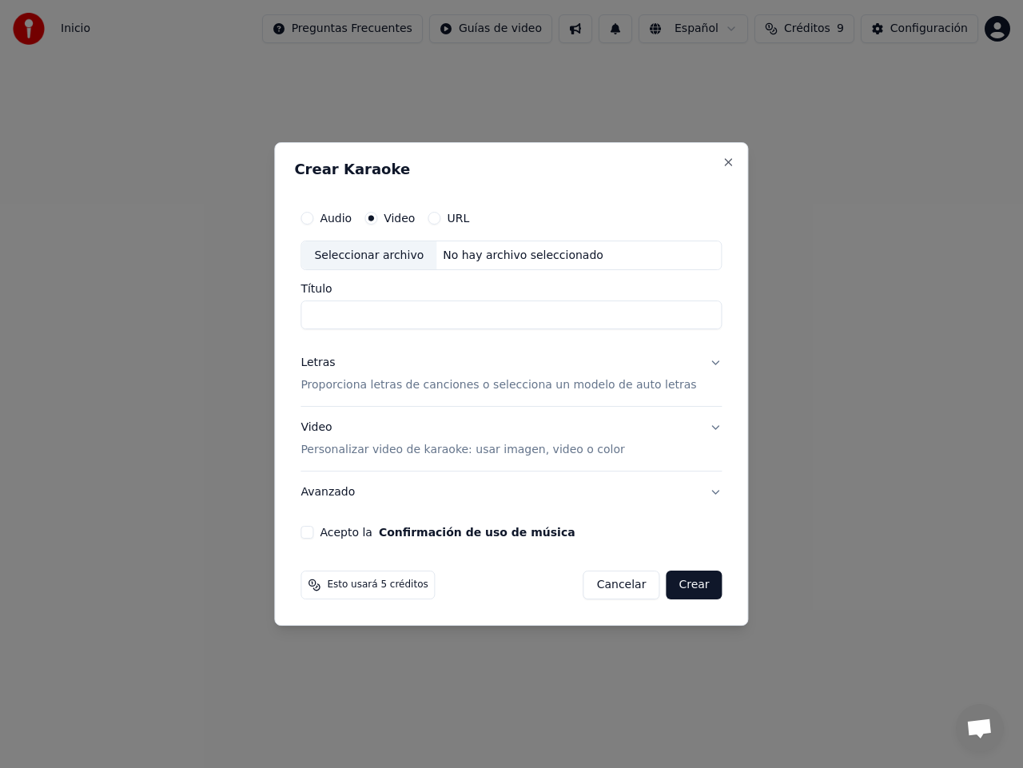
click at [404, 257] on div "Seleccionar archivo" at bounding box center [368, 255] width 135 height 29
type input "**********"
click at [313, 534] on button "Acepto la Confirmación de uso de música" at bounding box center [307, 532] width 13 height 13
click at [679, 584] on button "Crear" at bounding box center [694, 585] width 56 height 29
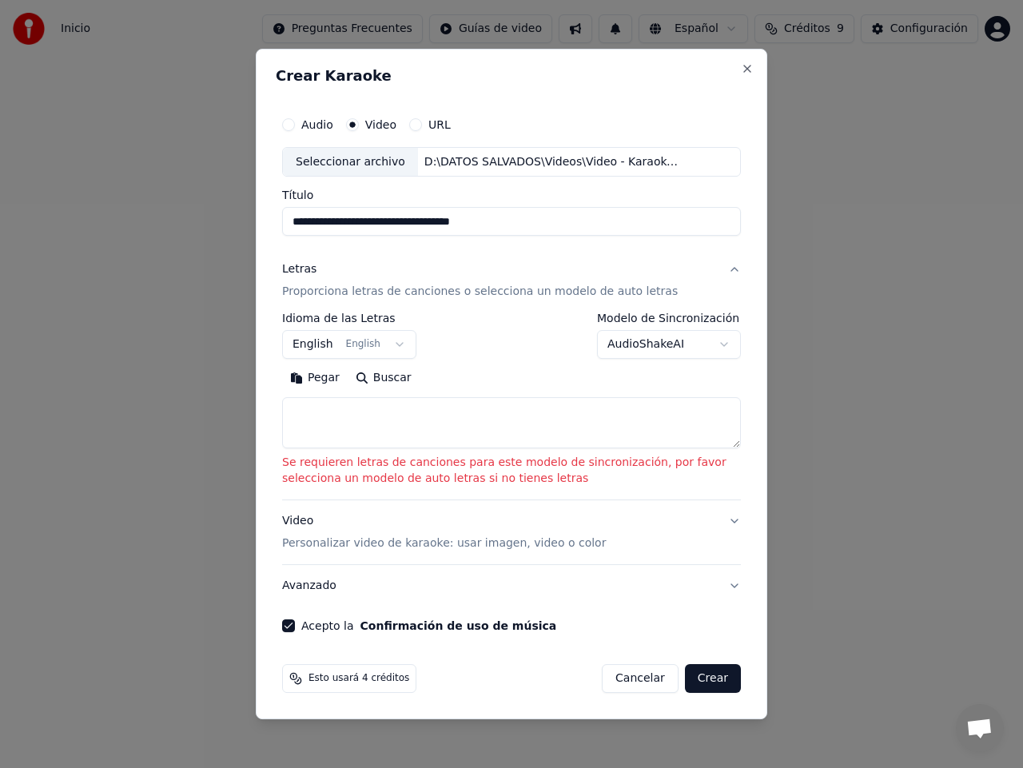
click at [322, 380] on button "Pegar" at bounding box center [315, 379] width 66 height 26
type textarea "**********"
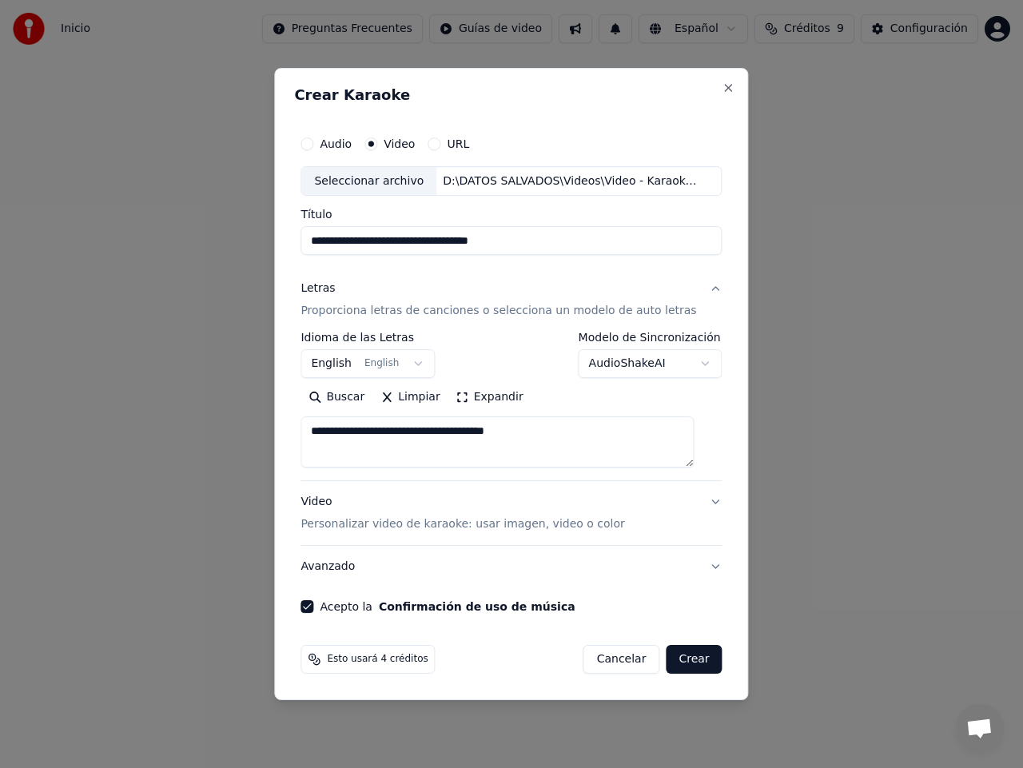
click at [686, 664] on button "Crear" at bounding box center [694, 659] width 56 height 29
